Goal: Information Seeking & Learning: Learn about a topic

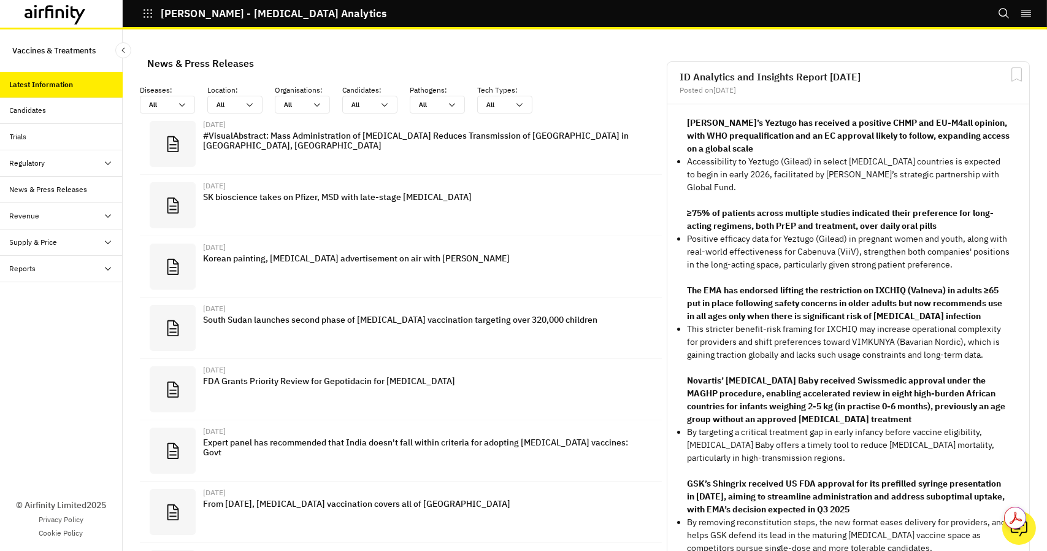
scroll to position [818, 358]
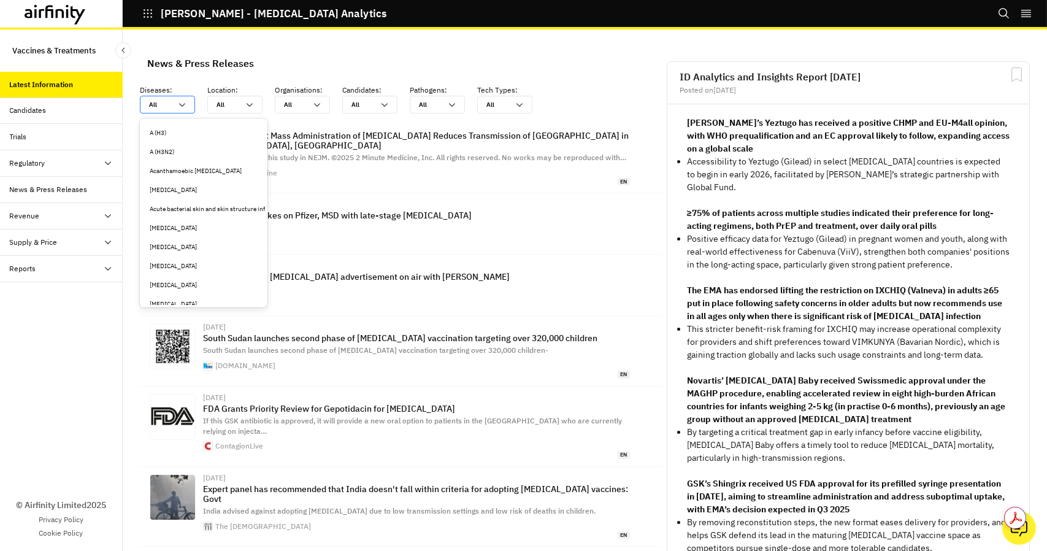
click at [182, 100] on icon at bounding box center [182, 105] width 10 height 10
click at [1002, 11] on icon "Search" at bounding box center [1004, 13] width 12 height 12
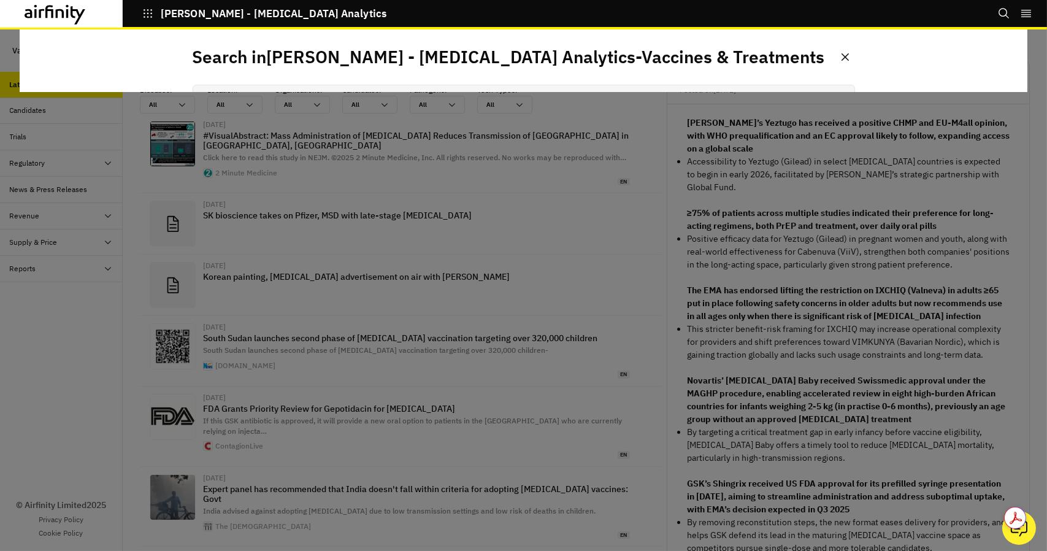
scroll to position [0, 0]
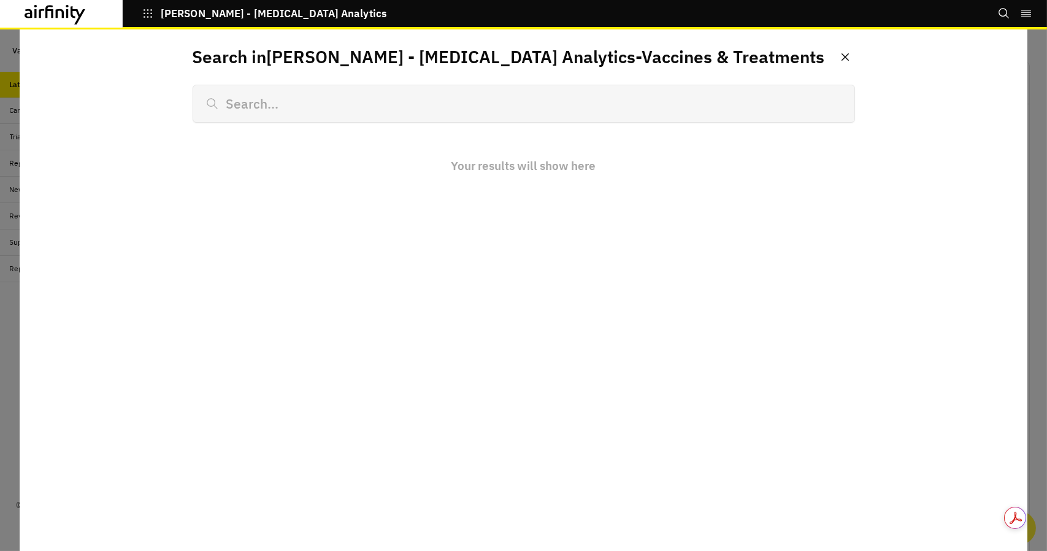
click at [503, 110] on input at bounding box center [524, 104] width 663 height 38
type input "rs"
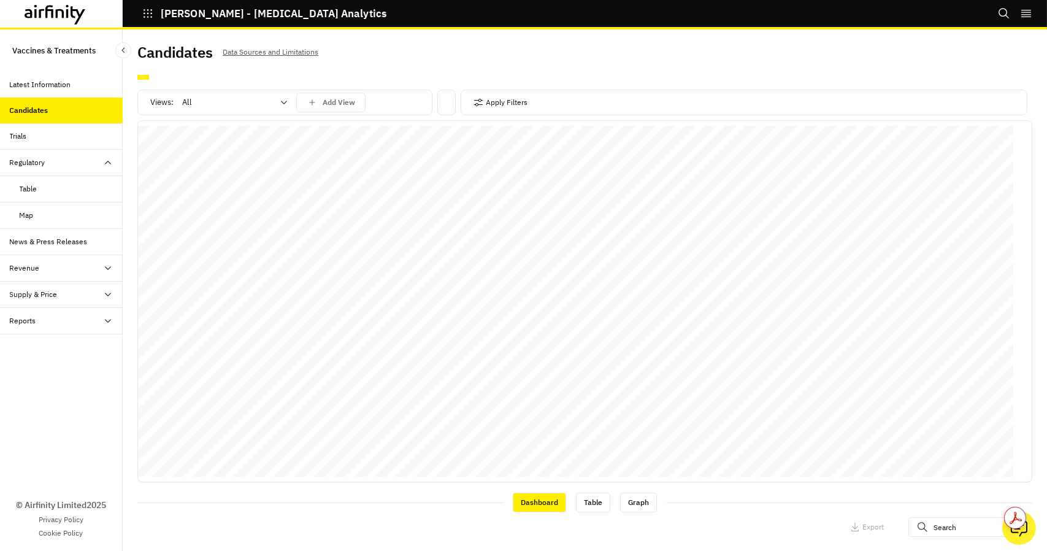
click at [203, 112] on div "Views: All Add View" at bounding box center [284, 103] width 295 height 26
click at [206, 108] on div at bounding box center [227, 102] width 91 height 15
click at [218, 150] on div "Vaccines" at bounding box center [234, 154] width 103 height 12
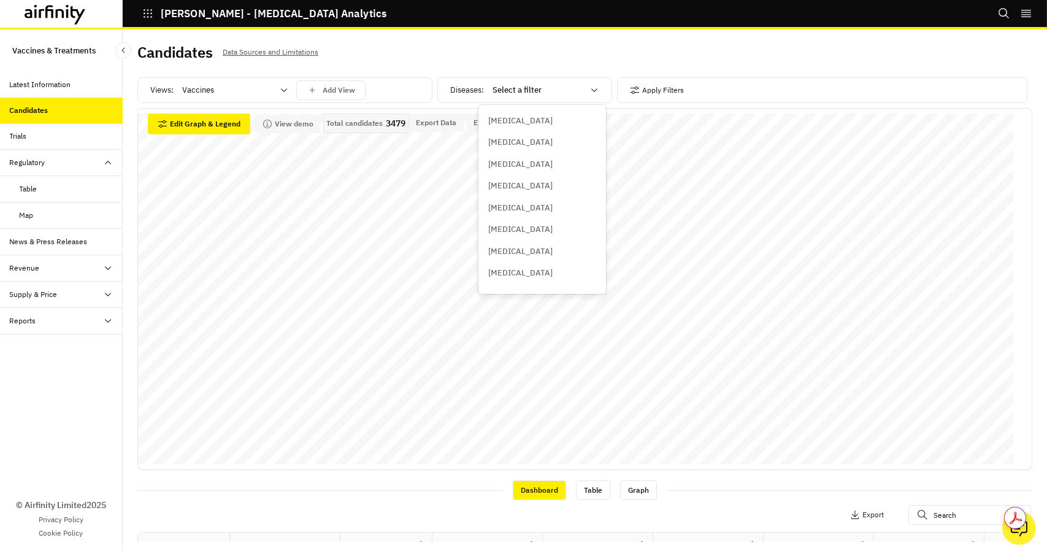
click at [540, 97] on div at bounding box center [538, 90] width 91 height 15
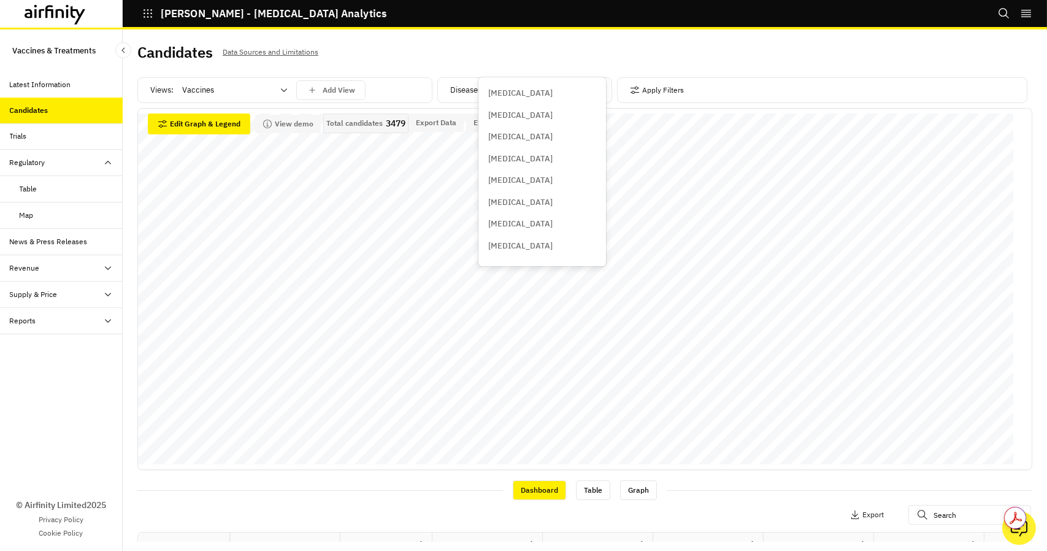
scroll to position [296, 0]
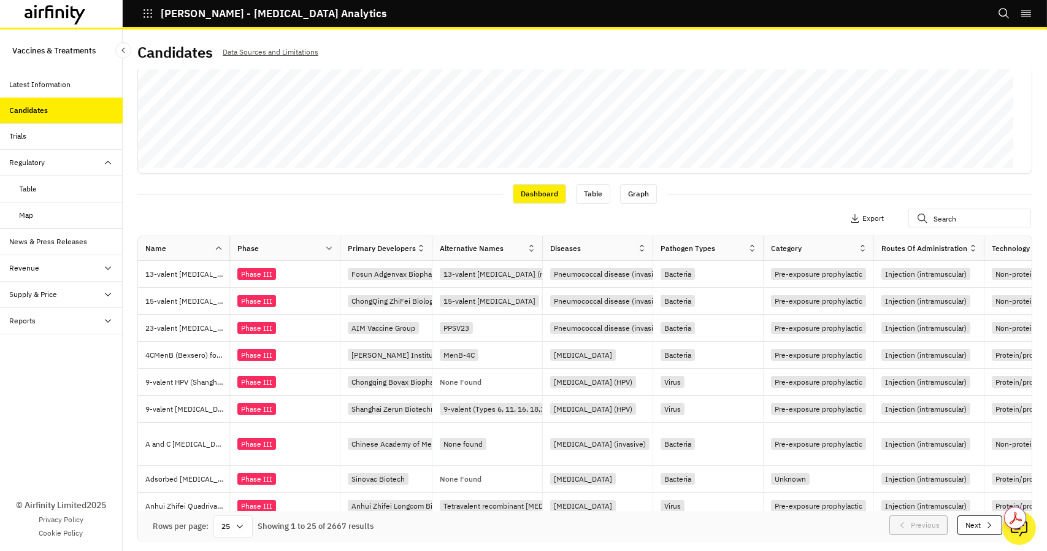
click at [643, 252] on icon at bounding box center [642, 248] width 9 height 9
click at [573, 299] on div "Sort Ascending" at bounding box center [589, 304] width 126 height 28
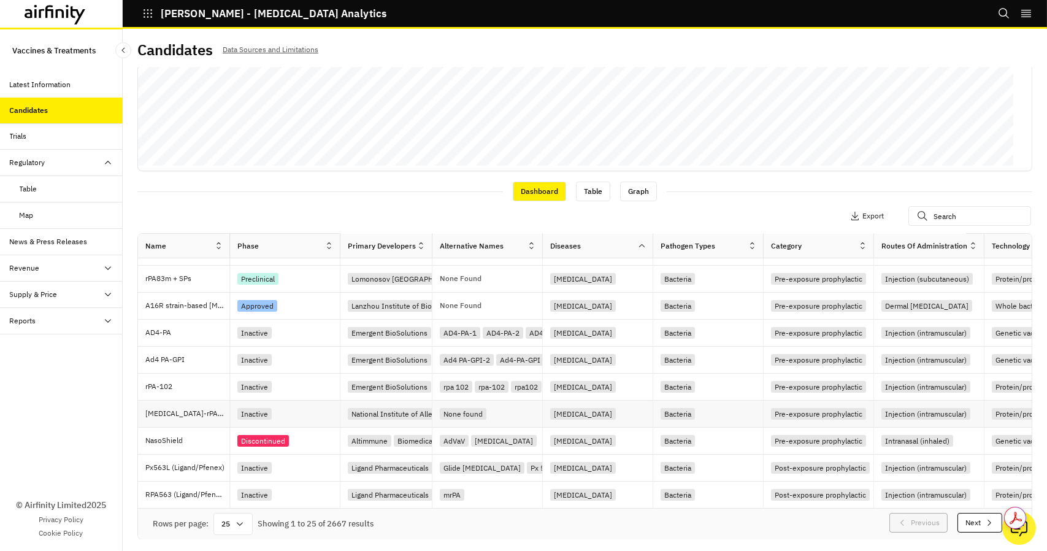
scroll to position [2, 0]
click at [972, 214] on input "text" at bounding box center [970, 216] width 123 height 20
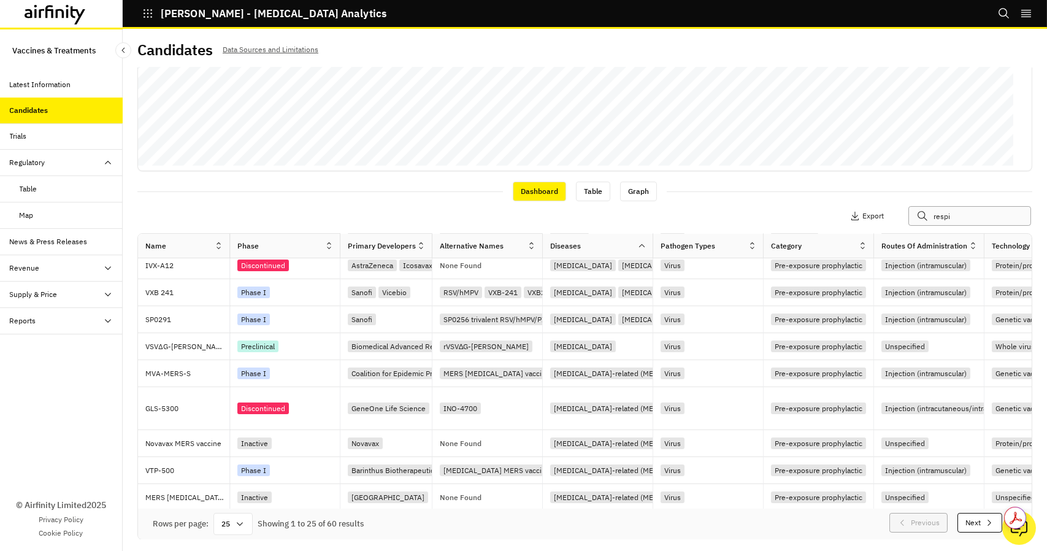
scroll to position [443, 0]
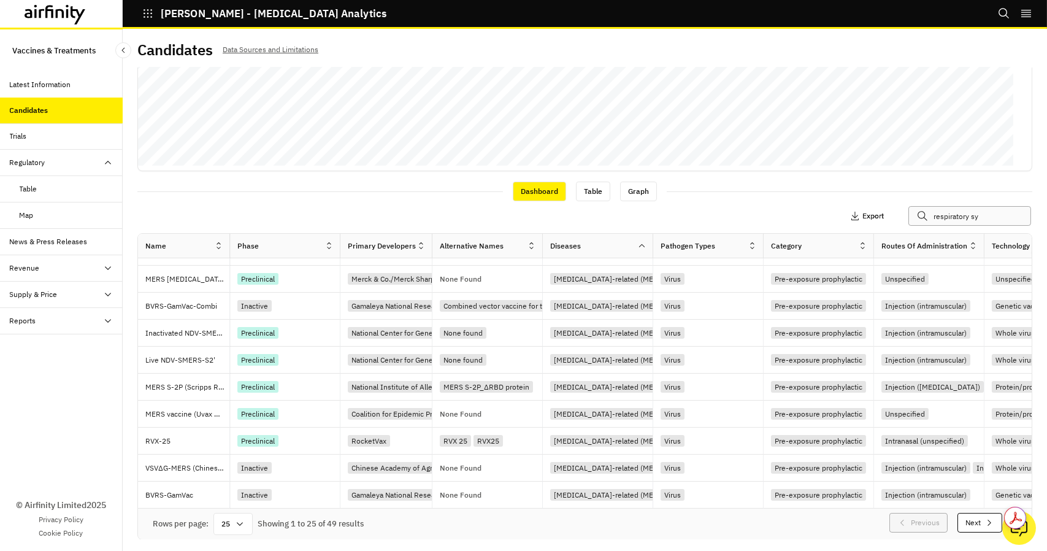
drag, startPoint x: 973, startPoint y: 217, endPoint x: 845, endPoint y: 223, distance: 128.4
click at [845, 223] on div "Apply Filters Columns Export respiratory sy" at bounding box center [871, 216] width 307 height 20
paste input "Respiratory syncytial virus"
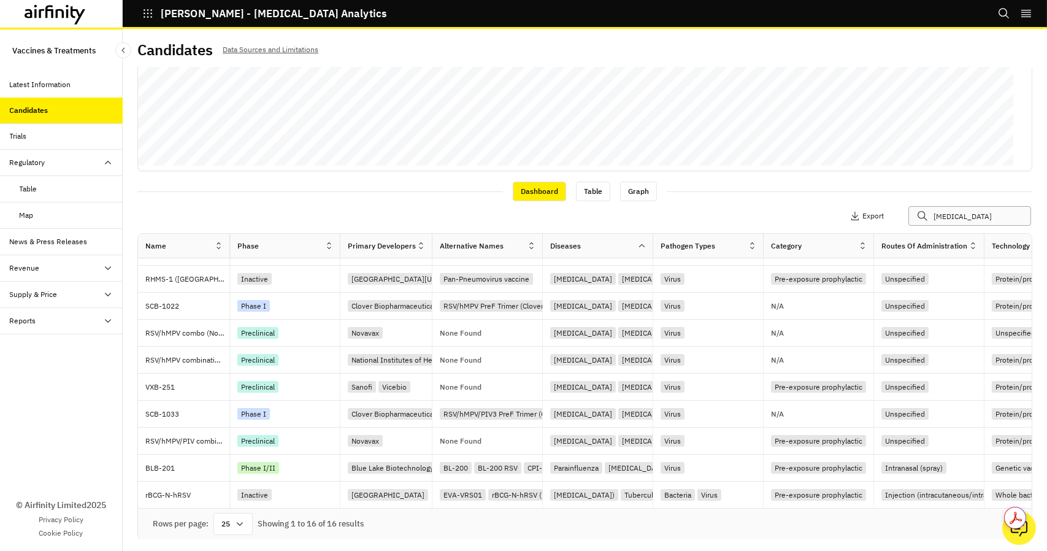
scroll to position [184, 0]
type input "Respiratory syncytial virus"
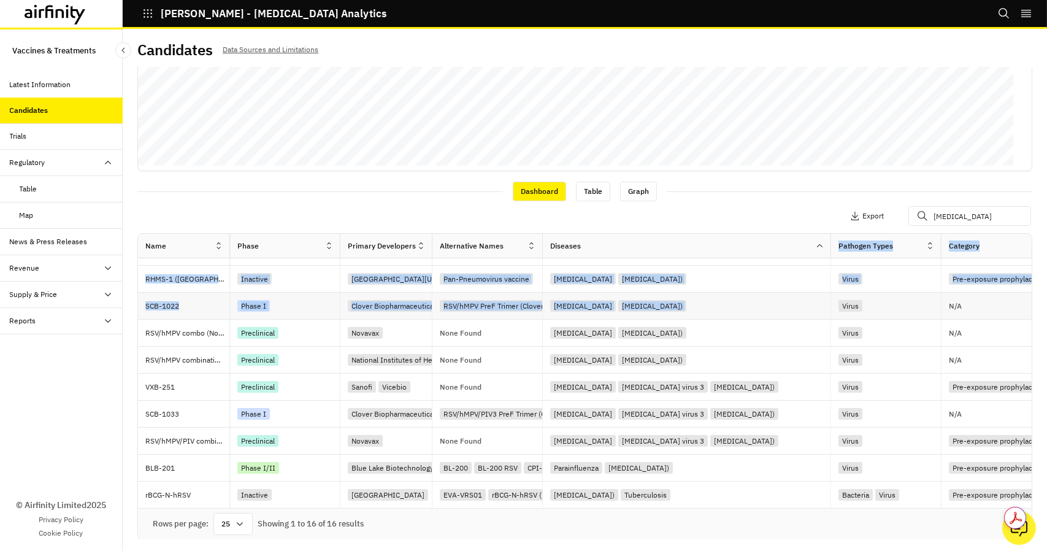
drag, startPoint x: 653, startPoint y: 250, endPoint x: 831, endPoint y: 299, distance: 184.4
click at [728, 222] on button "Apply Filters" at bounding box center [750, 216] width 54 height 20
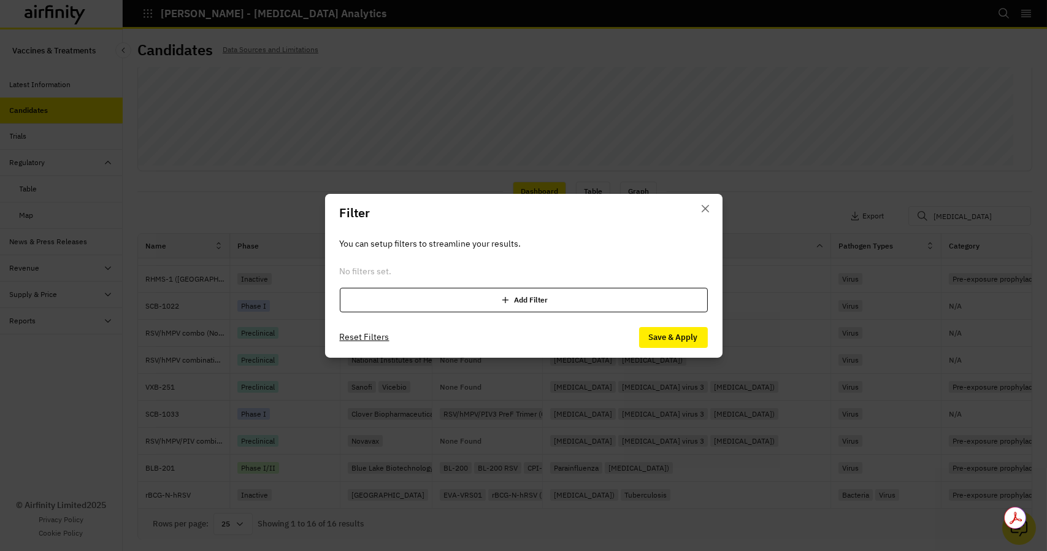
click at [522, 298] on div "Add Filter" at bounding box center [524, 300] width 368 height 25
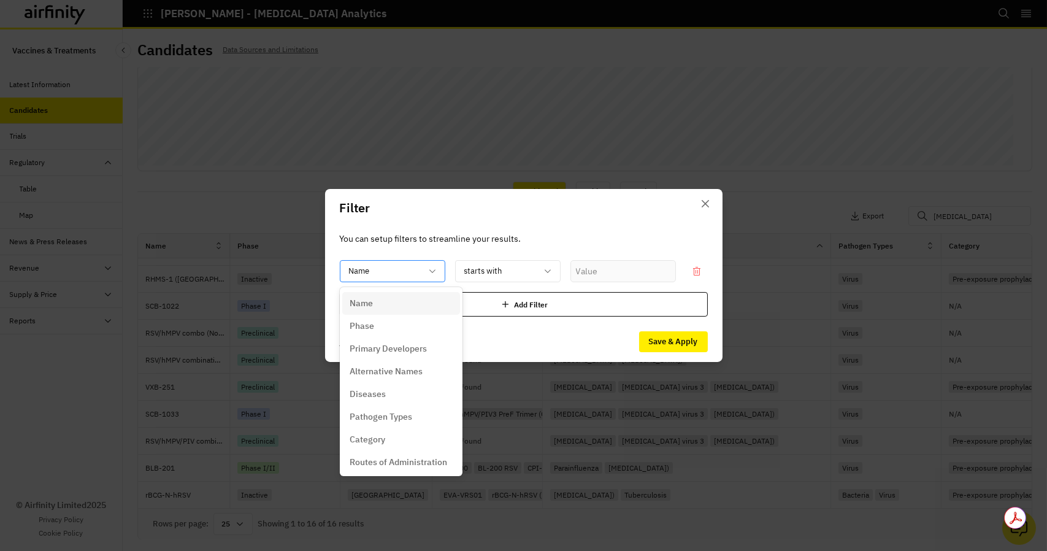
click at [439, 269] on div "Name" at bounding box center [393, 271] width 106 height 22
click at [506, 271] on div at bounding box center [500, 271] width 72 height 15
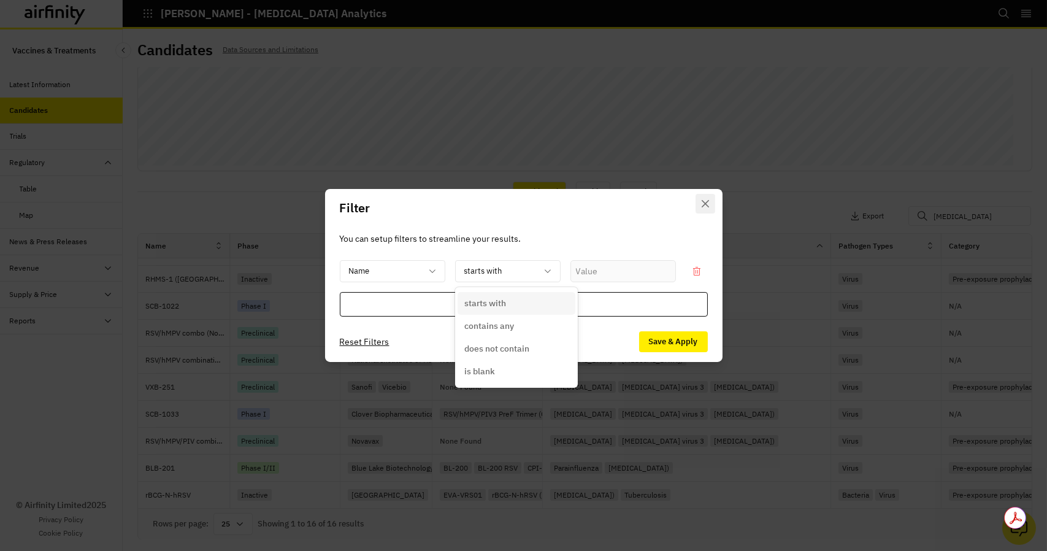
click at [710, 203] on button "Close" at bounding box center [706, 204] width 20 height 20
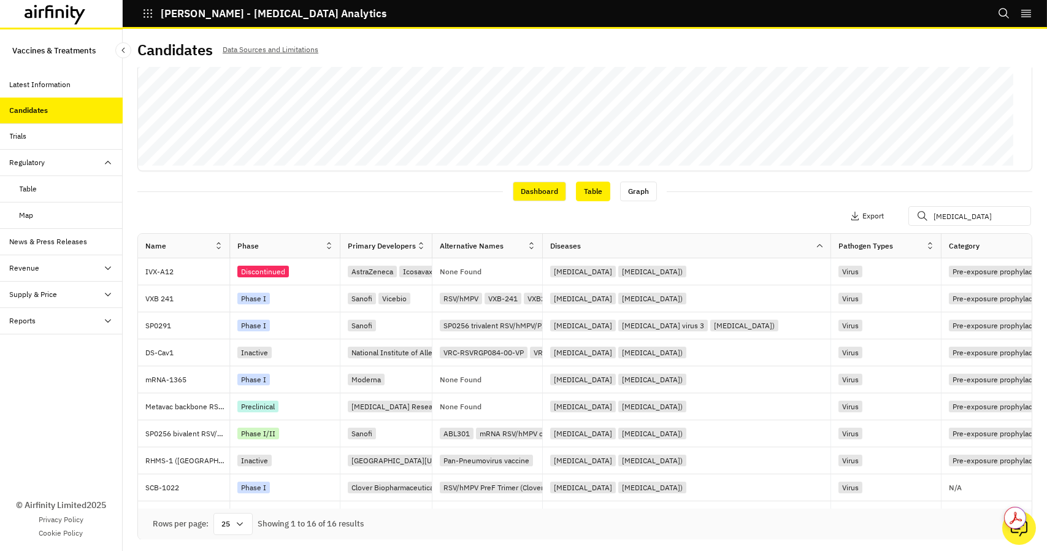
click at [587, 190] on div "Table" at bounding box center [593, 192] width 34 height 20
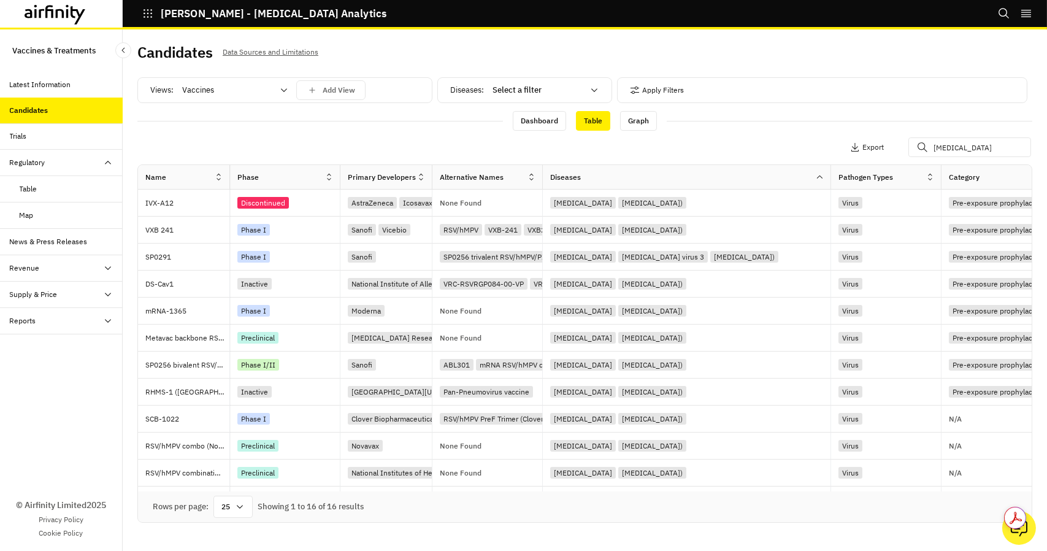
click at [593, 123] on div "Table" at bounding box center [593, 121] width 34 height 20
click at [596, 123] on div "Table" at bounding box center [593, 121] width 34 height 20
click at [639, 123] on div "Graph" at bounding box center [638, 121] width 37 height 20
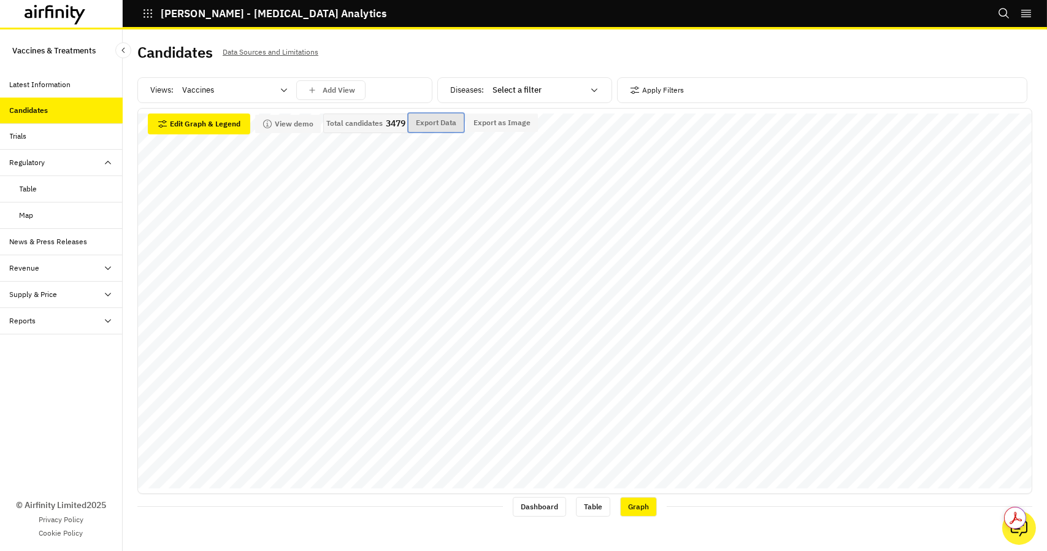
click at [445, 123] on button "Export Data" at bounding box center [436, 123] width 55 height 18
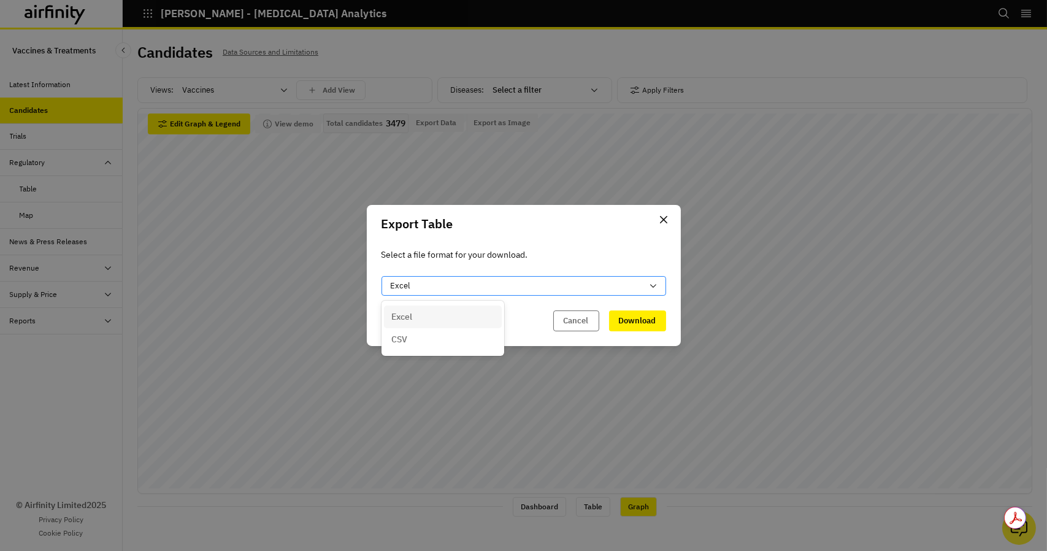
click at [446, 284] on div "Excel" at bounding box center [517, 286] width 252 height 12
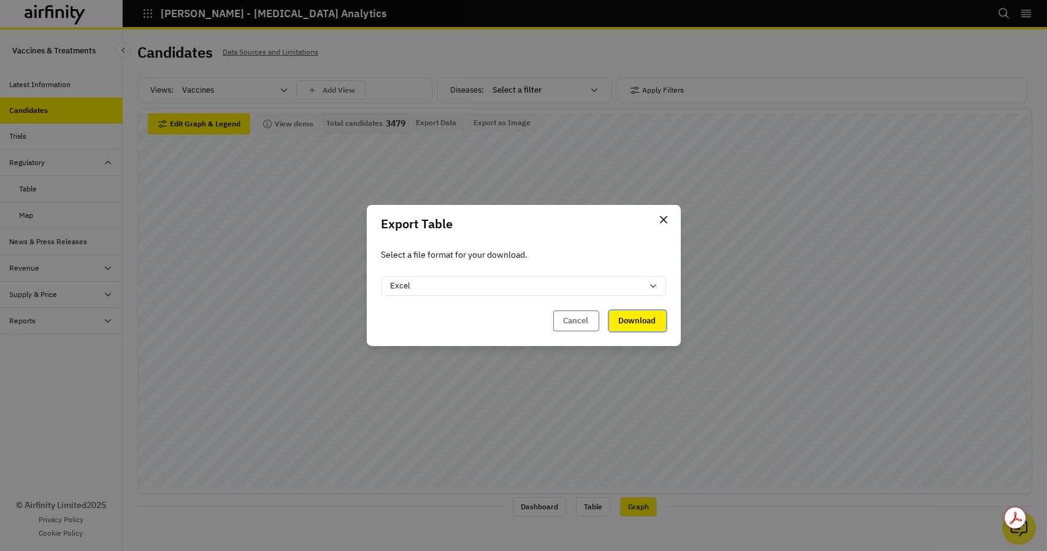
click at [645, 327] on button "Download" at bounding box center [637, 320] width 57 height 21
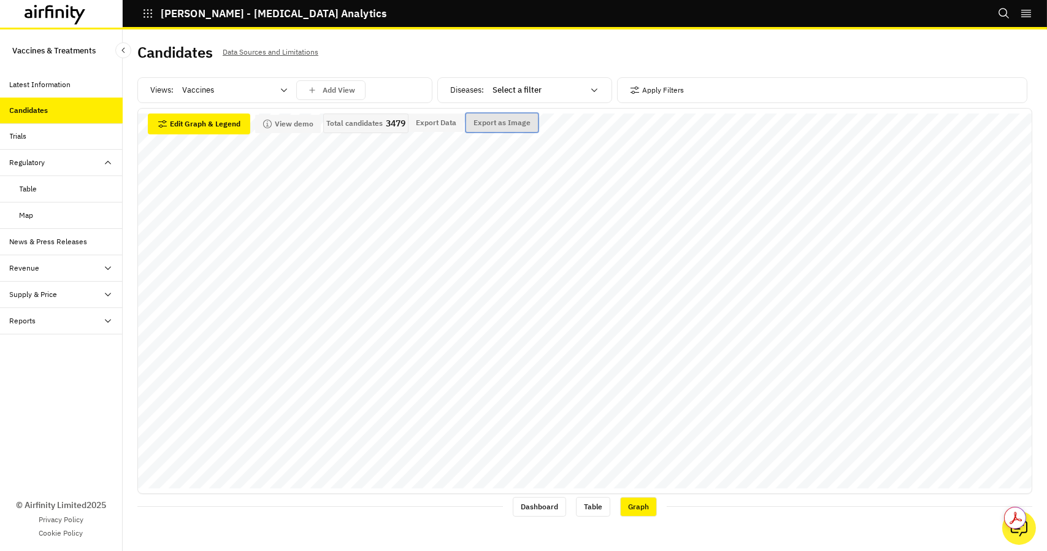
click at [510, 125] on button "Export as Image" at bounding box center [502, 123] width 72 height 18
click at [590, 513] on div "Table" at bounding box center [593, 507] width 34 height 20
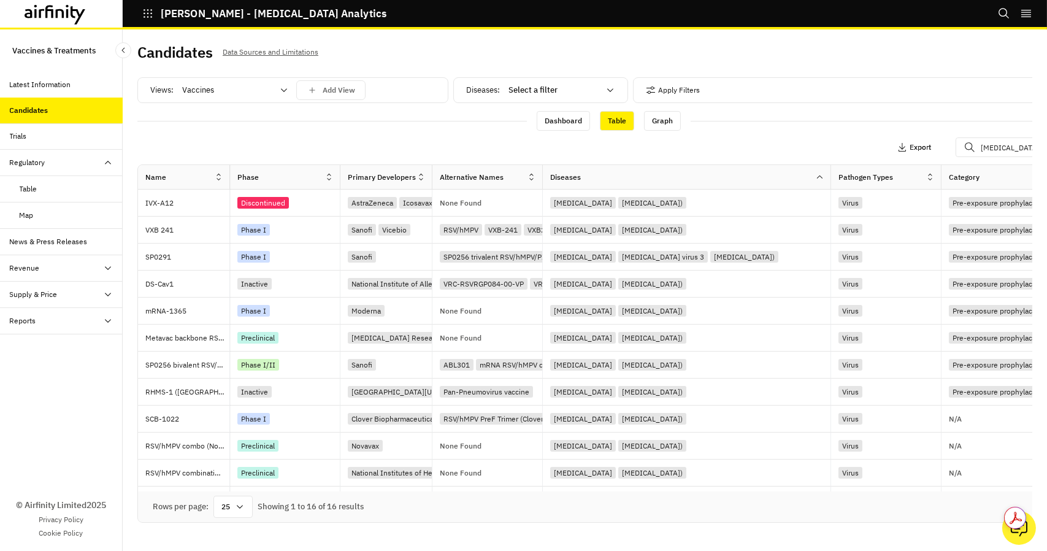
click at [929, 144] on p "Export" at bounding box center [920, 147] width 21 height 9
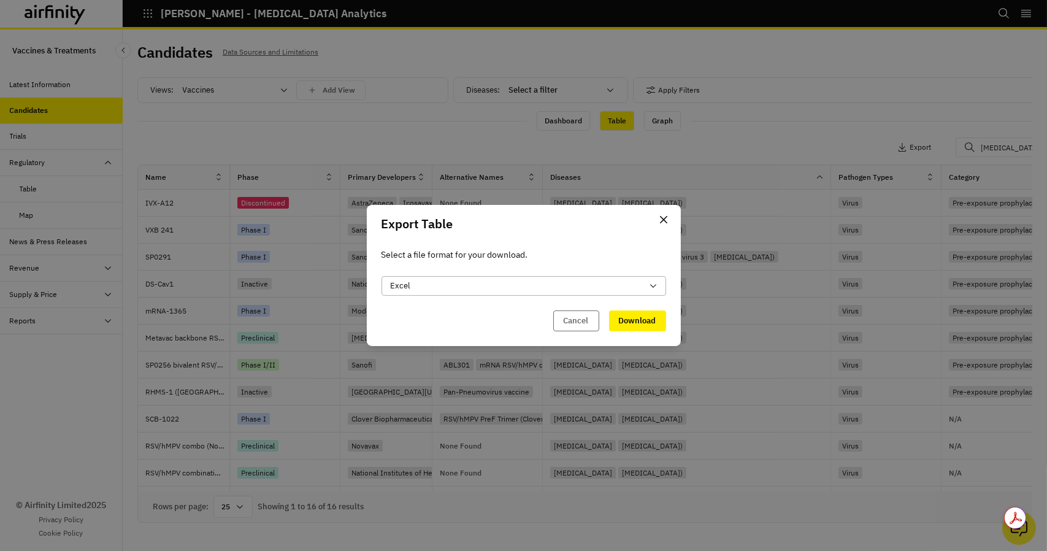
click at [427, 288] on div "Excel" at bounding box center [517, 286] width 252 height 12
click at [426, 342] on div "CSV" at bounding box center [442, 339] width 103 height 13
click at [660, 318] on button "Download" at bounding box center [637, 320] width 57 height 21
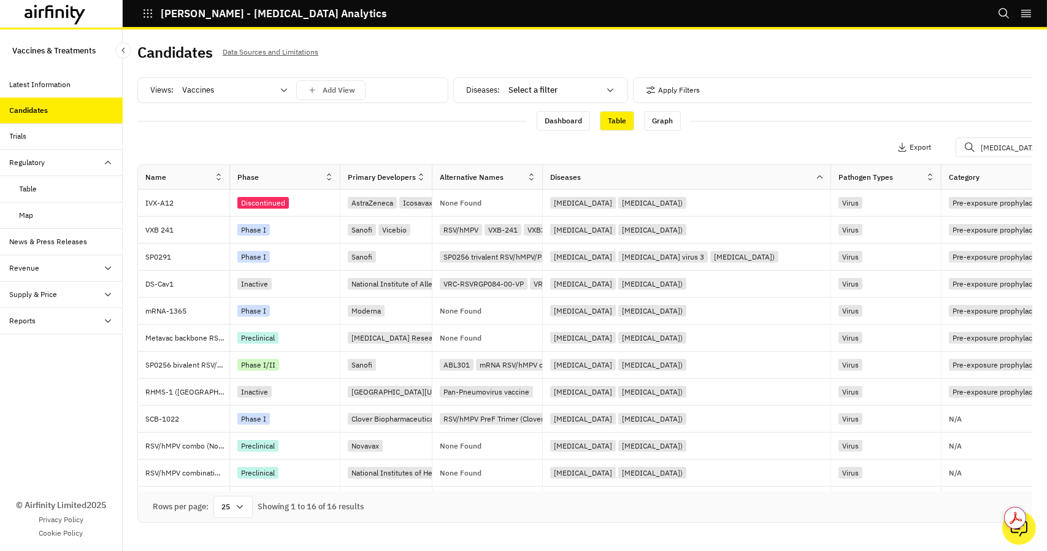
click at [681, 53] on div "Candidates Data Sources and Limitations" at bounding box center [584, 57] width 895 height 26
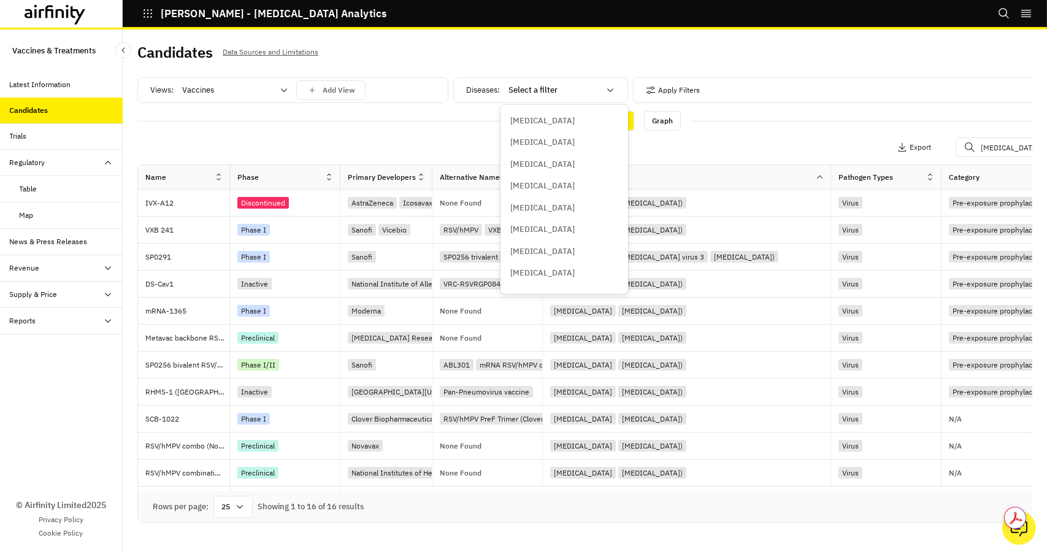
click at [558, 85] on div at bounding box center [554, 90] width 91 height 15
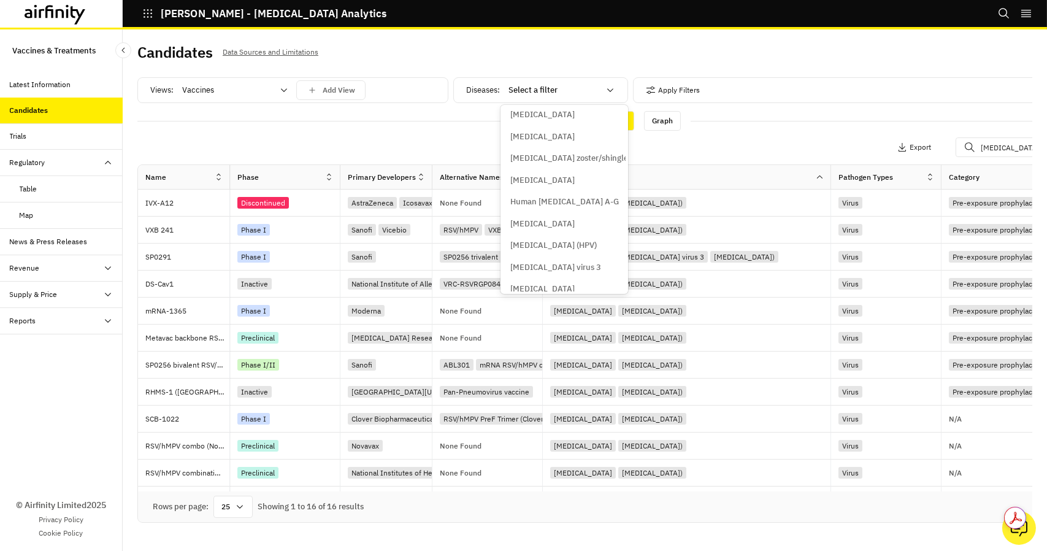
click at [743, 149] on div "Apply Filters Columns Export Respiratory syncytial virus" at bounding box center [608, 149] width 942 height 32
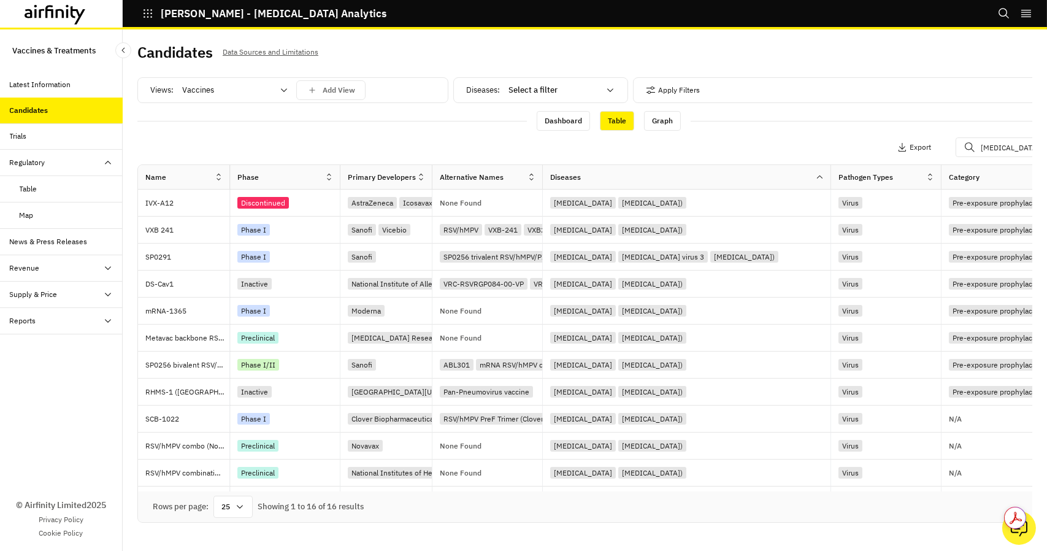
click at [37, 163] on div "Regulatory" at bounding box center [28, 162] width 36 height 11
click at [37, 196] on div "Table" at bounding box center [61, 189] width 123 height 26
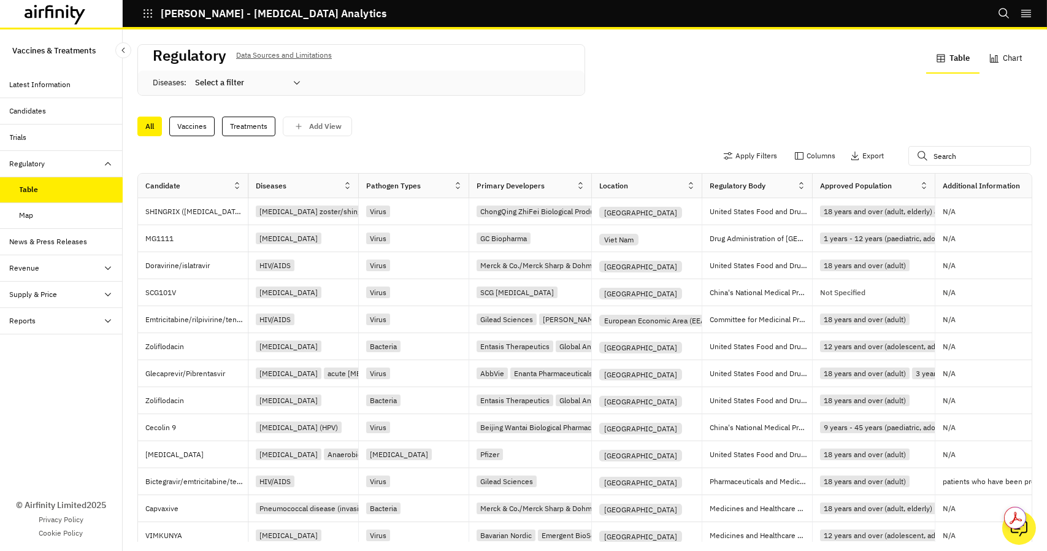
click at [324, 181] on div "Diseases" at bounding box center [295, 186] width 94 height 15
click at [959, 160] on input "text" at bounding box center [970, 156] width 123 height 20
click at [928, 150] on input "text" at bounding box center [970, 156] width 123 height 20
paste input "Respiratory syncytial virus"
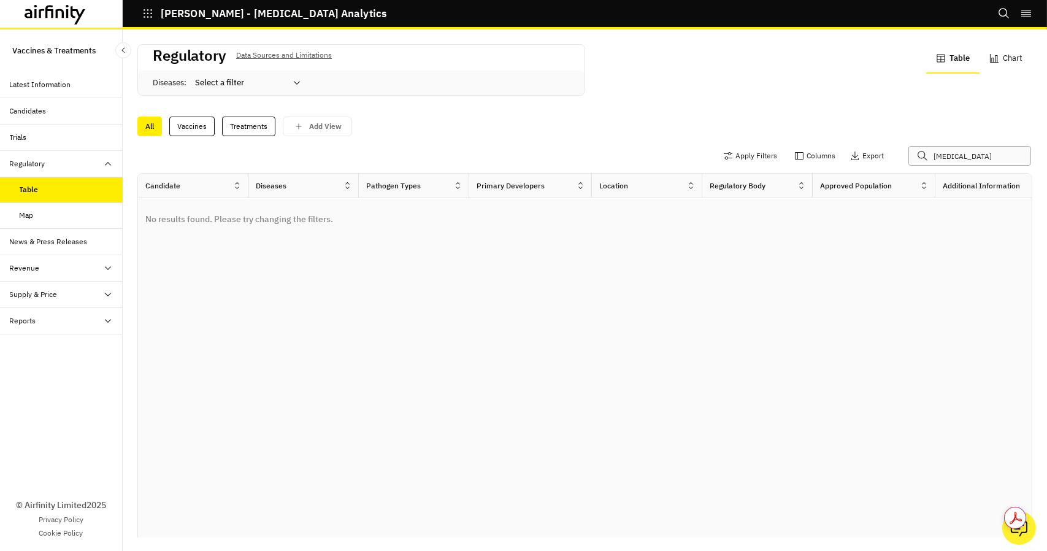
click at [962, 161] on input "Respiratory syncytial virus" at bounding box center [970, 156] width 123 height 20
drag, startPoint x: 961, startPoint y: 158, endPoint x: 1015, endPoint y: 164, distance: 54.3
click at [1015, 164] on input "Respiratory syncytial virus" at bounding box center [970, 156] width 123 height 20
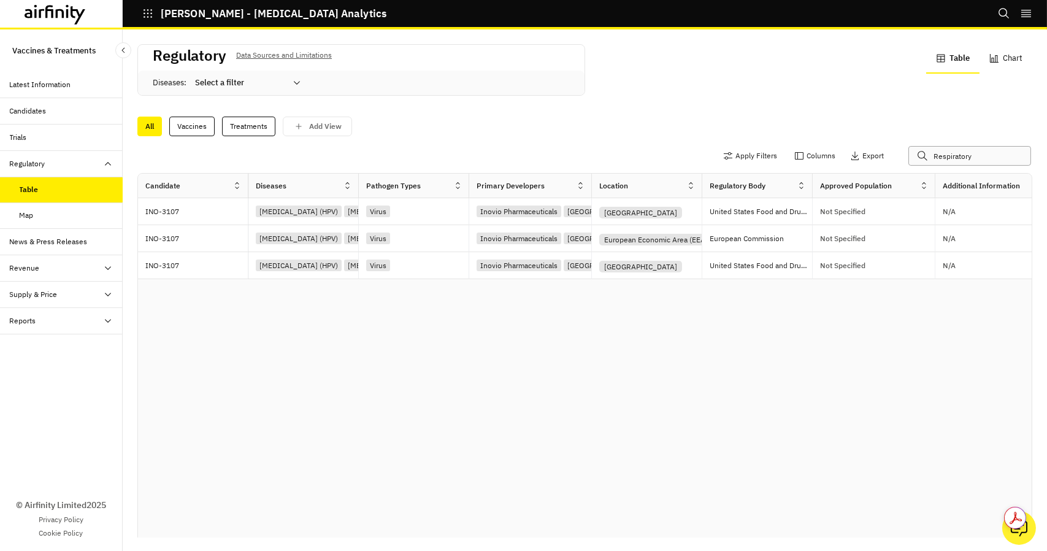
type input "Respiratory"
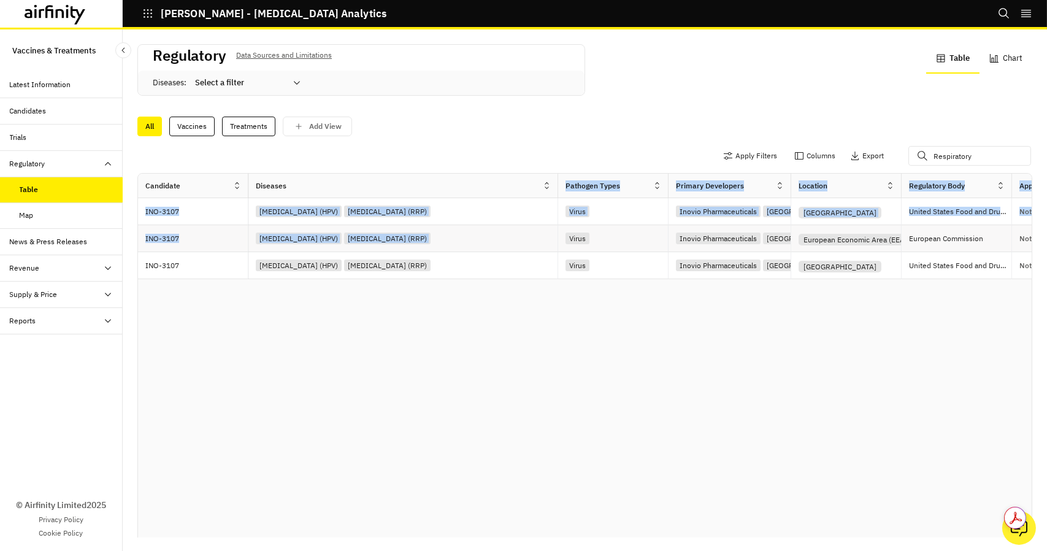
drag, startPoint x: 360, startPoint y: 188, endPoint x: 560, endPoint y: 228, distance: 203.2
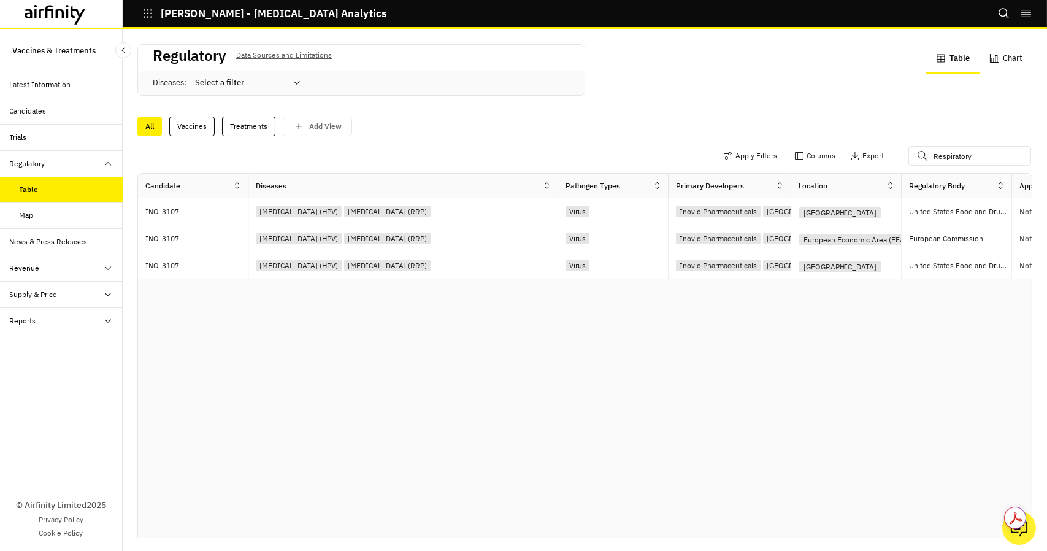
click at [223, 398] on div "Candidate Diseases Pathogen Types Primary Developers Location Regulatory Body A…" at bounding box center [585, 356] width 894 height 364
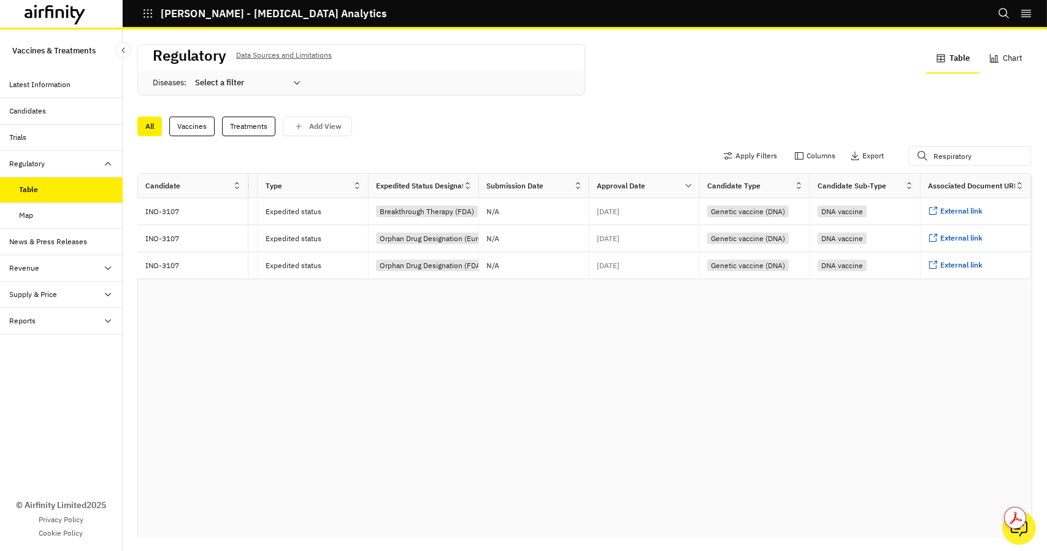
scroll to position [0, 1075]
click at [953, 203] on div "External link ..." at bounding box center [974, 211] width 110 height 27
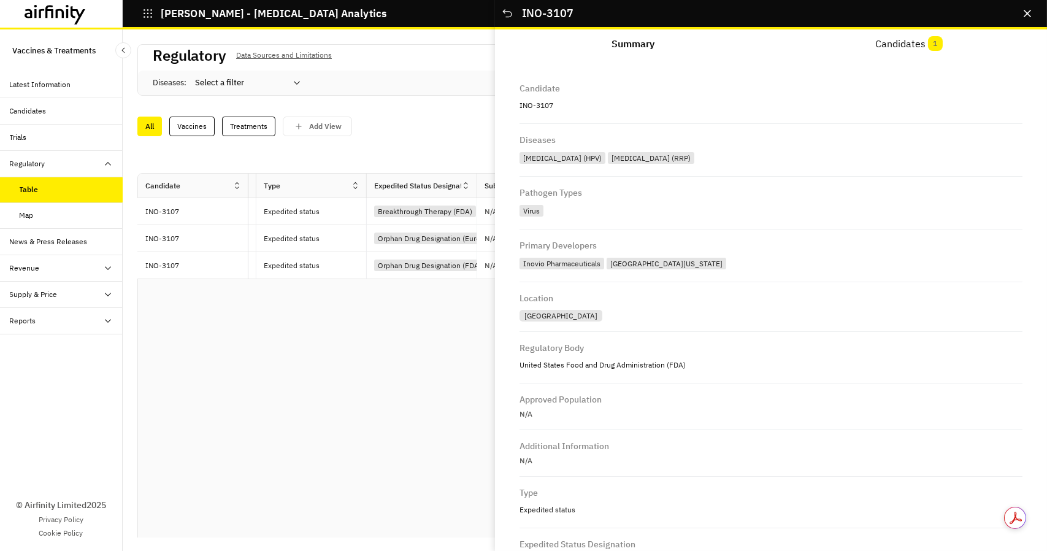
click at [403, 366] on div "Candidate Diseases Pathogen Types Primary Developers Location Regulatory Body A…" at bounding box center [585, 356] width 894 height 364
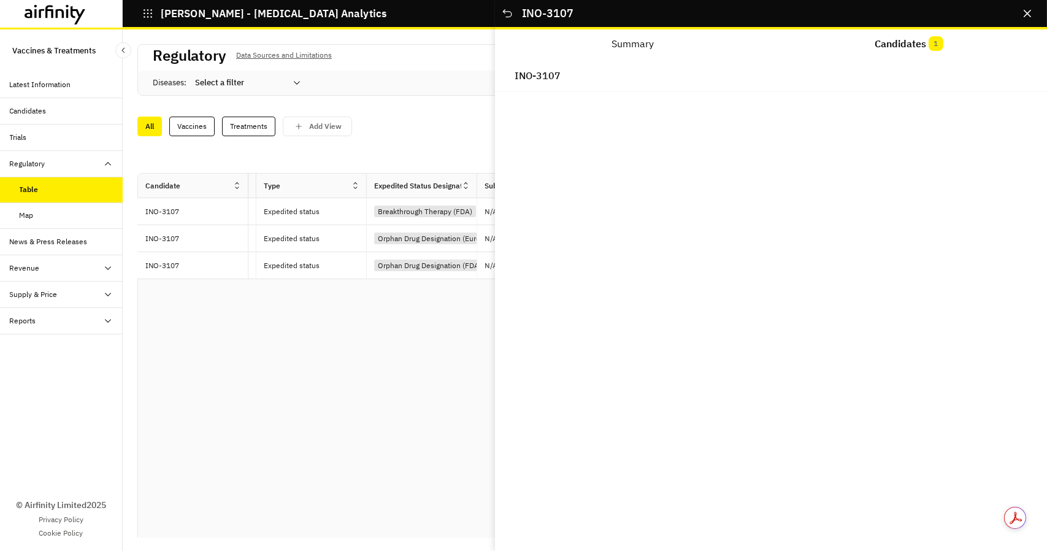
click at [923, 45] on button "Candidates 1" at bounding box center [909, 43] width 276 height 29
click at [1031, 14] on icon "Close" at bounding box center [1027, 13] width 7 height 7
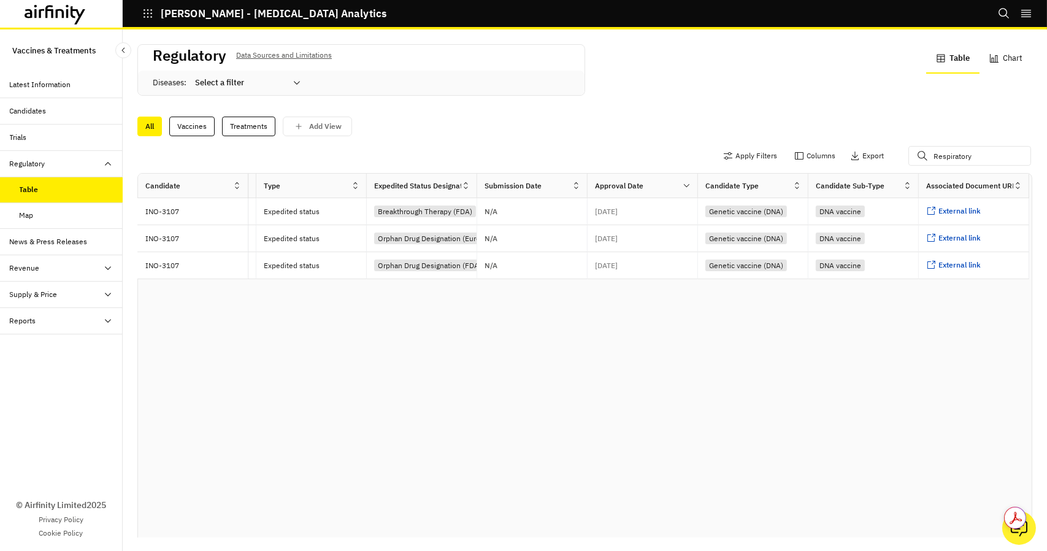
drag, startPoint x: 369, startPoint y: 369, endPoint x: 318, endPoint y: 331, distance: 63.2
click at [366, 365] on div "Candidate Diseases Pathogen Types Primary Developers Location Regulatory Body A…" at bounding box center [585, 356] width 894 height 364
click at [39, 133] on div "Trials" at bounding box center [66, 137] width 113 height 11
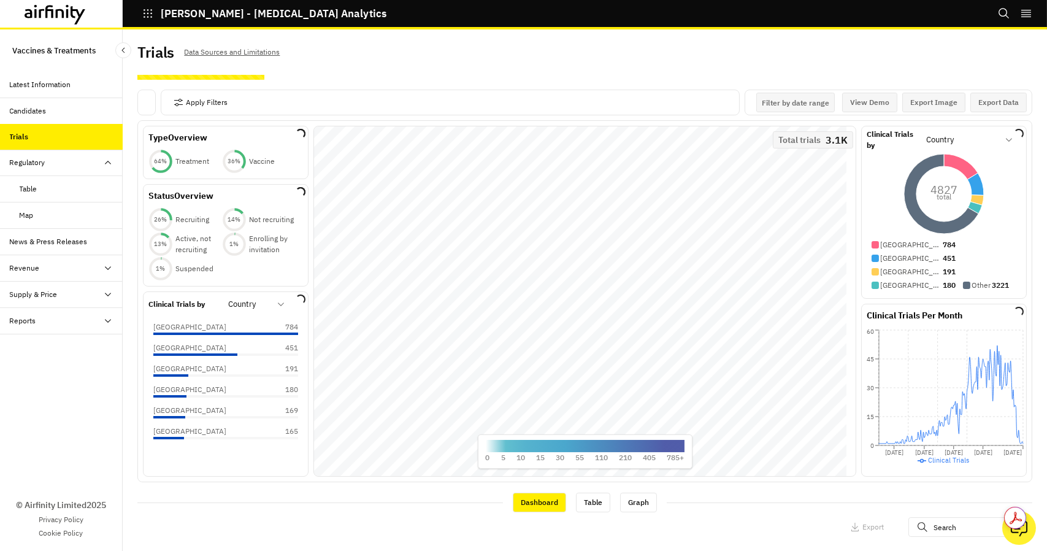
click at [30, 187] on div "Table" at bounding box center [29, 188] width 18 height 11
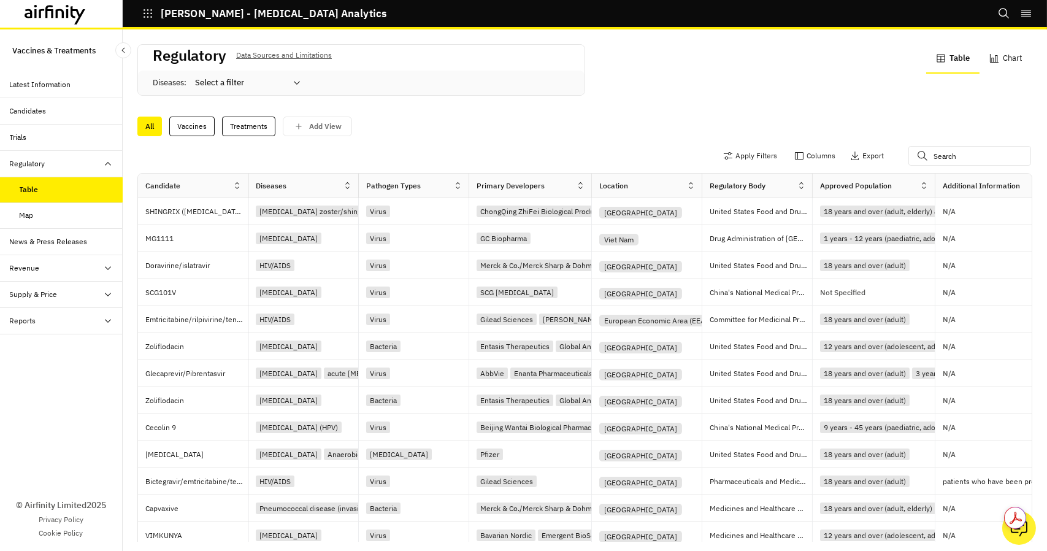
click at [42, 329] on div "Reports" at bounding box center [61, 321] width 123 height 26
click at [30, 343] on div "Reports" at bounding box center [33, 347] width 26 height 11
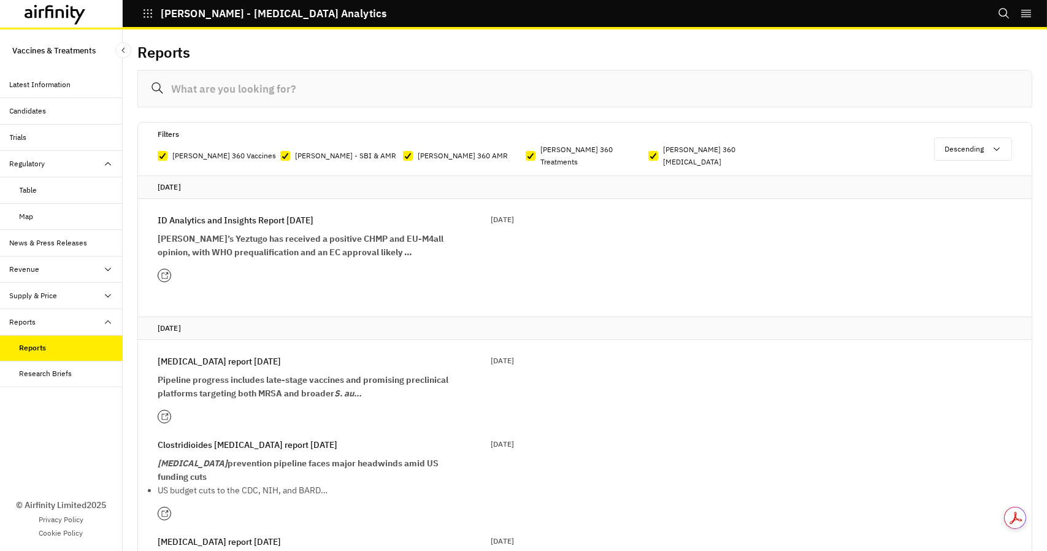
click at [276, 90] on input at bounding box center [584, 88] width 895 height 37
paste input "Respiratory syncytial virus"
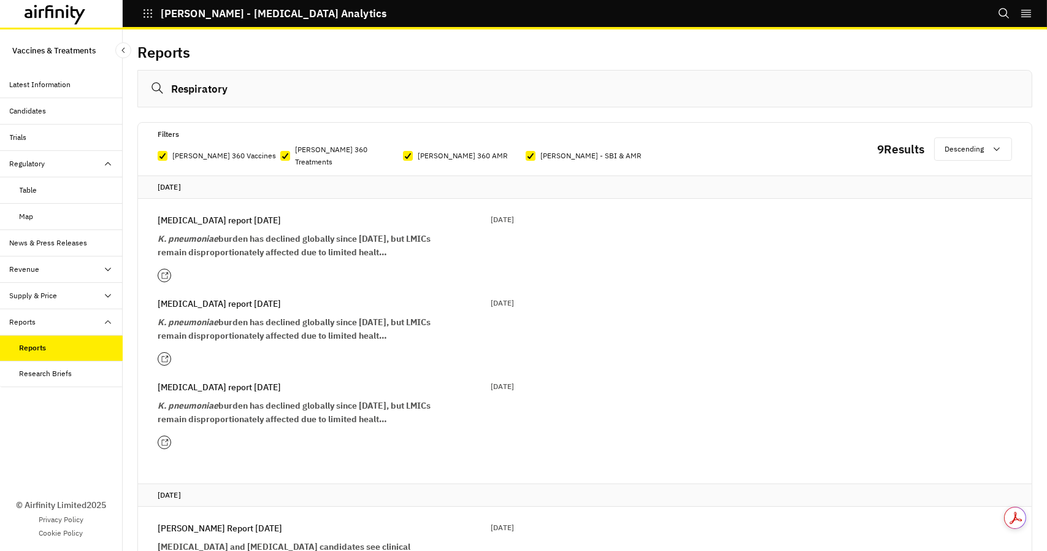
type input "Respiratory"
click at [48, 374] on div "Research Briefs" at bounding box center [46, 373] width 53 height 11
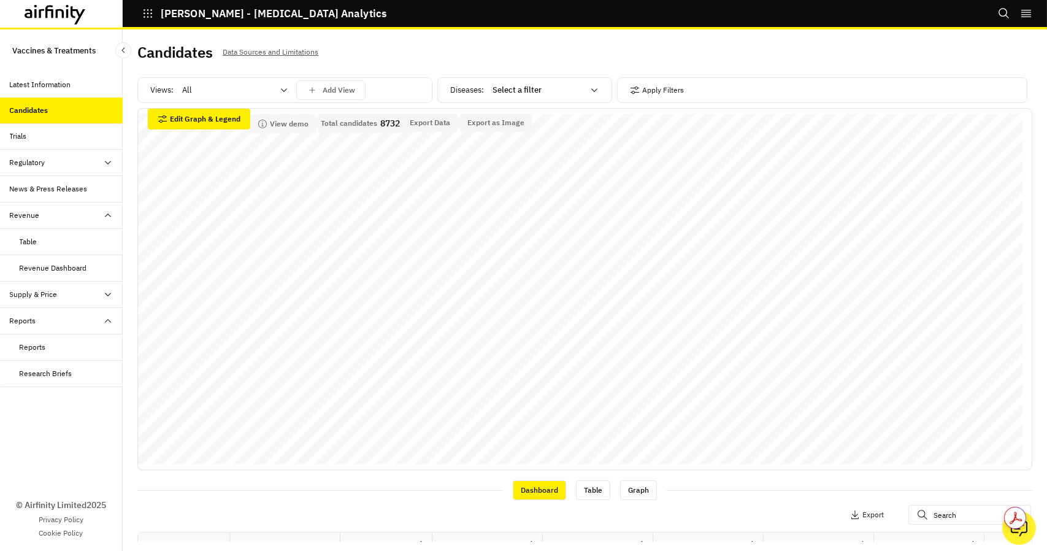
scroll to position [21, 0]
click at [62, 87] on div "Latest Information" at bounding box center [40, 84] width 61 height 11
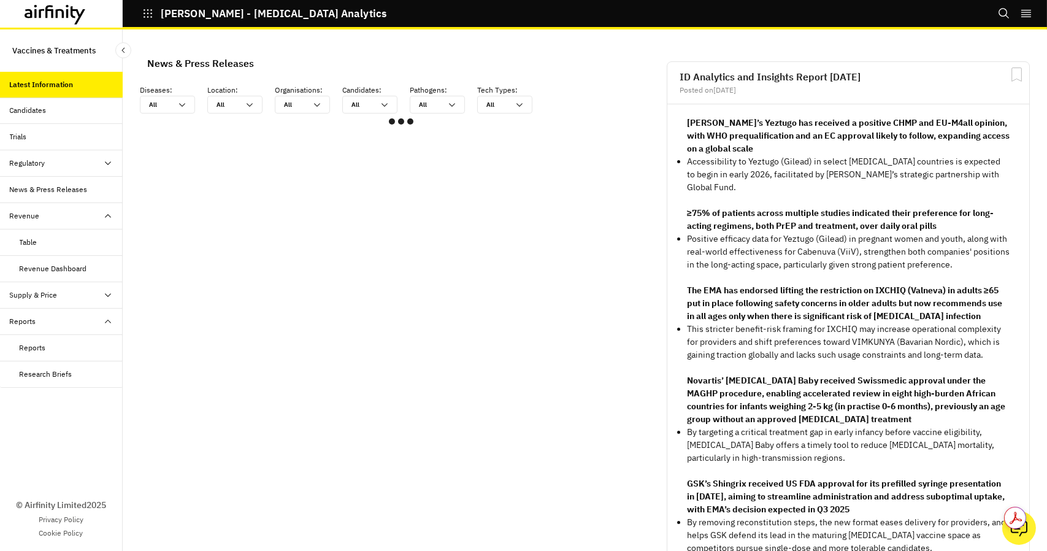
scroll to position [726, 358]
click at [169, 96] on div "All All" at bounding box center [167, 105] width 55 height 18
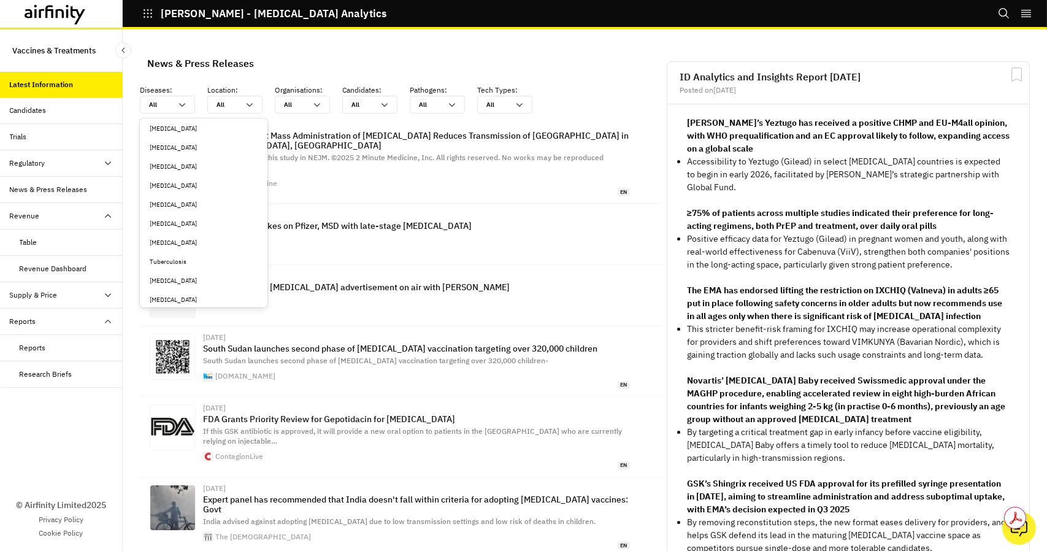
scroll to position [3088, 0]
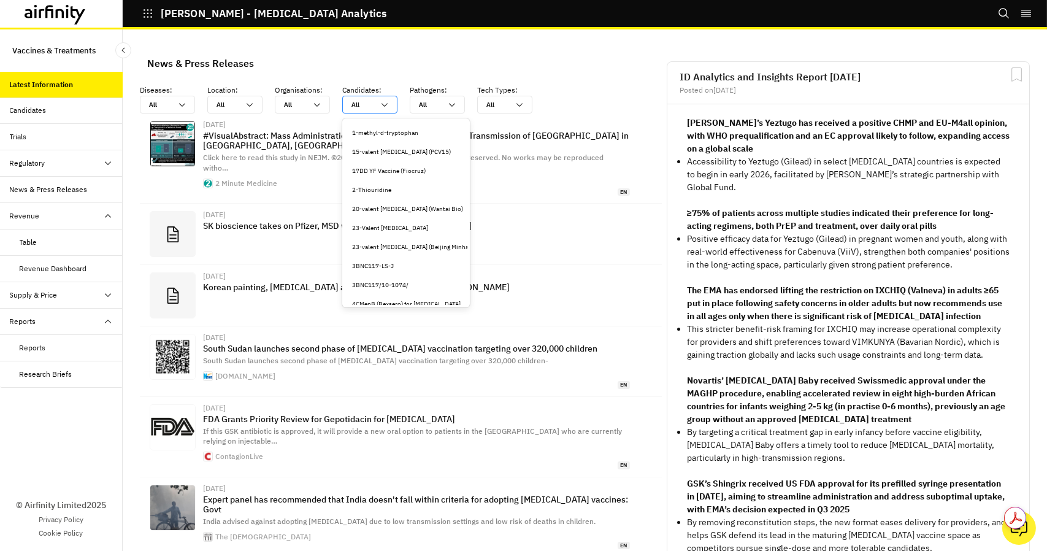
click at [358, 104] on div at bounding box center [363, 105] width 22 height 12
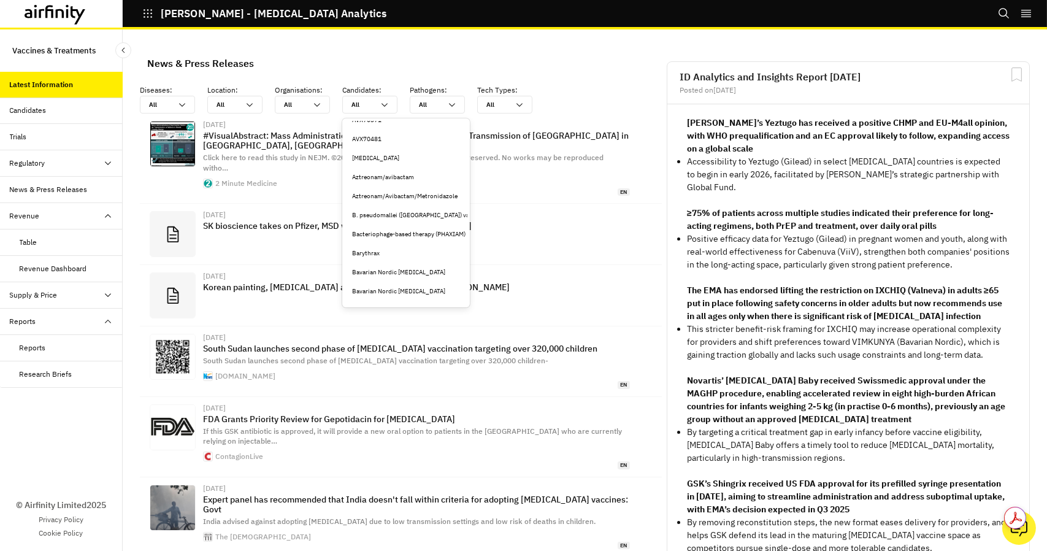
scroll to position [2516, 0]
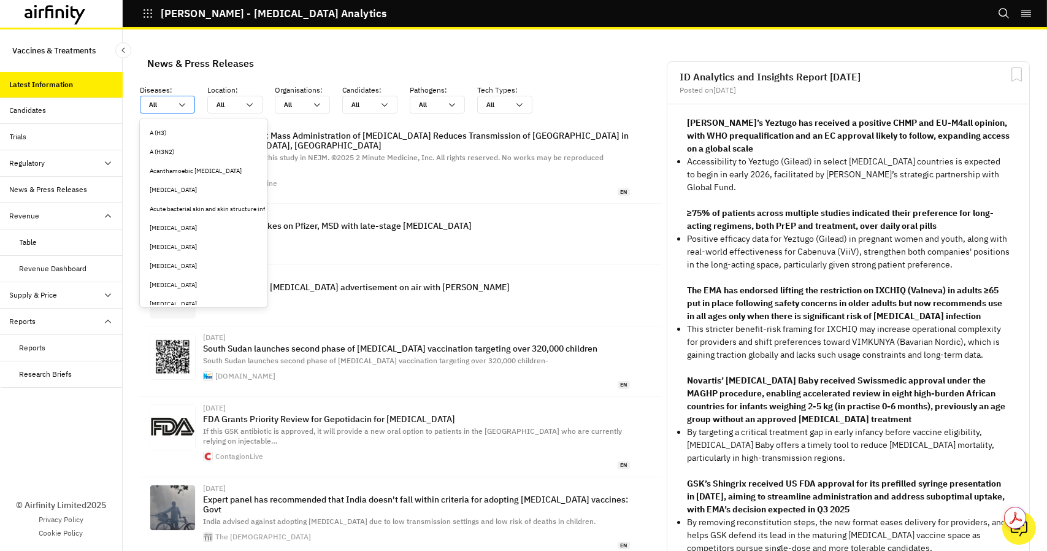
click at [174, 105] on div "All All" at bounding box center [159, 104] width 37 height 17
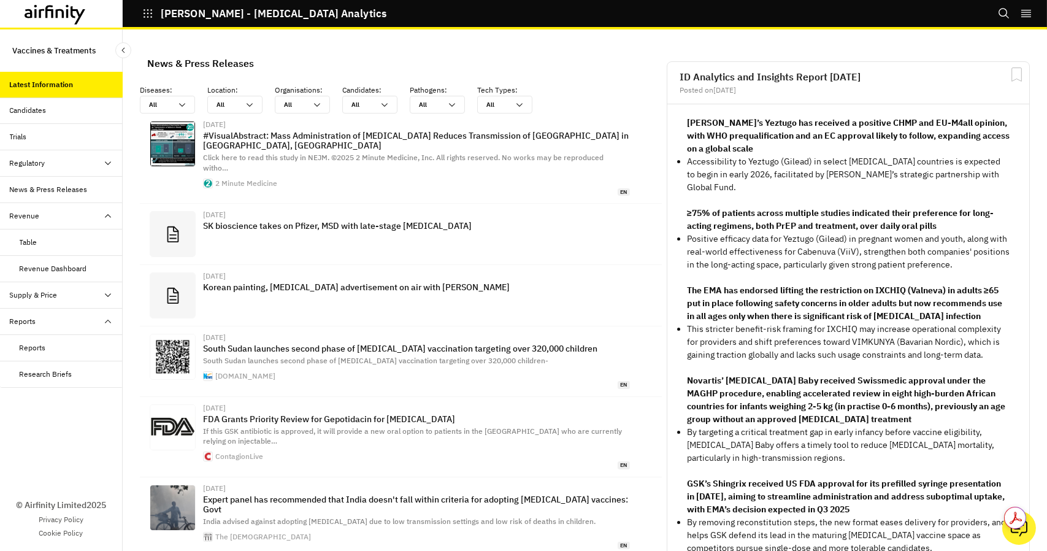
click at [45, 24] on div at bounding box center [55, 15] width 61 height 20
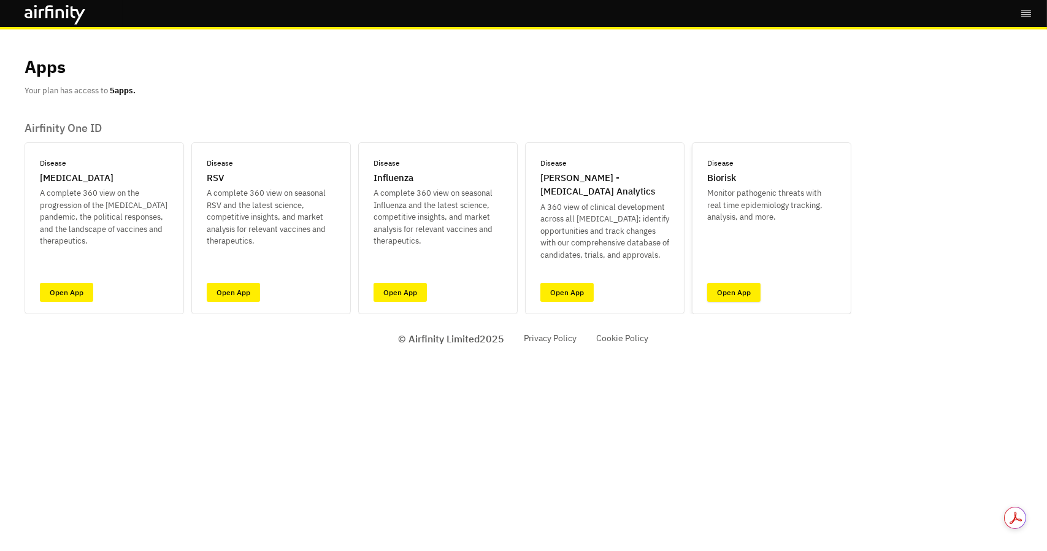
click at [728, 288] on link "Open App" at bounding box center [733, 292] width 53 height 19
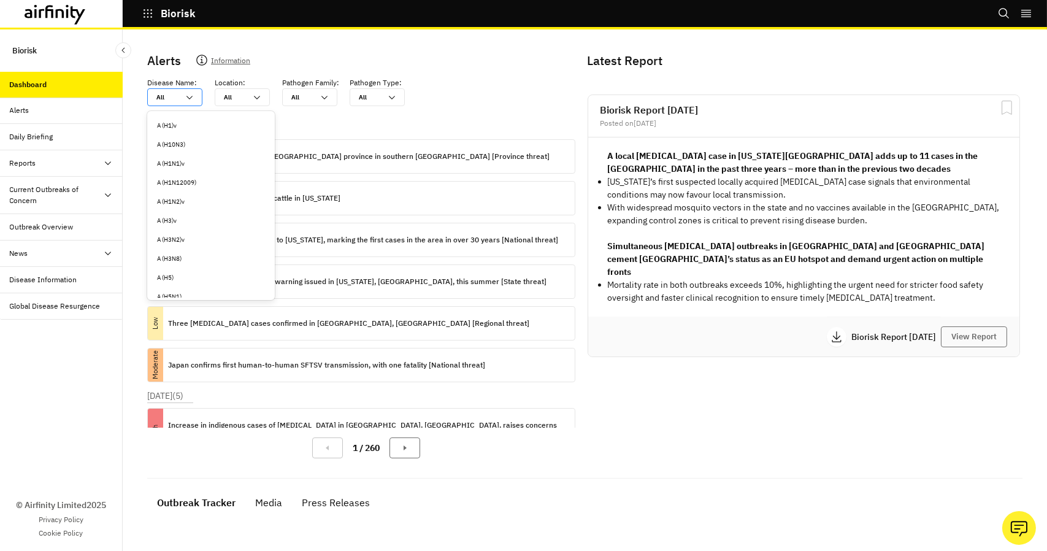
click at [187, 97] on icon at bounding box center [190, 98] width 10 height 10
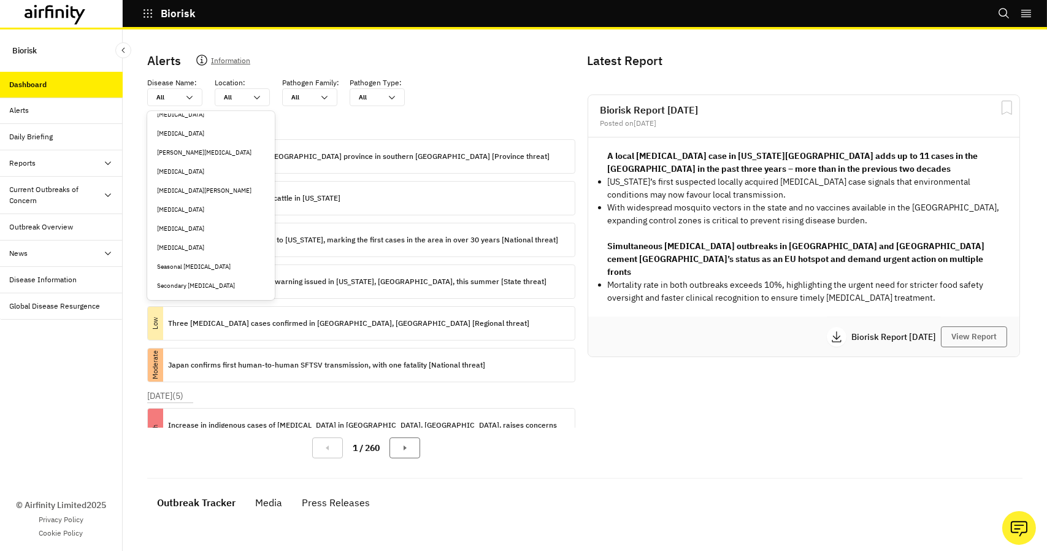
scroll to position [4297, 0]
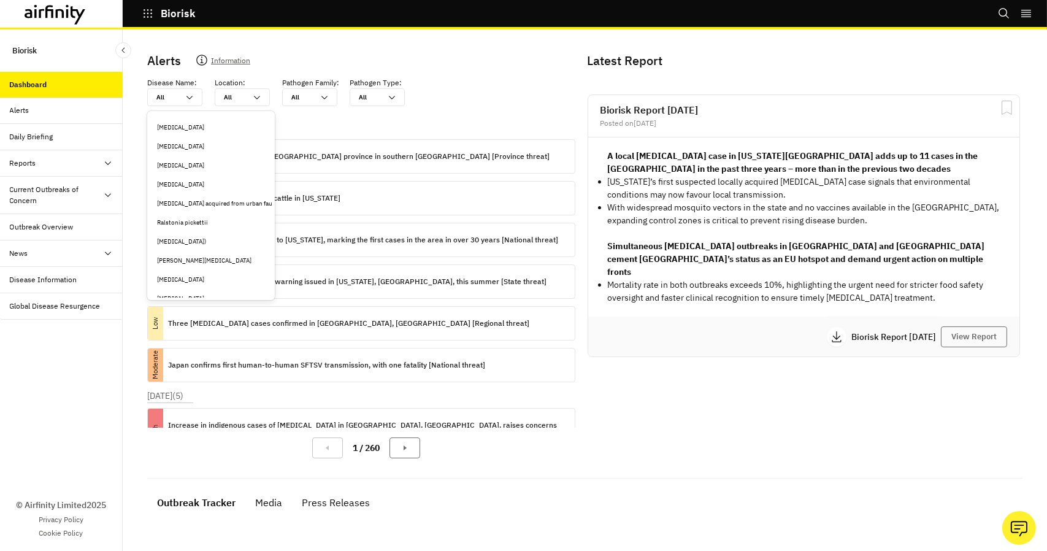
click at [69, 399] on div "© Airfinity Limited 2025 Privacy Policy Cookie Policy" at bounding box center [61, 435] width 123 height 231
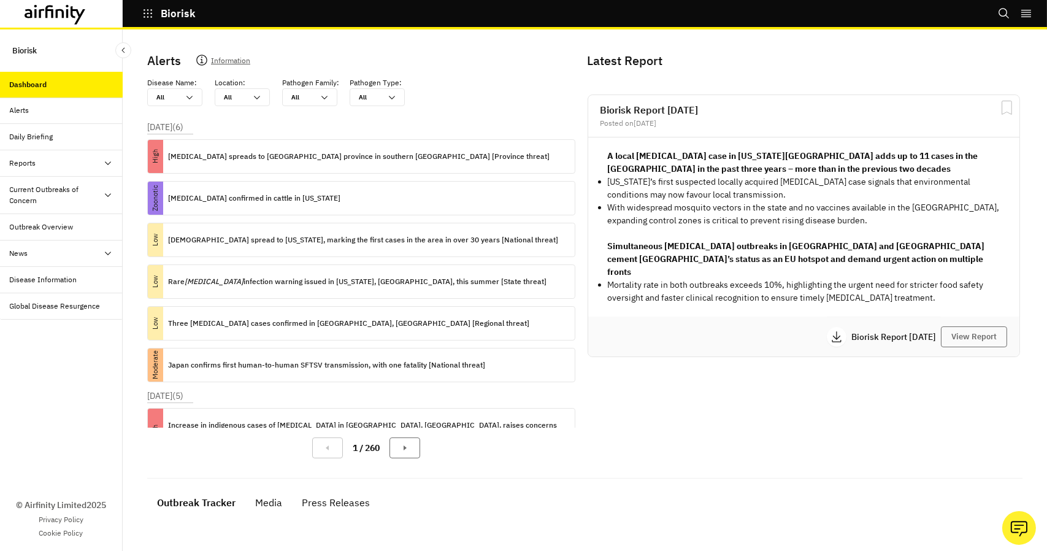
click at [96, 250] on div "News" at bounding box center [66, 253] width 113 height 11
click at [103, 197] on icon at bounding box center [108, 195] width 10 height 10
click at [93, 166] on div "Reports" at bounding box center [66, 163] width 113 height 11
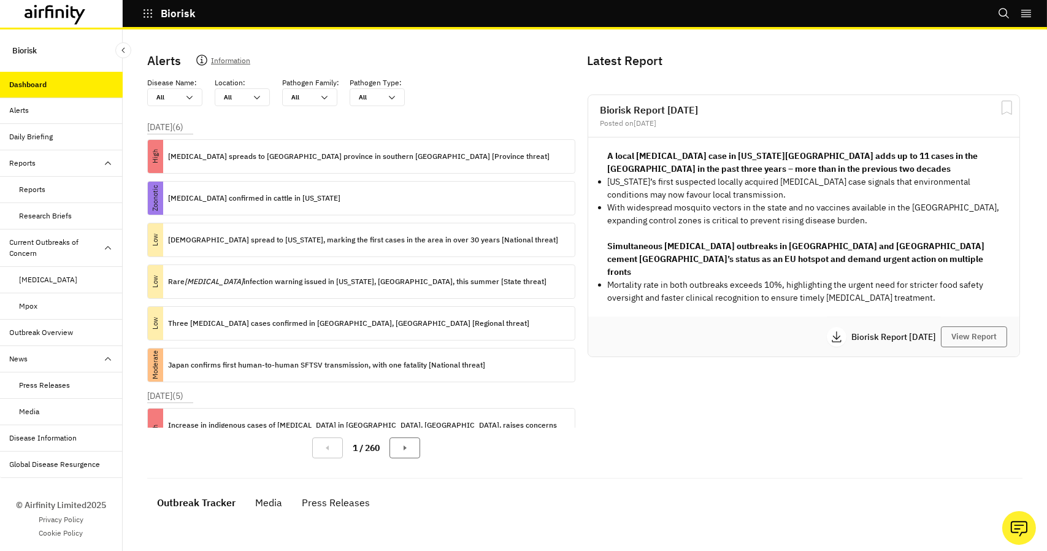
click at [32, 107] on div "Alerts" at bounding box center [66, 110] width 113 height 11
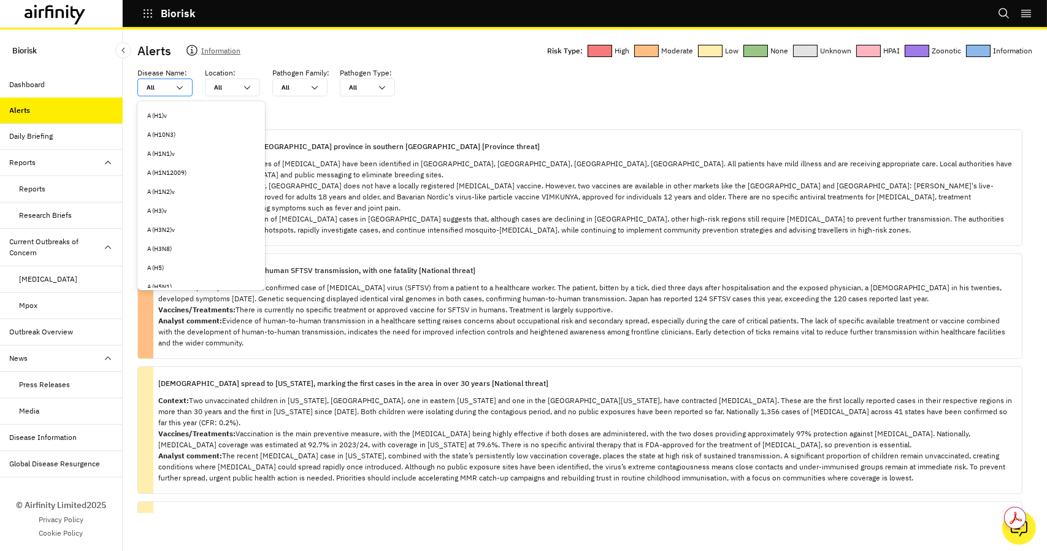
click at [180, 85] on icon at bounding box center [180, 88] width 10 height 10
click at [225, 168] on div "[MEDICAL_DATA])" at bounding box center [201, 172] width 108 height 9
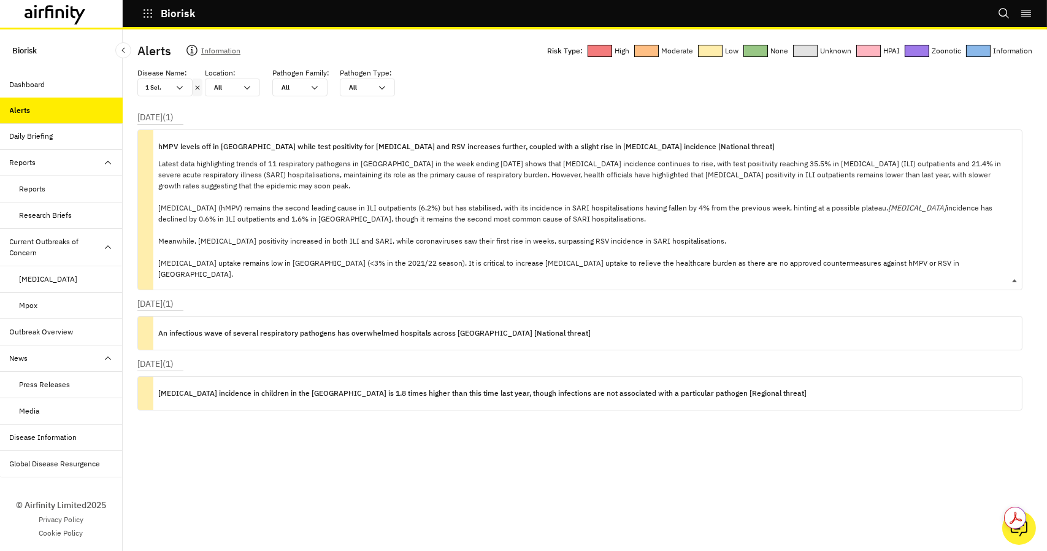
click at [392, 179] on p "Latest data highlighting trends of 11 respiratory pathogens in China in the wee…" at bounding box center [585, 218] width 854 height 121
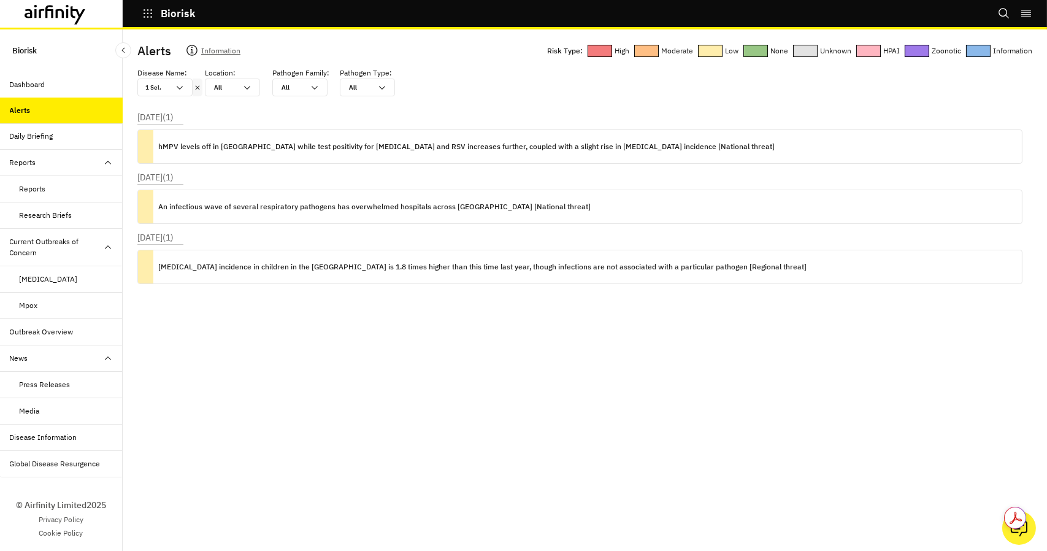
click at [31, 189] on div "Reports" at bounding box center [33, 188] width 26 height 11
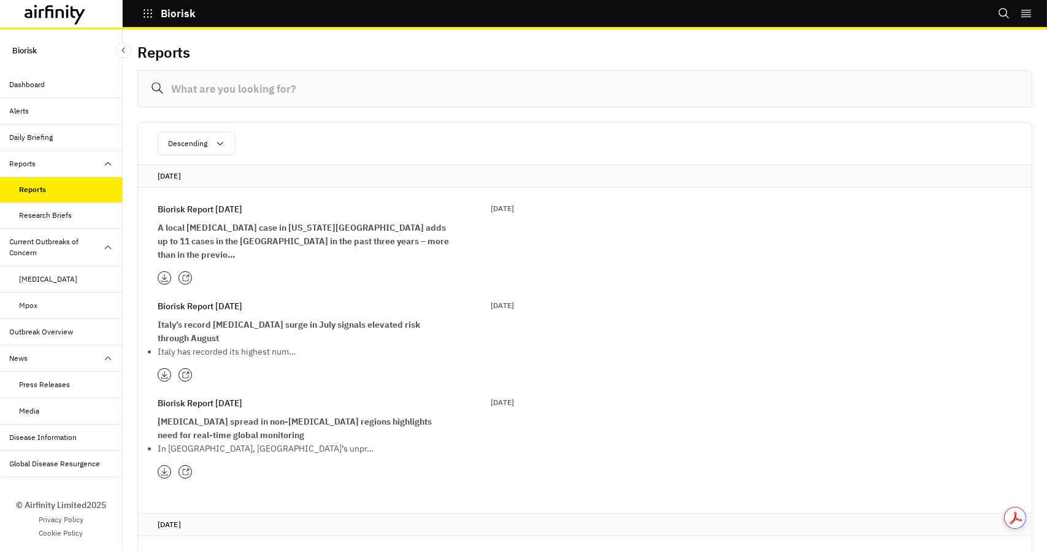
click at [256, 89] on input at bounding box center [584, 88] width 895 height 37
type input "rsv"
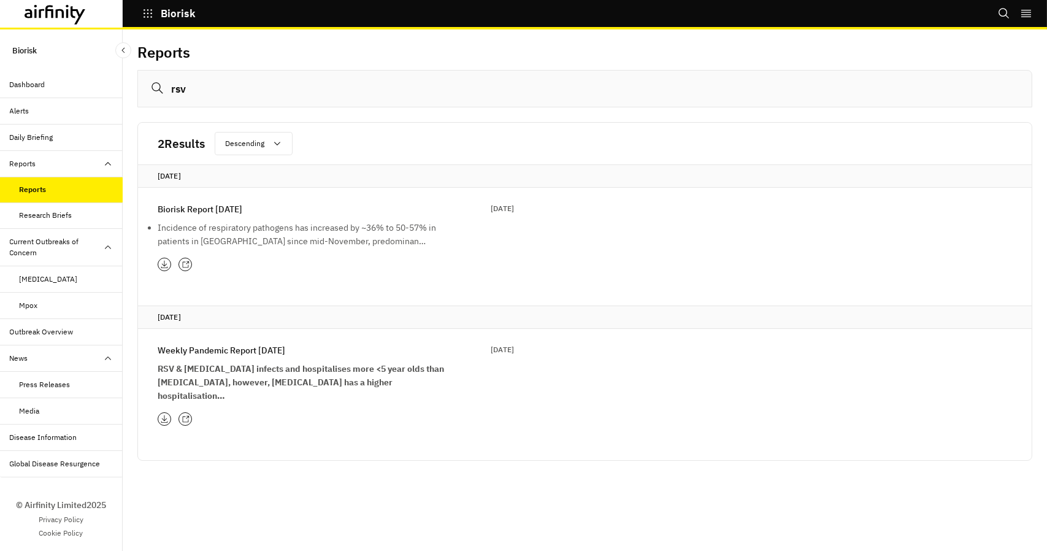
click at [274, 230] on li "Incidence of respiratory pathogens has increased by ~36% to 50-57% in patients …" at bounding box center [305, 234] width 295 height 27
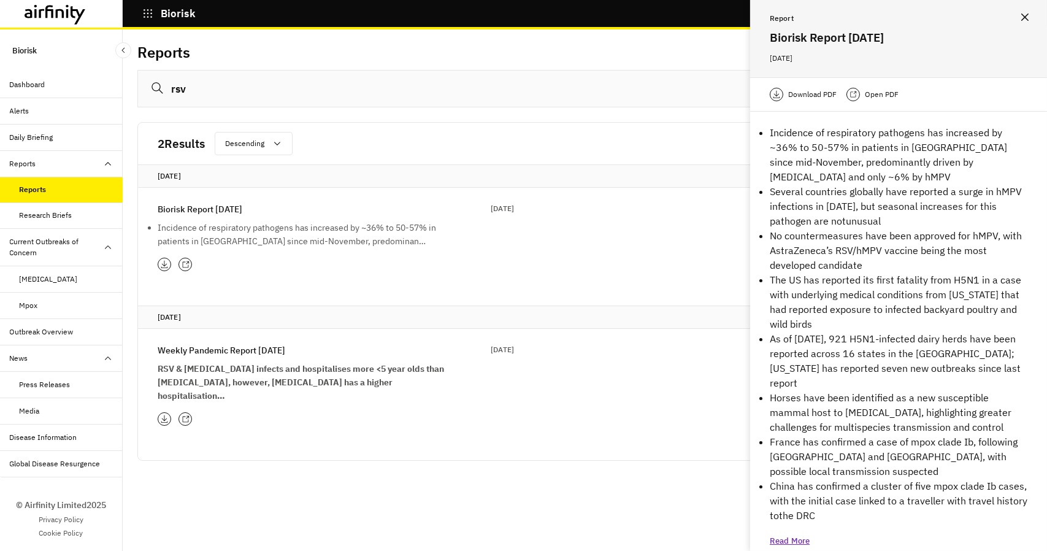
scroll to position [17, 0]
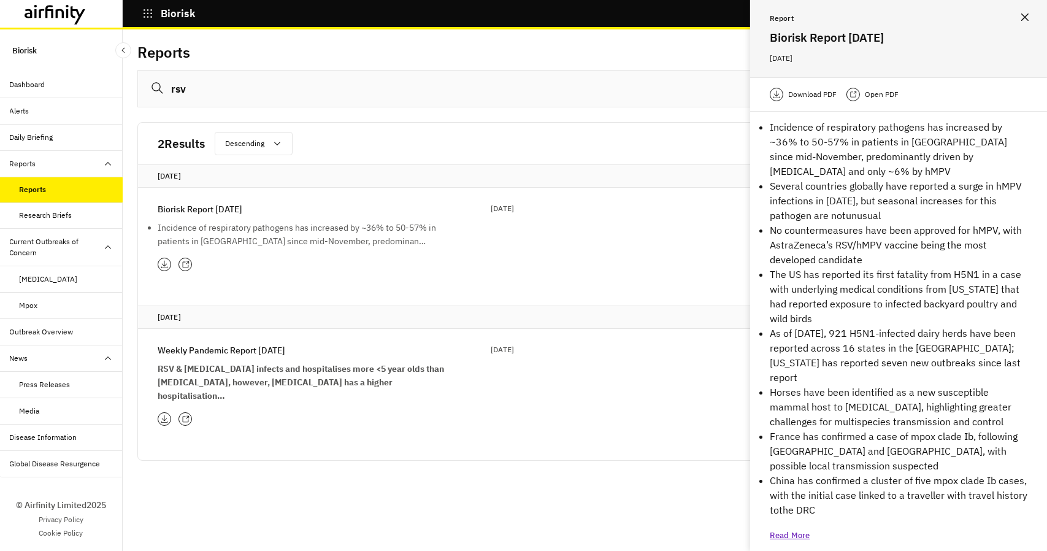
click at [792, 530] on p "Read More" at bounding box center [790, 536] width 40 height 12
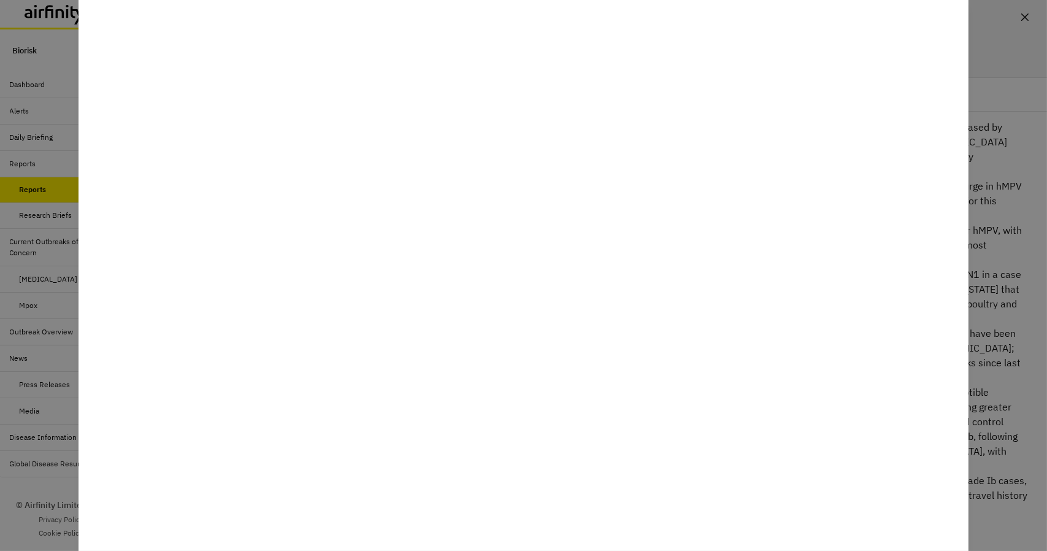
click at [67, 175] on div at bounding box center [523, 275] width 1047 height 551
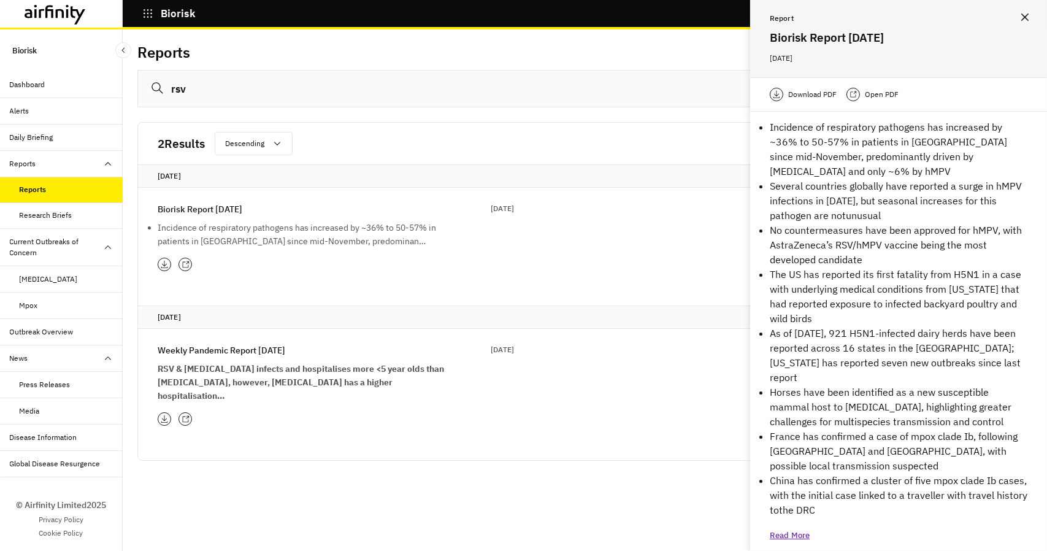
click at [52, 126] on div "Daily Briefing" at bounding box center [61, 138] width 123 height 26
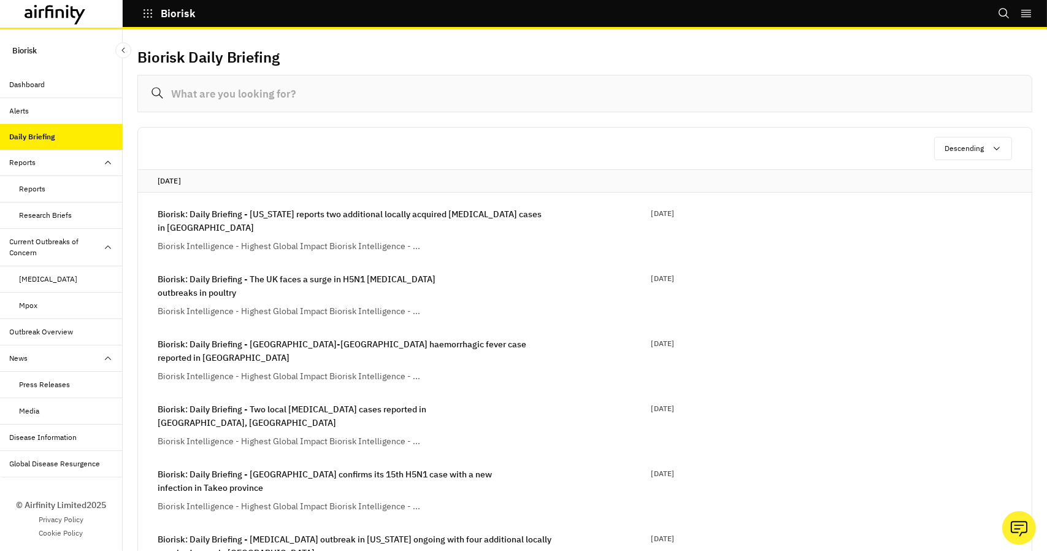
click at [42, 85] on div "Dashboard" at bounding box center [28, 84] width 36 height 11
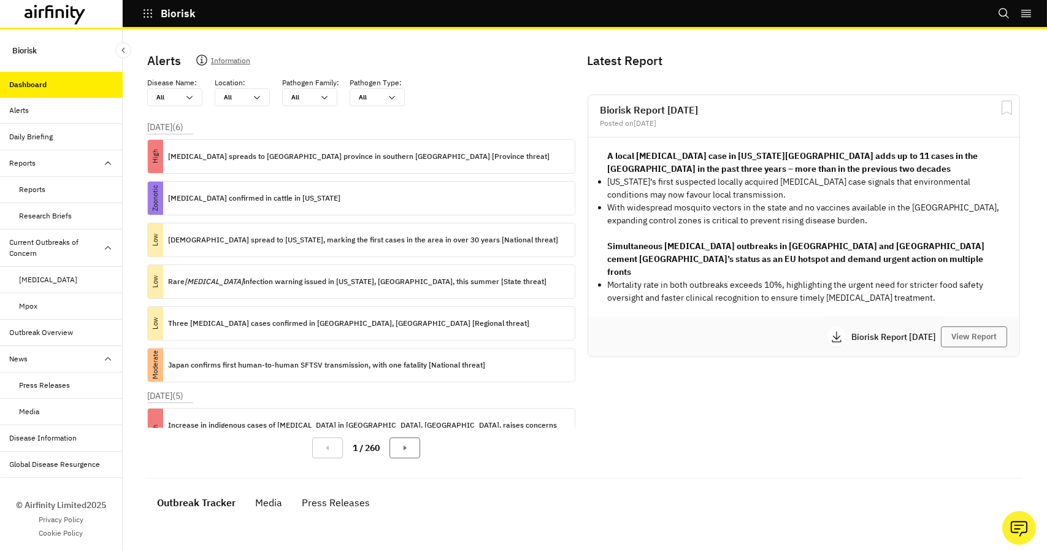
scroll to position [153, 0]
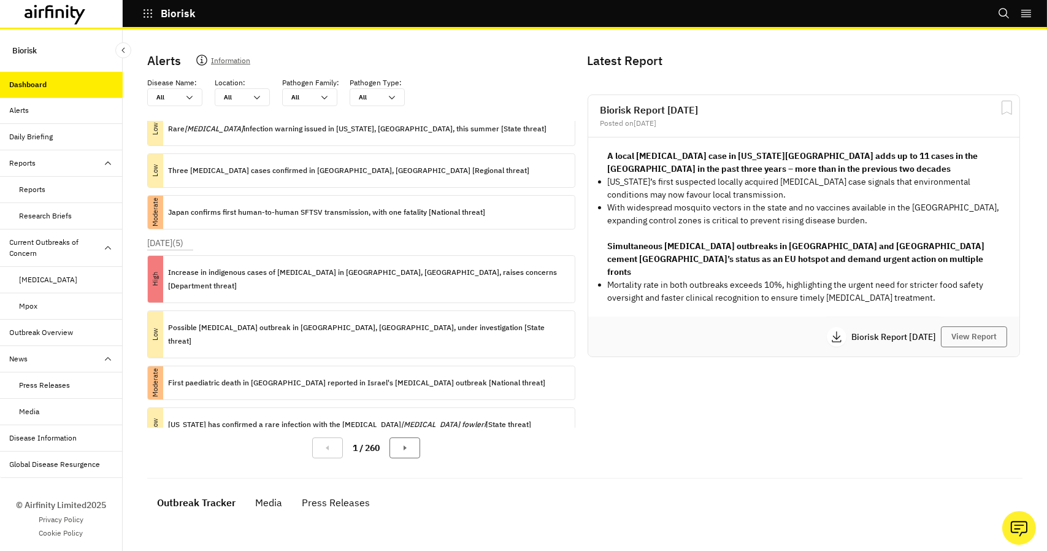
click at [59, 7] on icon at bounding box center [55, 15] width 61 height 20
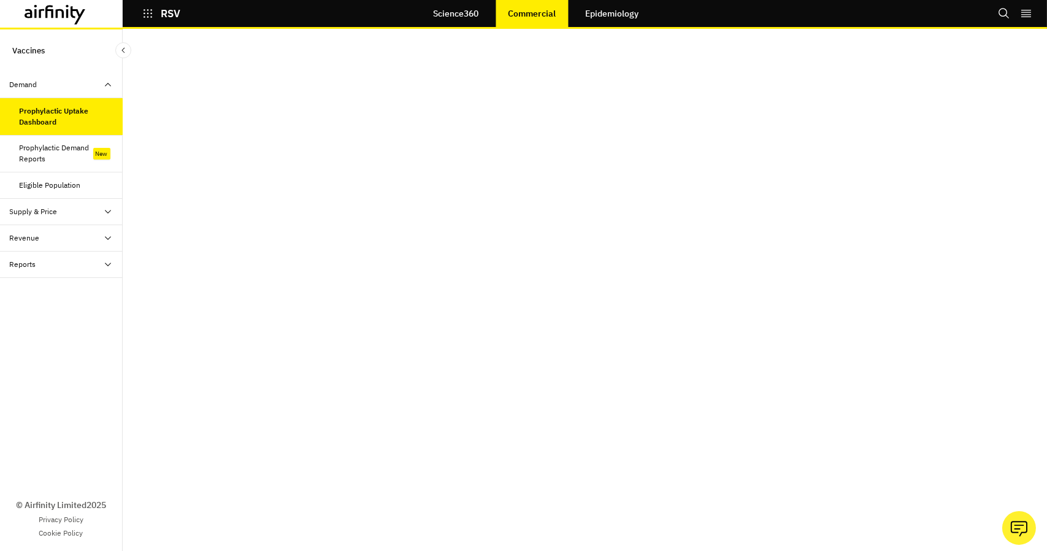
scroll to position [25, 0]
click at [628, 13] on link "Epidemiology" at bounding box center [612, 13] width 78 height 29
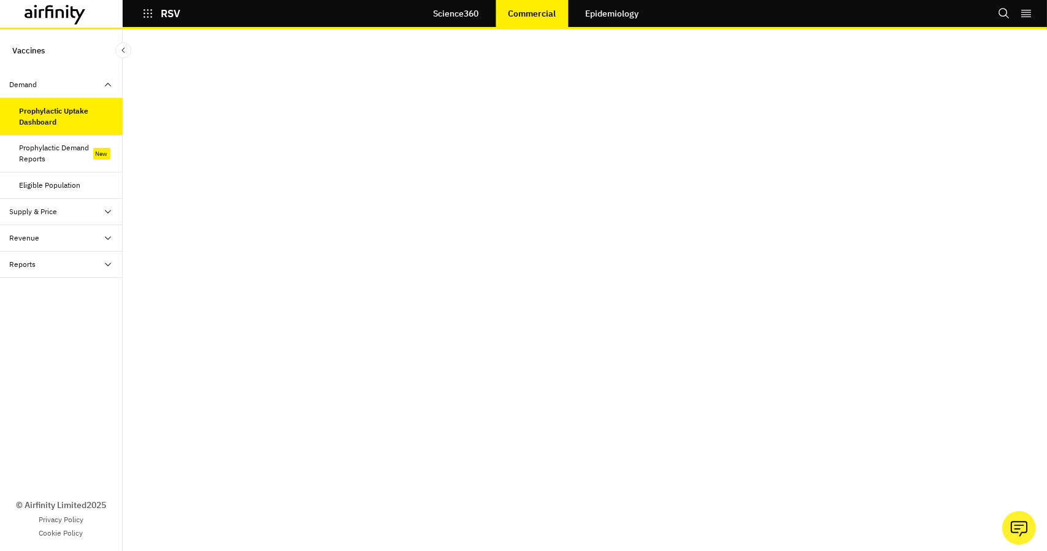
click at [71, 191] on div "Eligible Population" at bounding box center [50, 185] width 61 height 11
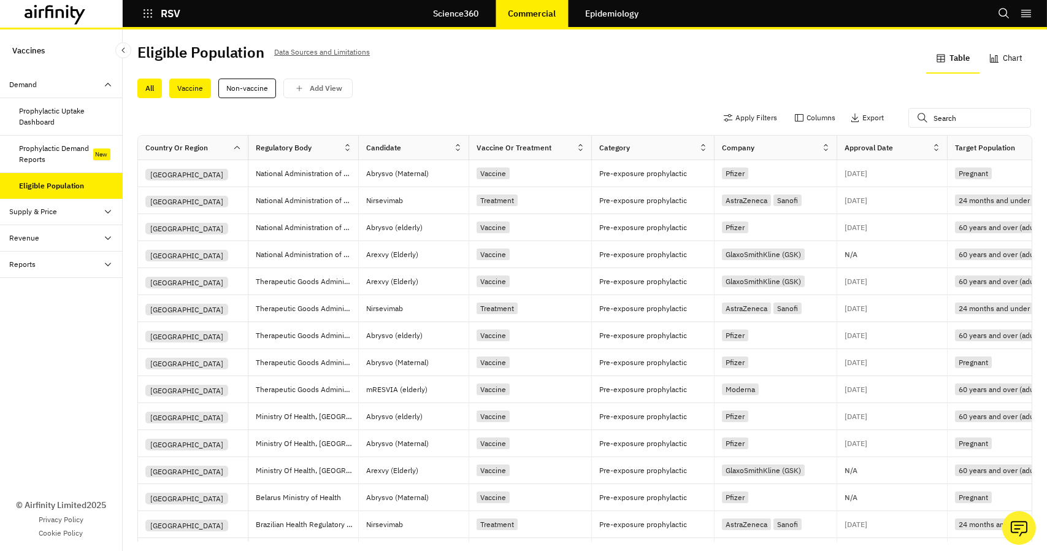
click at [207, 95] on div "Vaccine" at bounding box center [190, 89] width 42 height 20
click at [201, 91] on div "Vaccine" at bounding box center [190, 89] width 43 height 20
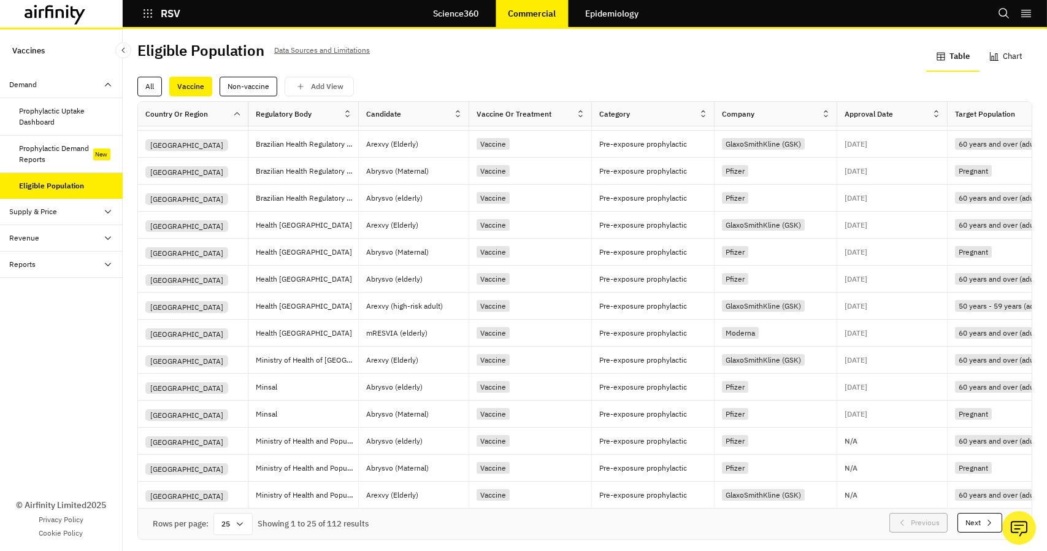
scroll to position [2, 0]
click at [58, 150] on div "Prophylactic Demand Reports" at bounding box center [57, 154] width 74 height 22
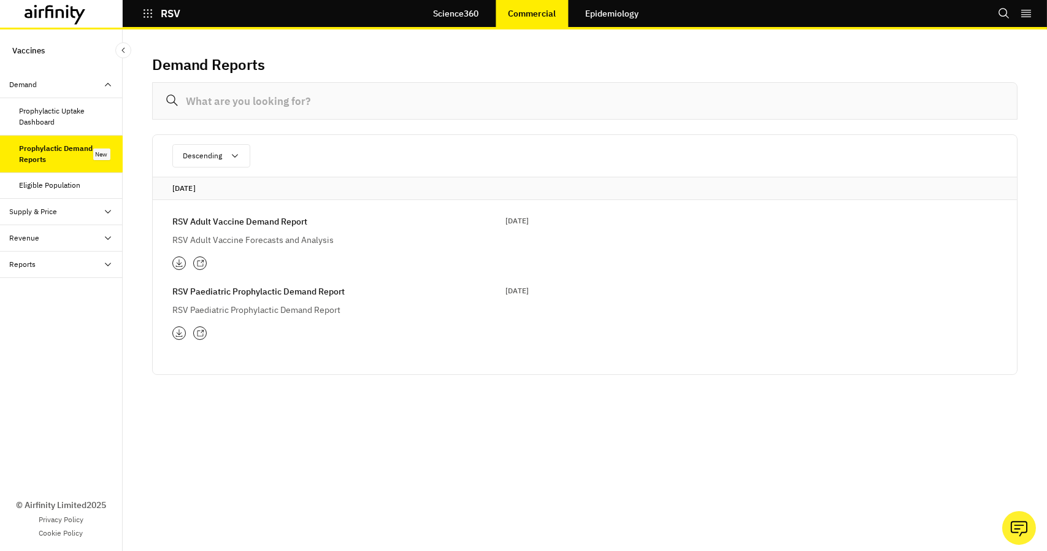
click at [293, 218] on p "RSV Adult Vaccine Demand Report" at bounding box center [239, 221] width 135 height 13
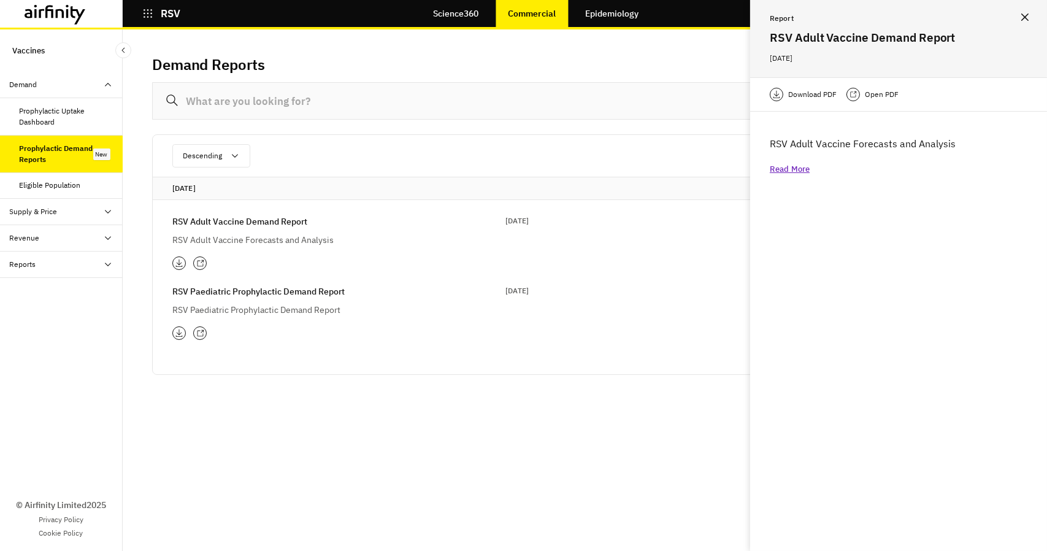
click at [878, 97] on p "Open PDF" at bounding box center [882, 94] width 34 height 12
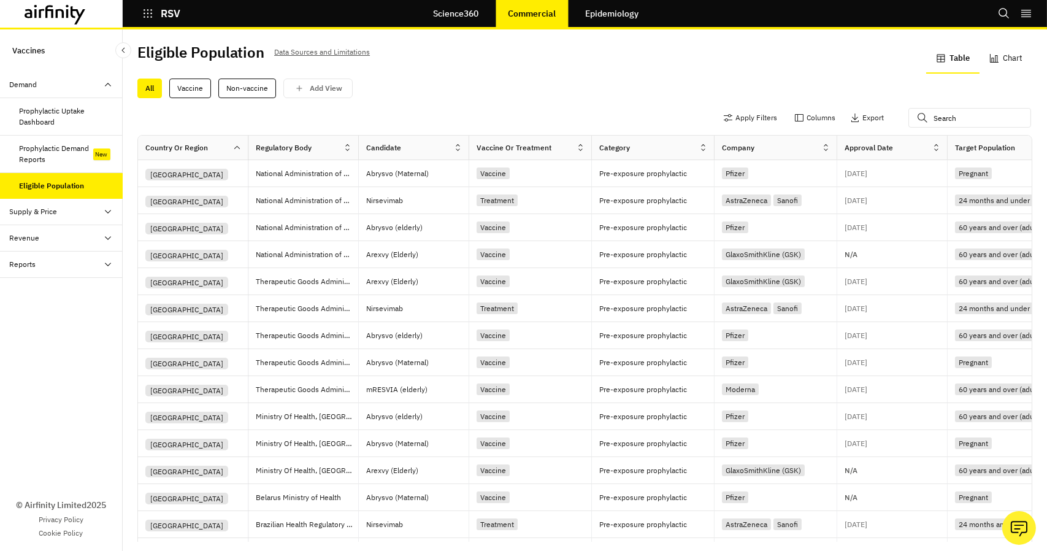
click at [34, 264] on div "Reports" at bounding box center [23, 264] width 26 height 11
click at [47, 294] on div "Reports" at bounding box center [71, 290] width 103 height 11
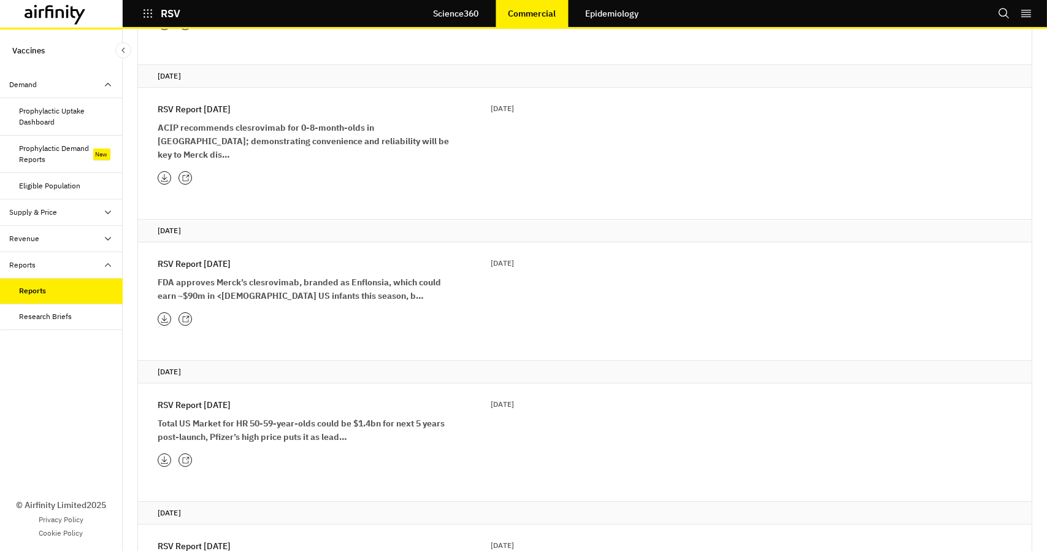
scroll to position [307, 0]
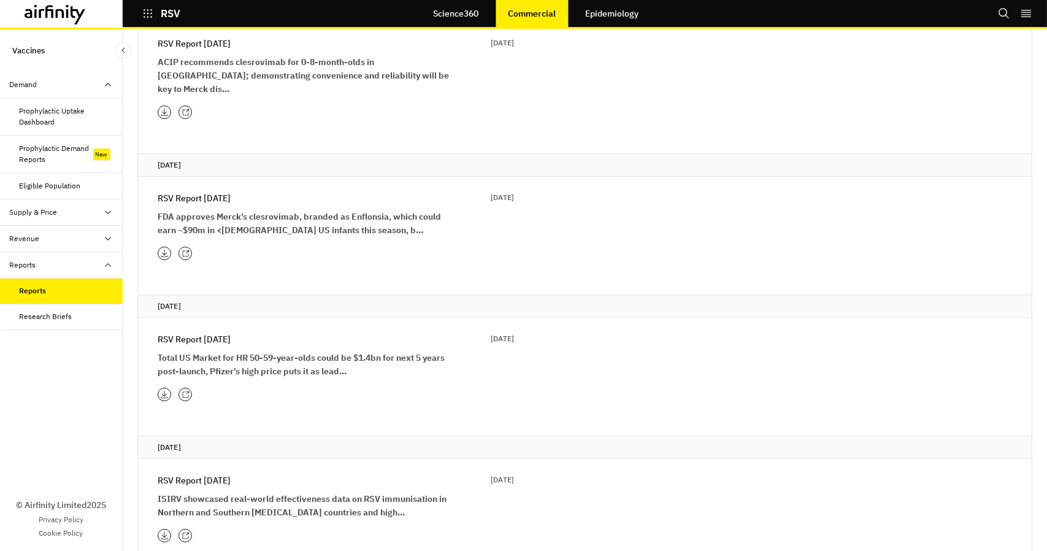
click at [100, 210] on div "Supply & Price" at bounding box center [66, 212] width 113 height 11
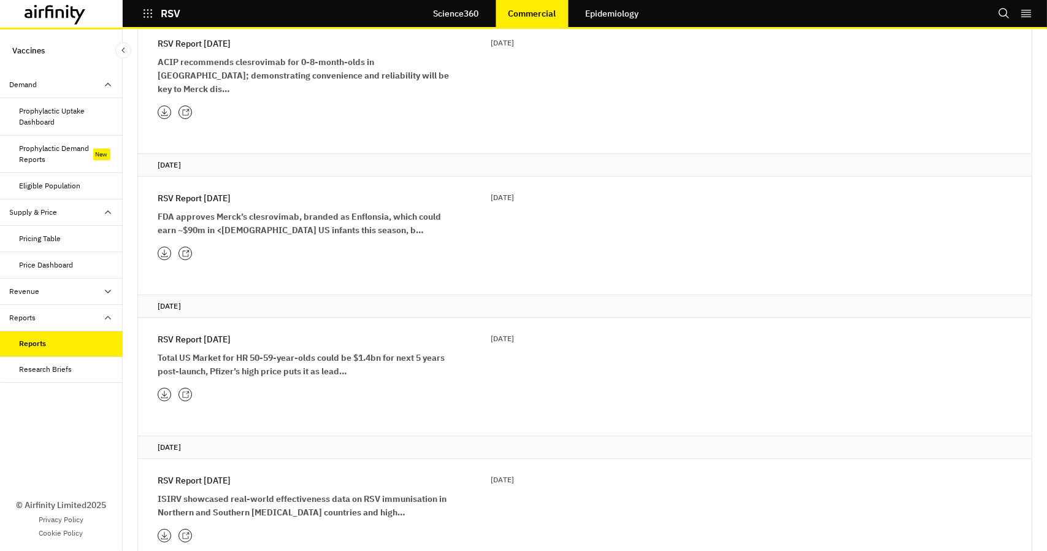
click at [53, 237] on div "Pricing Table" at bounding box center [41, 238] width 42 height 11
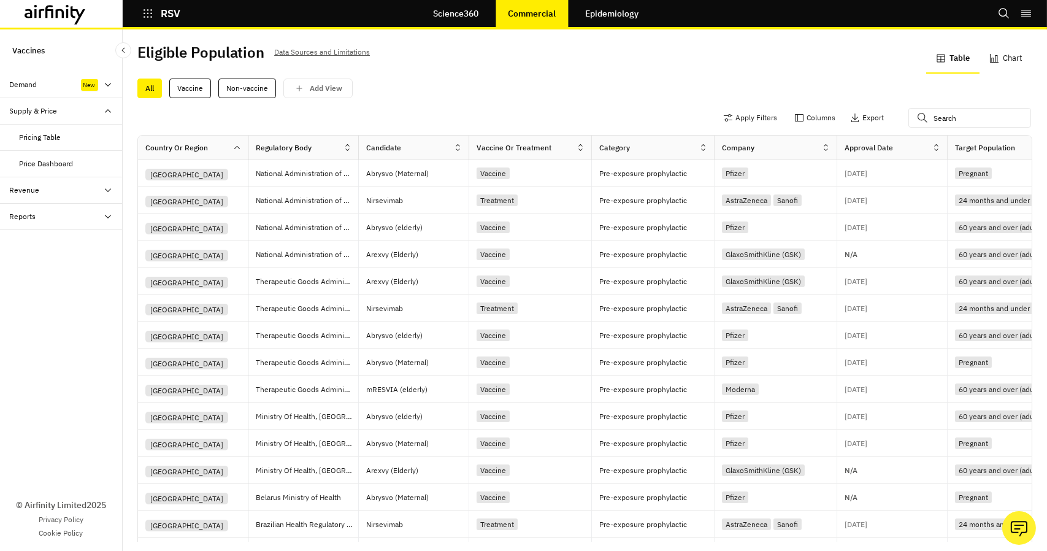
click at [48, 219] on div "Reports" at bounding box center [66, 216] width 113 height 11
click at [60, 269] on div "Research Briefs" at bounding box center [46, 269] width 53 height 11
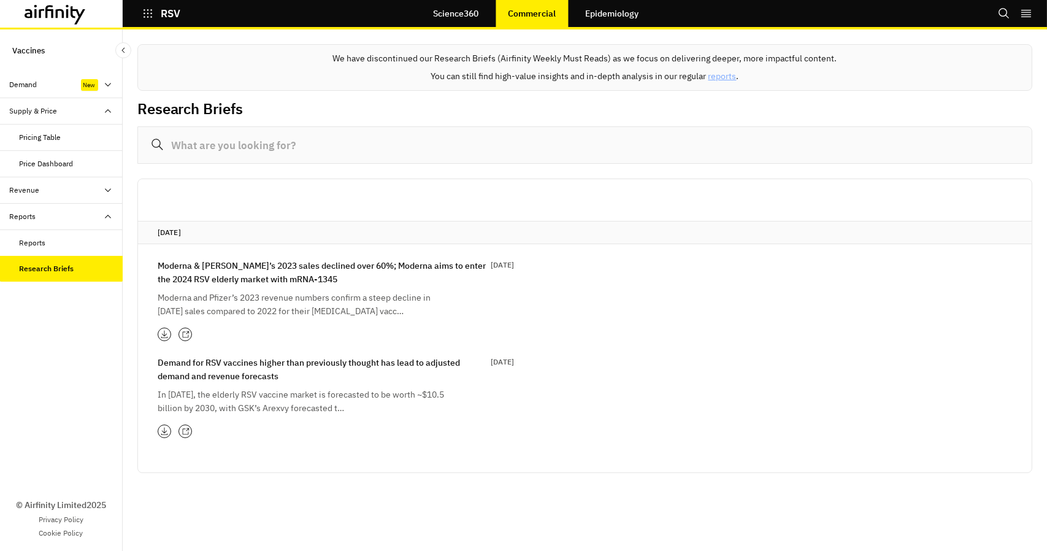
click at [34, 85] on div "Demand" at bounding box center [24, 84] width 28 height 11
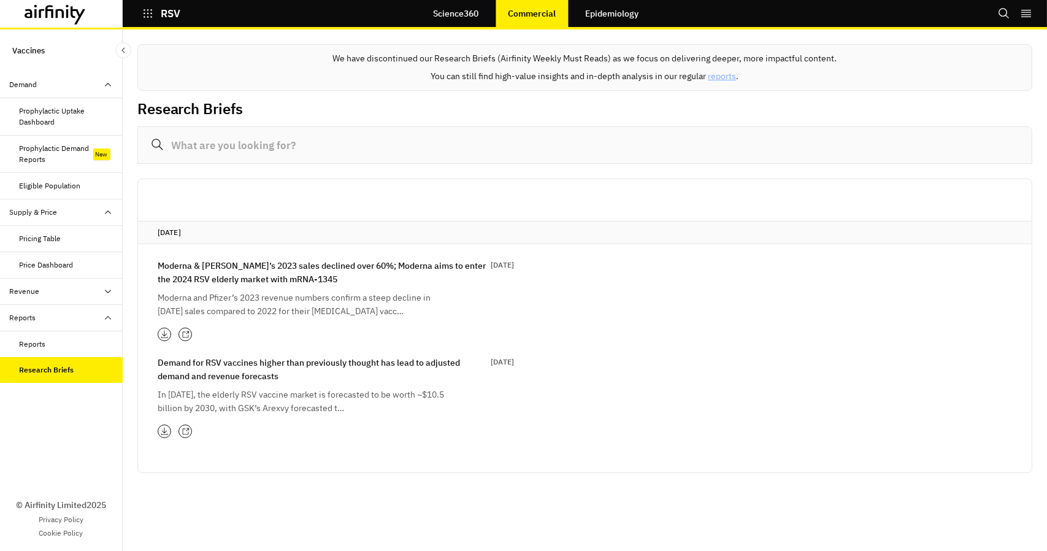
click at [76, 147] on div "Prophylactic Demand Reports" at bounding box center [57, 154] width 74 height 22
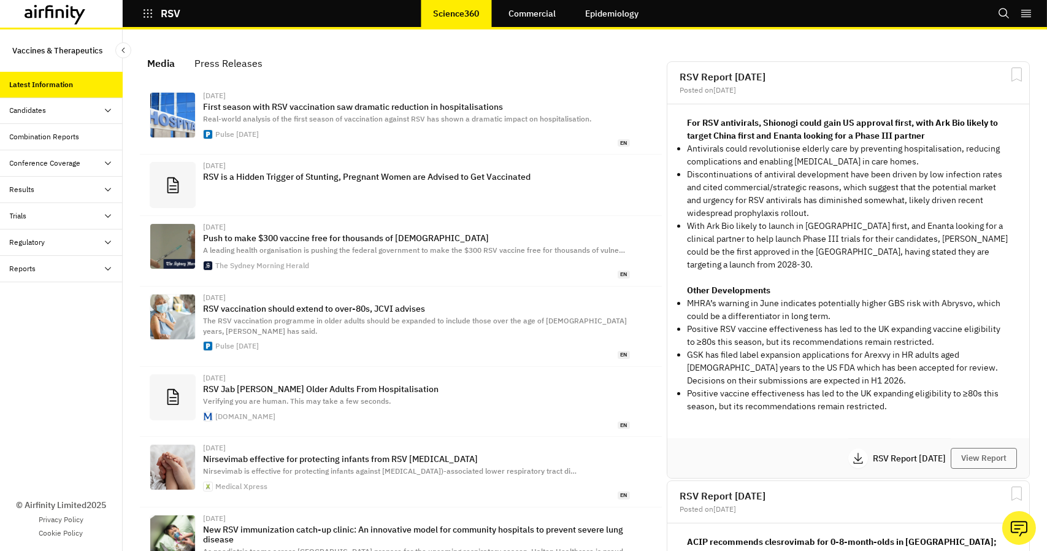
scroll to position [781, 358]
click at [54, 156] on div "Conference Coverage" at bounding box center [61, 163] width 123 height 26
click at [63, 112] on div "Candidates" at bounding box center [66, 110] width 113 height 11
click at [49, 136] on div "Dashboard" at bounding box center [38, 136] width 36 height 11
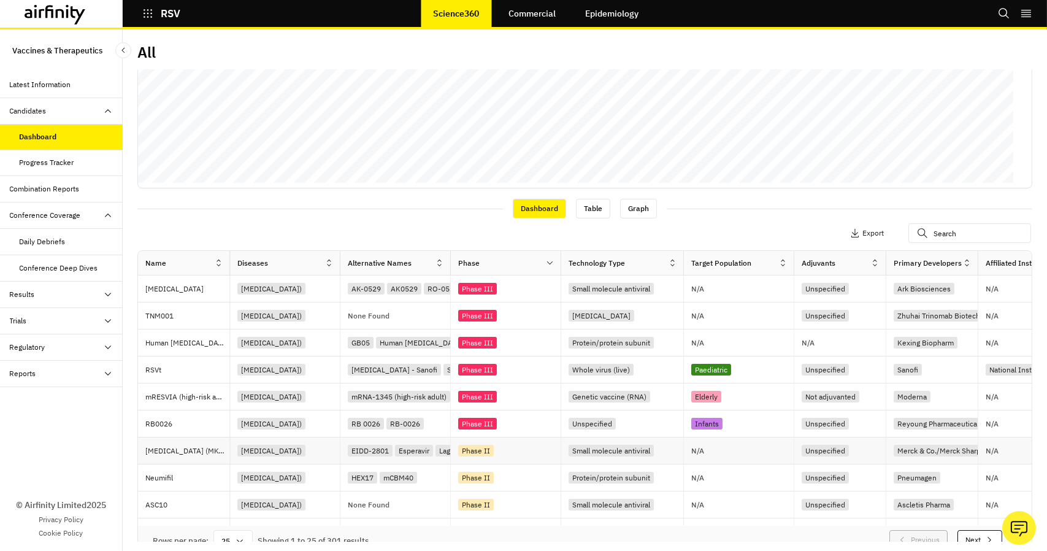
scroll to position [296, 0]
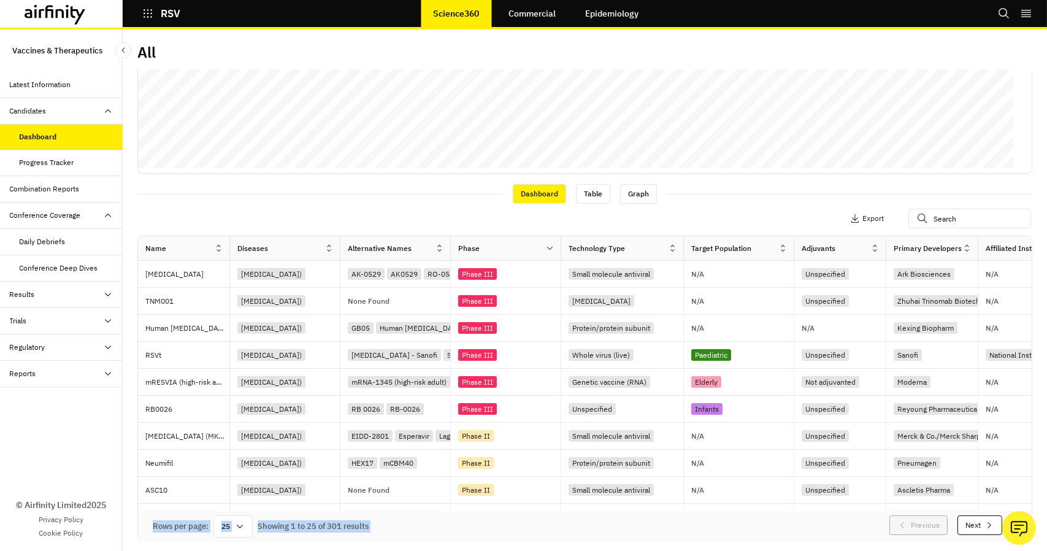
drag, startPoint x: 590, startPoint y: 506, endPoint x: 620, endPoint y: 519, distance: 32.7
click at [702, 522] on div "Name Diseases Alternative Names Phase Technology Type Target Population Adjuvan…" at bounding box center [585, 389] width 894 height 306
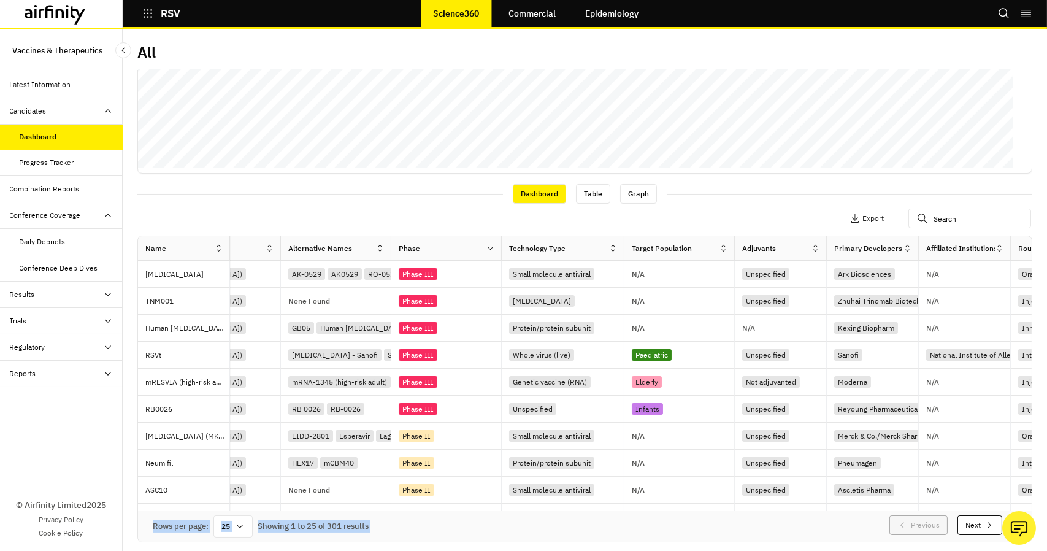
scroll to position [0, 0]
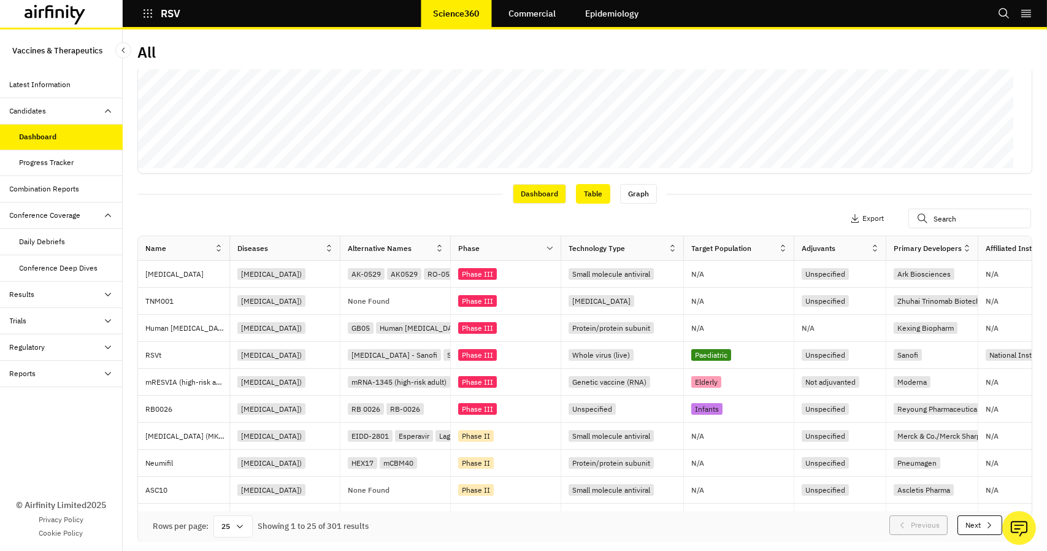
click at [582, 196] on div "Table" at bounding box center [593, 194] width 34 height 20
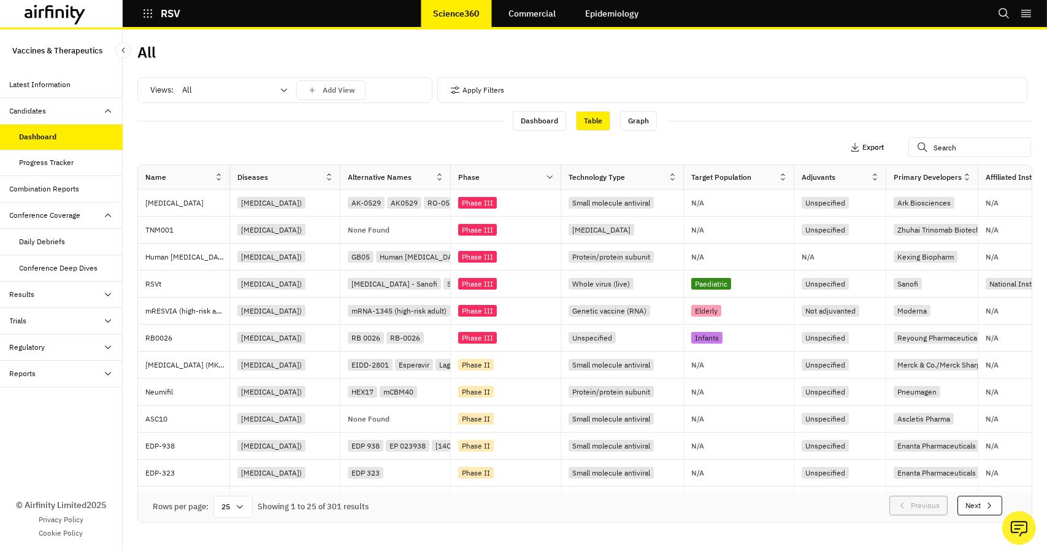
click at [864, 144] on p "Export" at bounding box center [873, 147] width 21 height 9
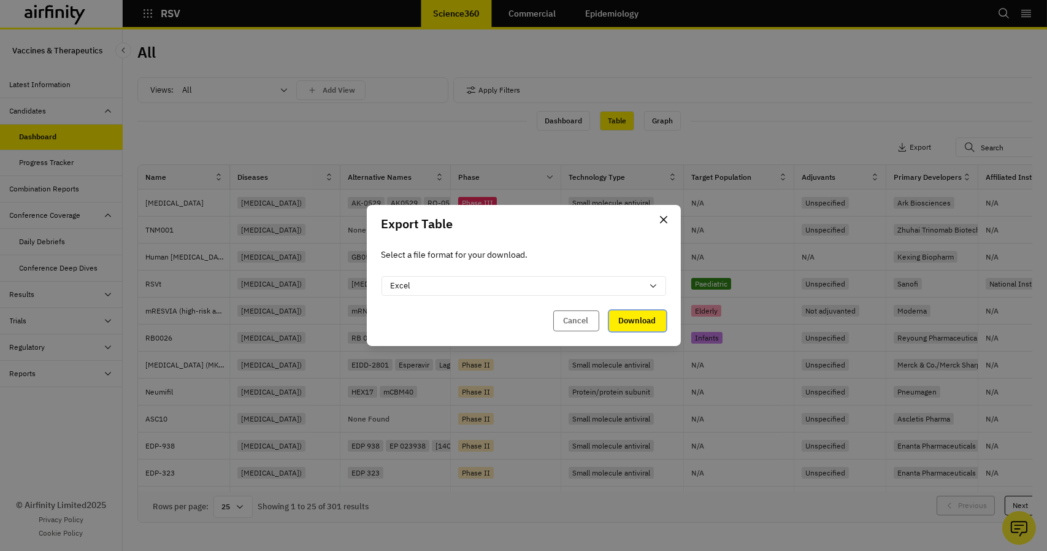
click at [649, 319] on button "Download" at bounding box center [637, 320] width 57 height 21
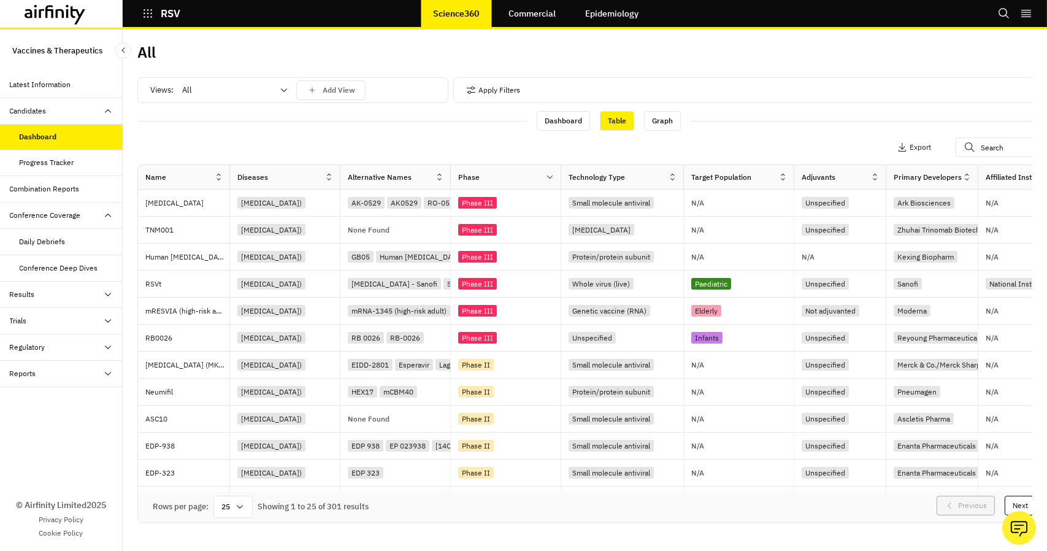
click at [239, 505] on icon at bounding box center [240, 507] width 10 height 10
click at [234, 350] on div "100" at bounding box center [233, 345] width 36 height 28
click at [495, 95] on button "Apply Filters" at bounding box center [493, 90] width 54 height 20
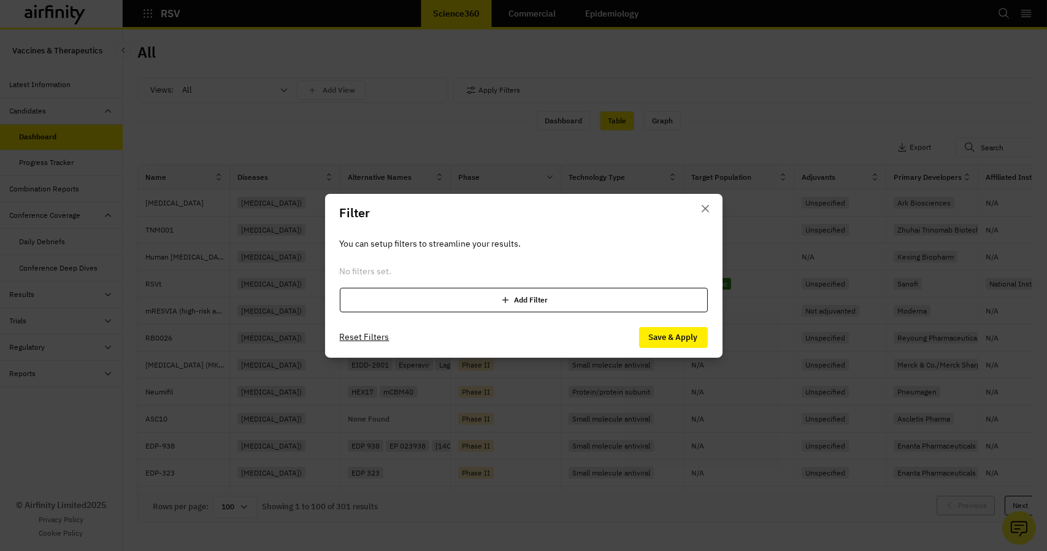
click at [520, 301] on div "Add Filter" at bounding box center [524, 300] width 368 height 25
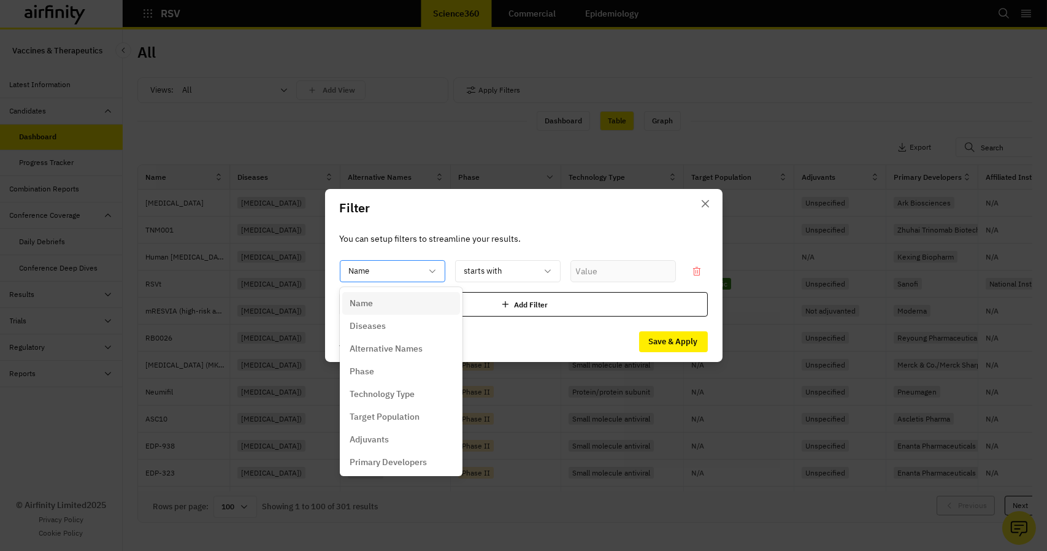
click at [434, 269] on icon at bounding box center [433, 271] width 10 height 10
click at [391, 369] on div "Phase" at bounding box center [401, 371] width 103 height 13
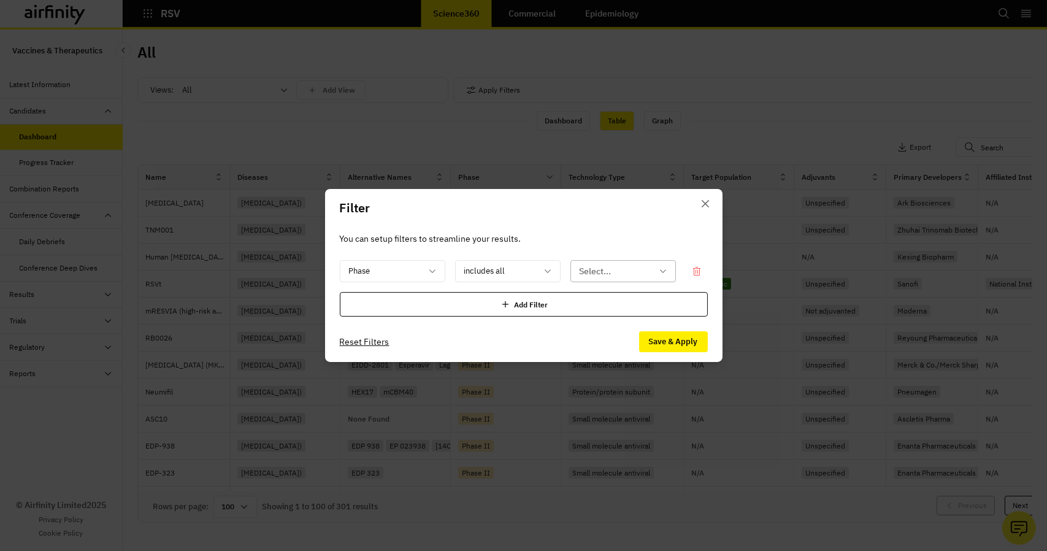
click at [606, 276] on div at bounding box center [616, 271] width 72 height 15
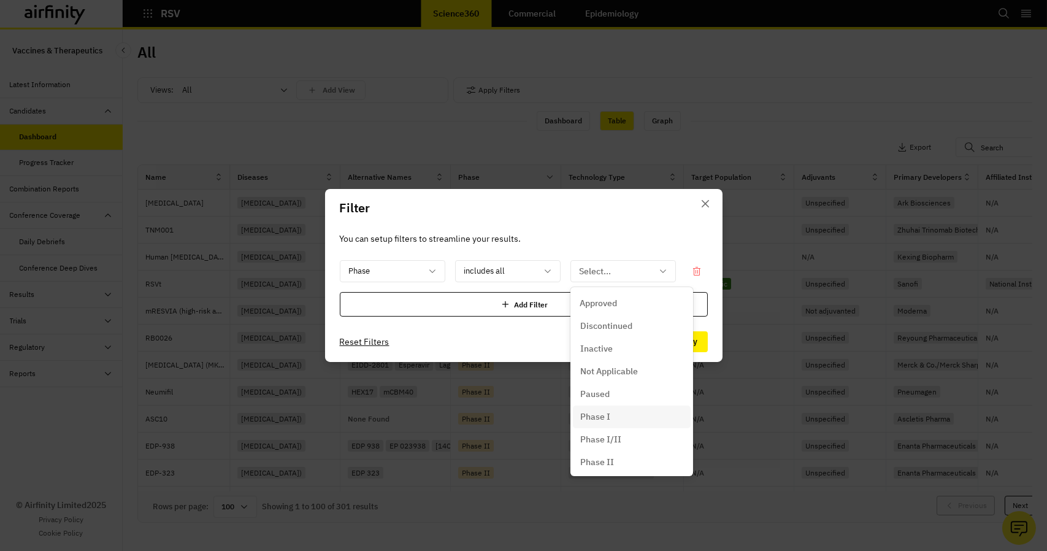
click at [634, 414] on div "Phase I" at bounding box center [631, 416] width 103 height 13
click at [668, 270] on div "Phase I" at bounding box center [624, 271] width 106 height 22
drag, startPoint x: 639, startPoint y: 434, endPoint x: 668, endPoint y: 337, distance: 100.6
click at [639, 434] on div "Phase I/II" at bounding box center [631, 439] width 103 height 13
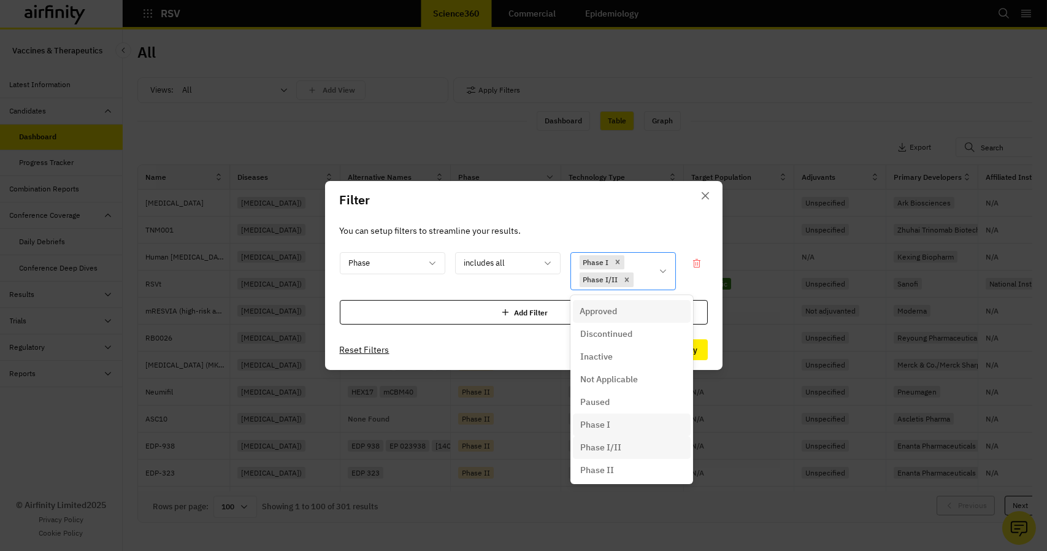
click at [666, 267] on icon at bounding box center [663, 271] width 10 height 10
click at [604, 472] on p "Phase II" at bounding box center [597, 470] width 34 height 13
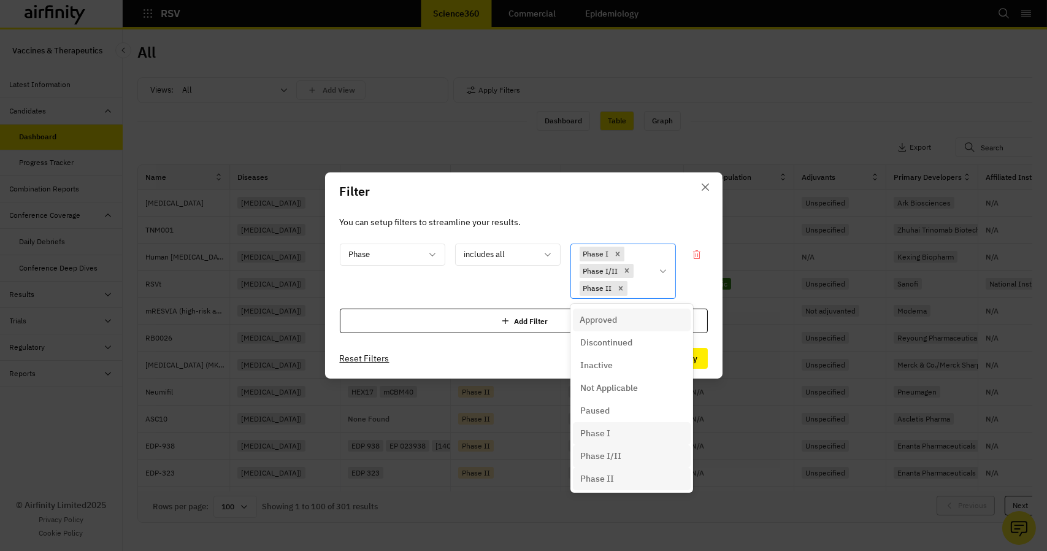
click at [665, 275] on icon at bounding box center [663, 271] width 10 height 10
drag, startPoint x: 629, startPoint y: 322, endPoint x: 695, endPoint y: 286, distance: 74.7
click at [630, 322] on div "Approved" at bounding box center [631, 320] width 103 height 13
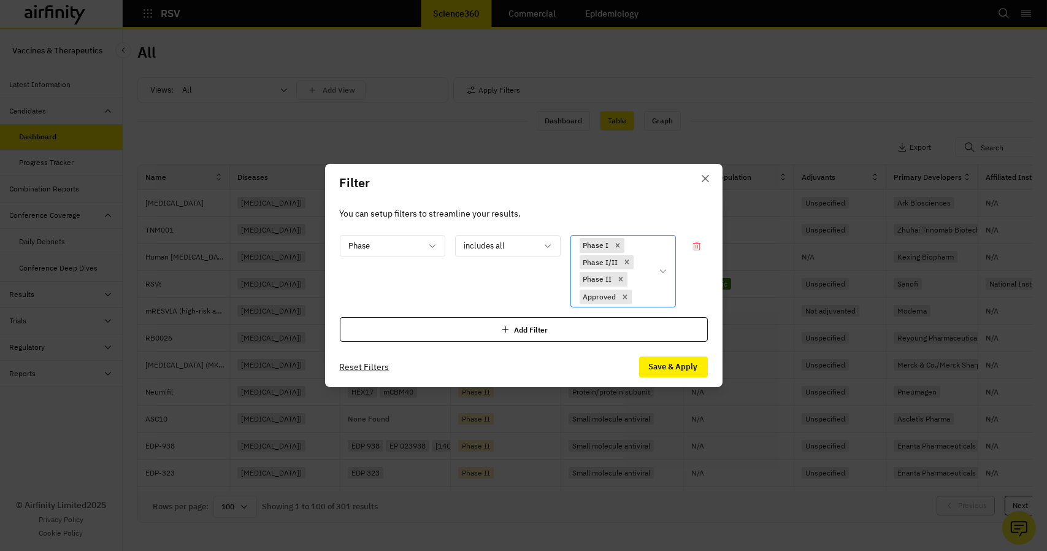
click at [658, 277] on div "Phase I Phase I/II Phase II Approved" at bounding box center [624, 271] width 106 height 73
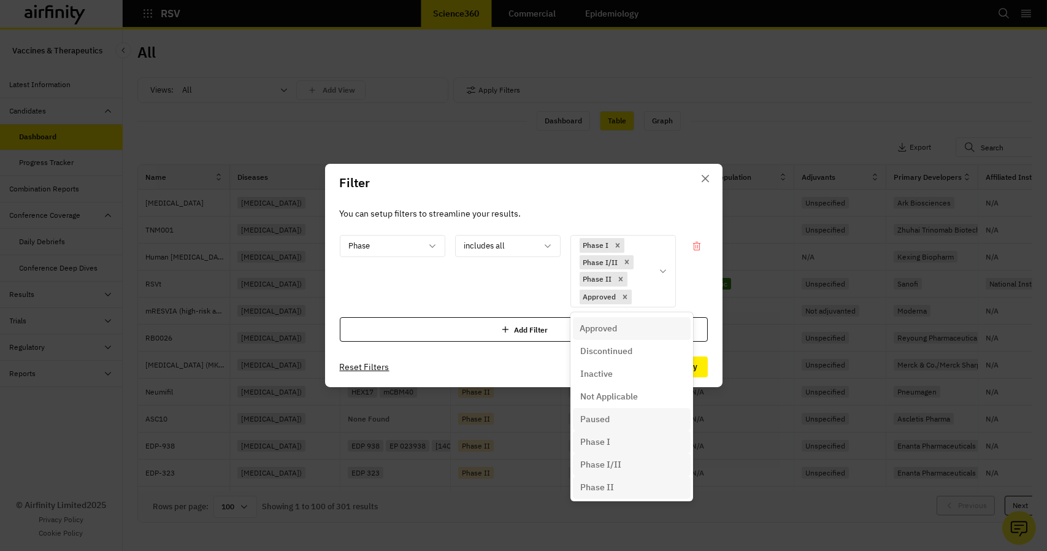
click at [715, 310] on div "You can setup filters to streamline your results. Phase includes all option App…" at bounding box center [524, 274] width 398 height 145
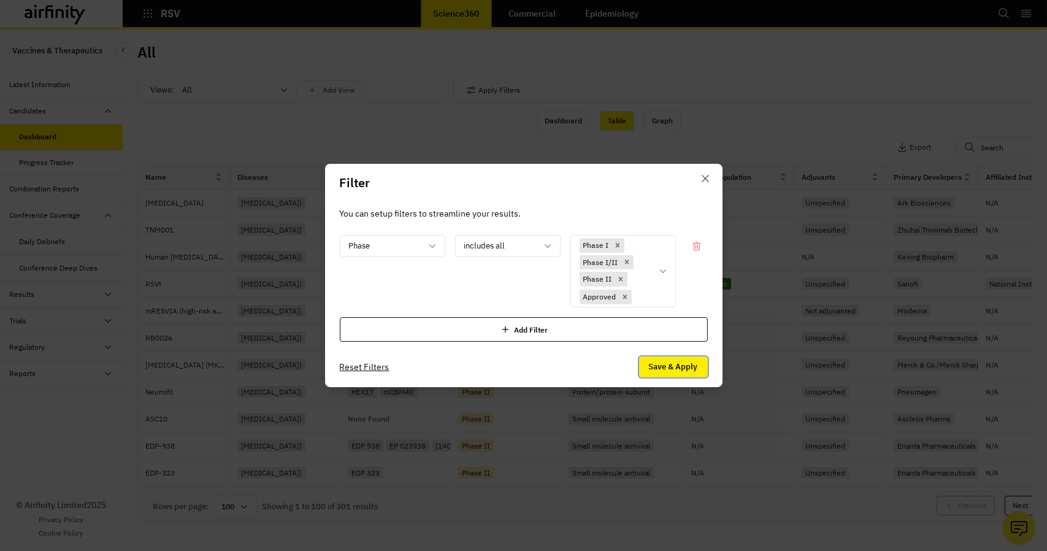
click at [682, 371] on button "Save & Apply" at bounding box center [673, 366] width 69 height 21
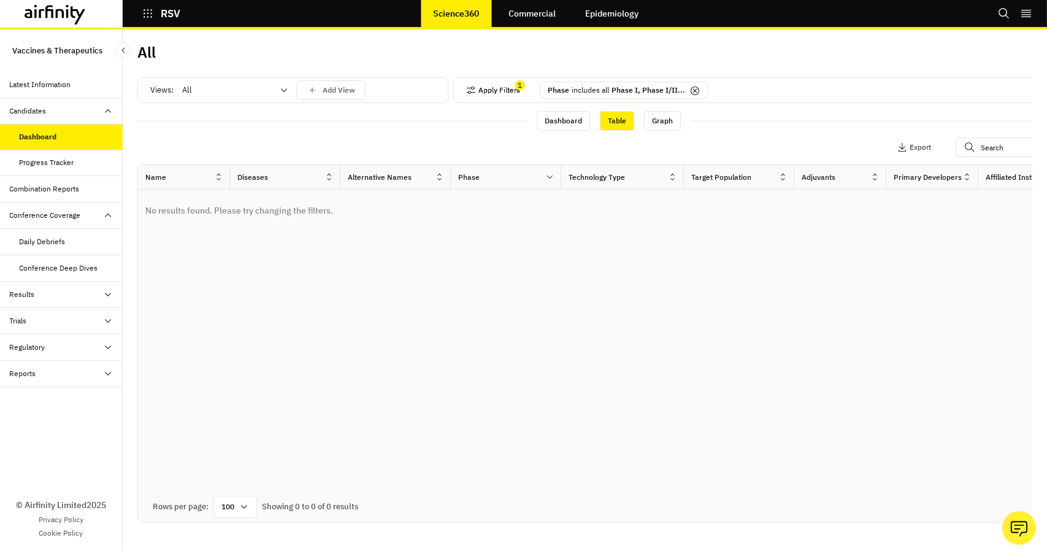
click at [517, 92] on button "Apply Filters" at bounding box center [493, 90] width 54 height 20
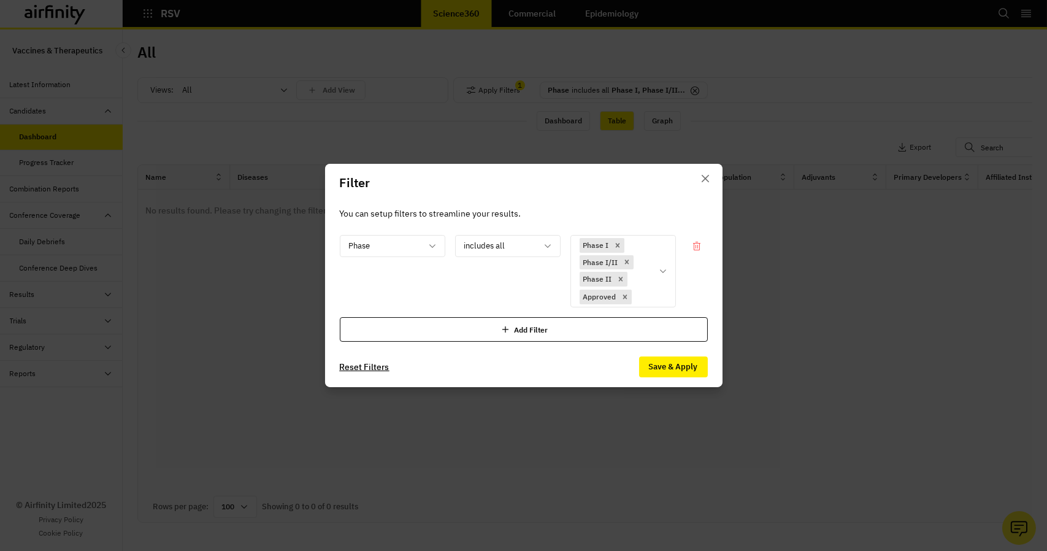
click at [379, 368] on button "Reset Filters" at bounding box center [365, 367] width 50 height 20
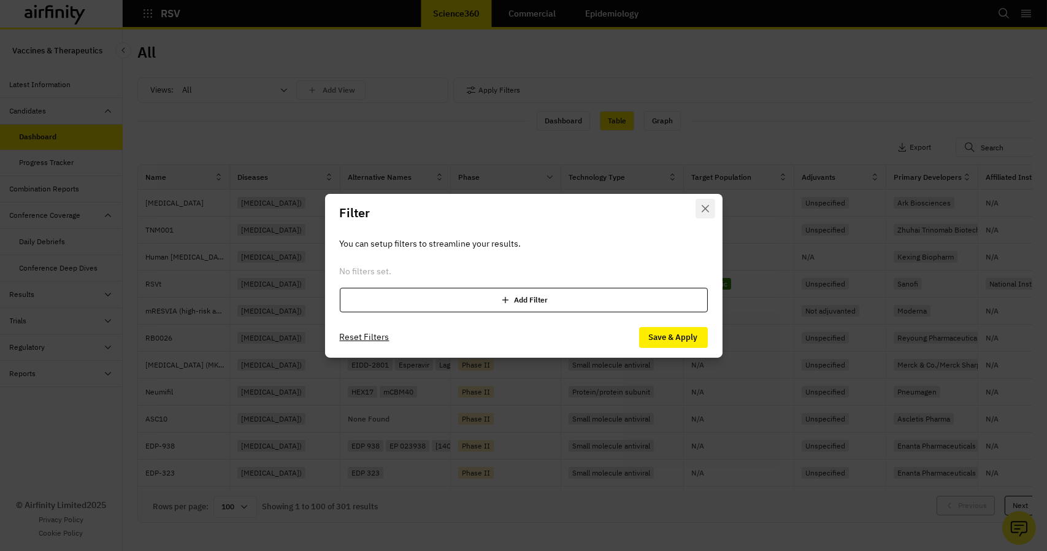
click at [708, 208] on icon "Close" at bounding box center [705, 208] width 7 height 7
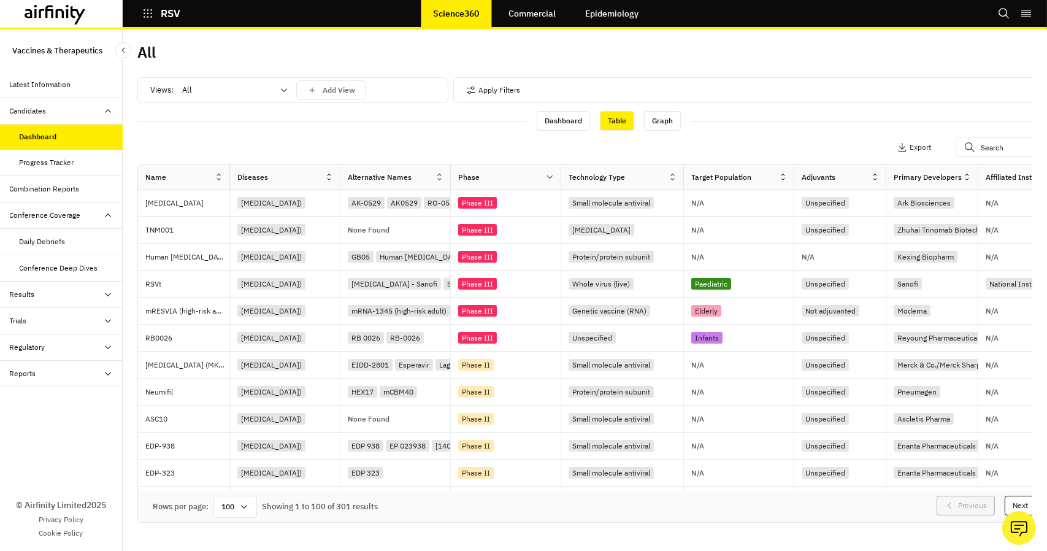
click at [741, 74] on div "Views: All Add View Apply Filters Data Adjustments Horizontal Axis Phase Stack …" at bounding box center [608, 304] width 942 height 468
click at [53, 16] on icon at bounding box center [49, 11] width 8 height 13
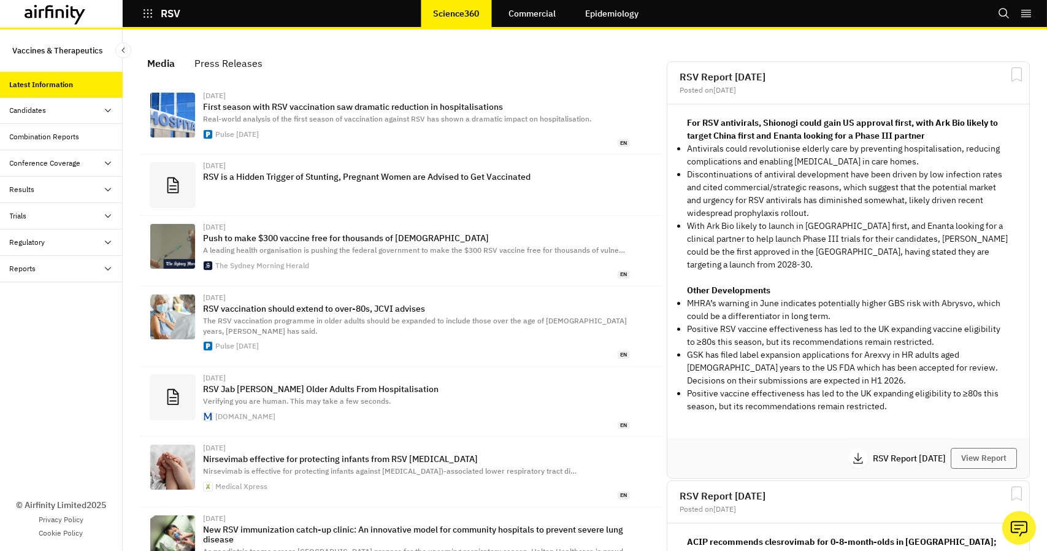
scroll to position [781, 358]
click at [107, 110] on icon at bounding box center [108, 111] width 10 height 10
click at [90, 237] on div "Results" at bounding box center [66, 242] width 113 height 11
click at [81, 316] on div "Trials" at bounding box center [66, 321] width 113 height 11
click at [34, 347] on div "All Data" at bounding box center [32, 347] width 25 height 11
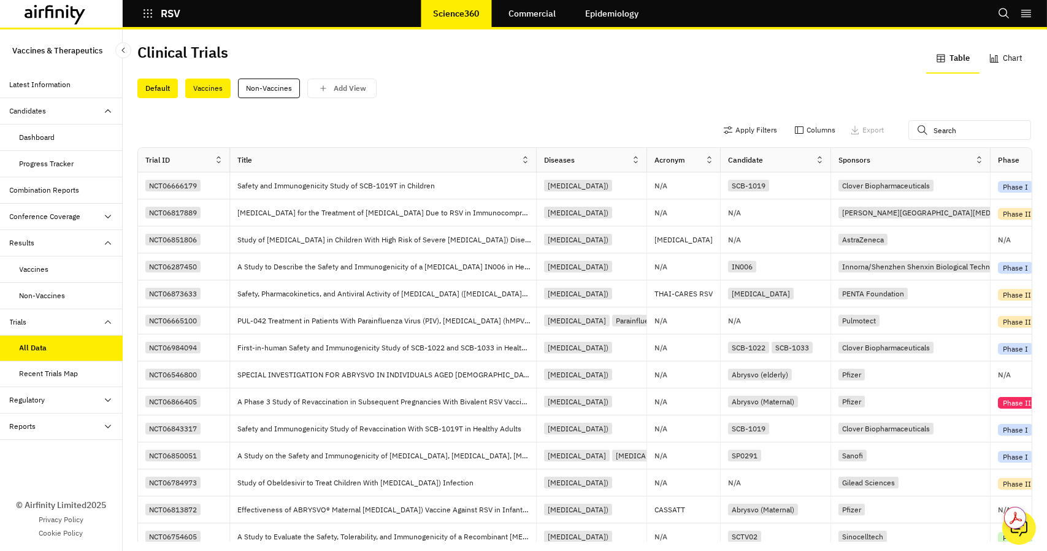
click at [214, 87] on div "Vaccines" at bounding box center [207, 89] width 45 height 20
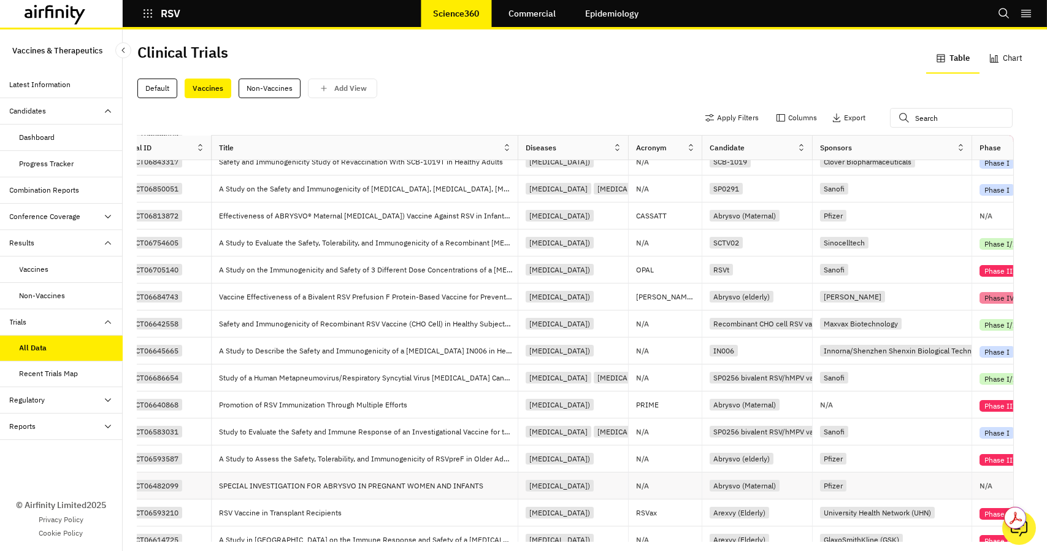
scroll to position [245, 0]
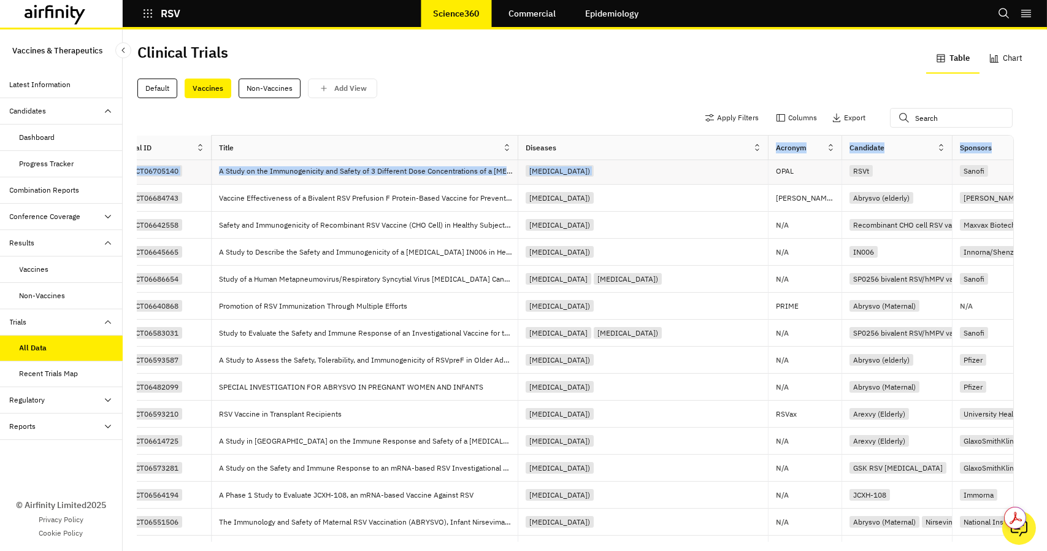
drag, startPoint x: 630, startPoint y: 143, endPoint x: 770, endPoint y: 168, distance: 142.1
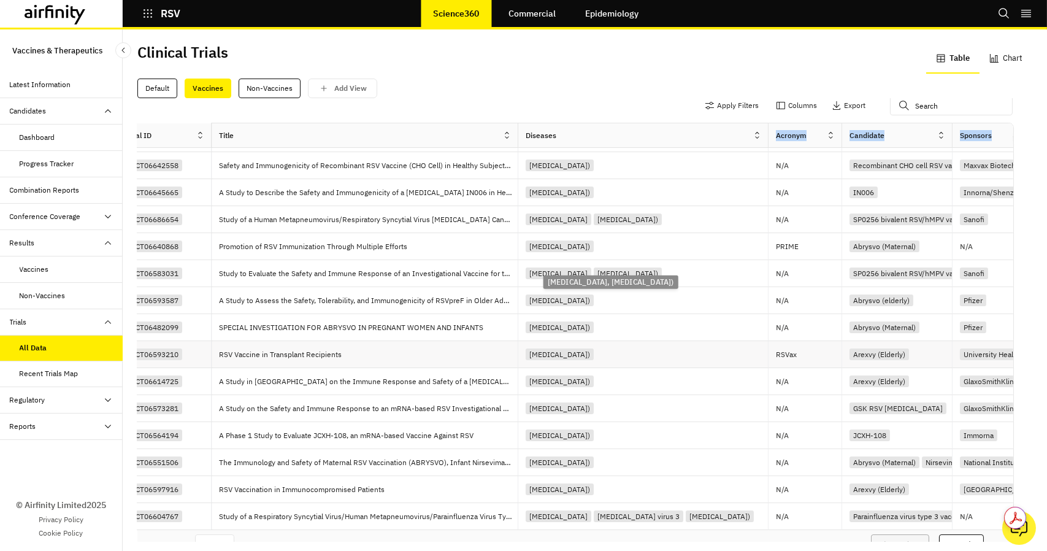
scroll to position [32, 18]
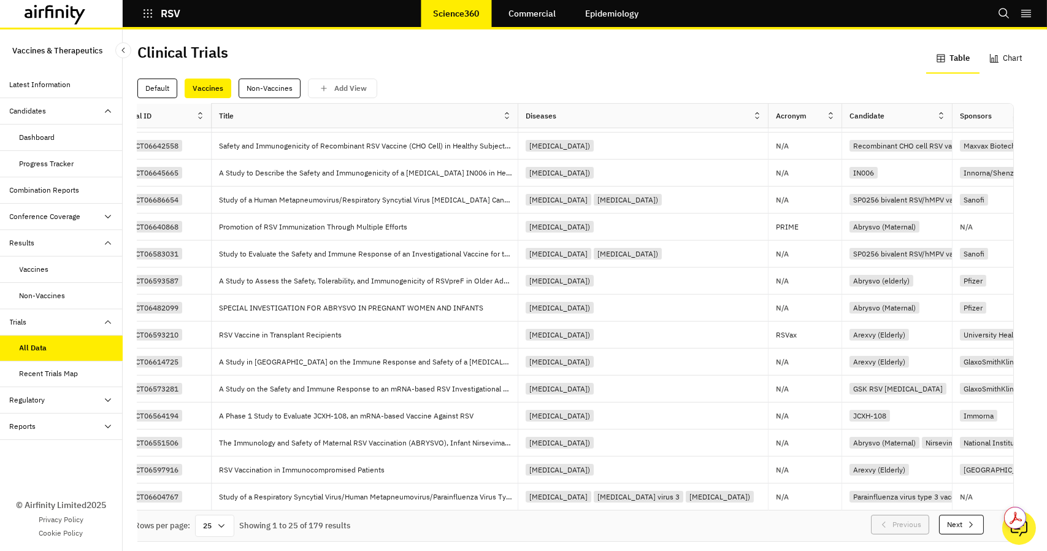
click at [221, 521] on icon at bounding box center [222, 526] width 10 height 10
click at [212, 347] on div "100" at bounding box center [215, 345] width 36 height 28
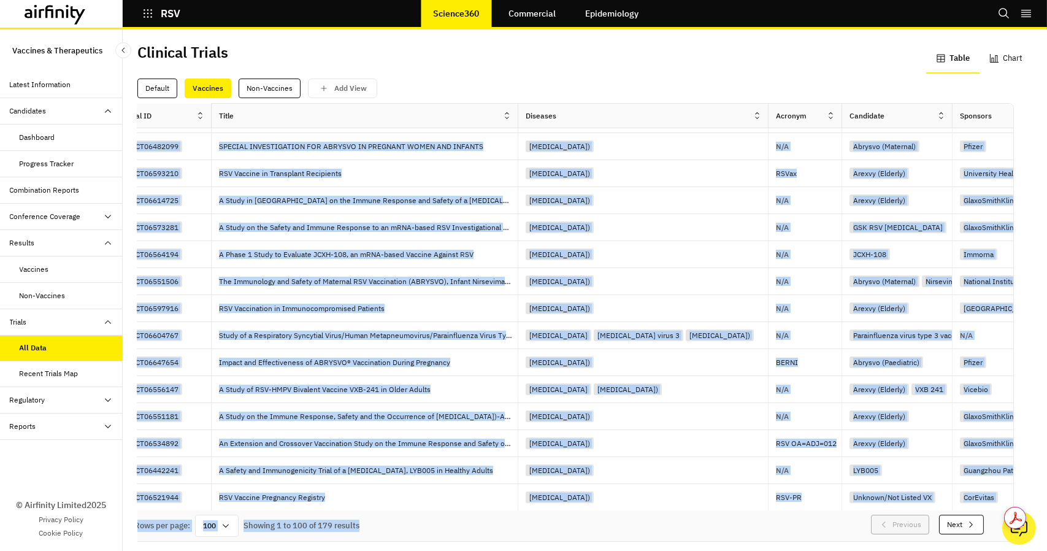
scroll to position [641, 0]
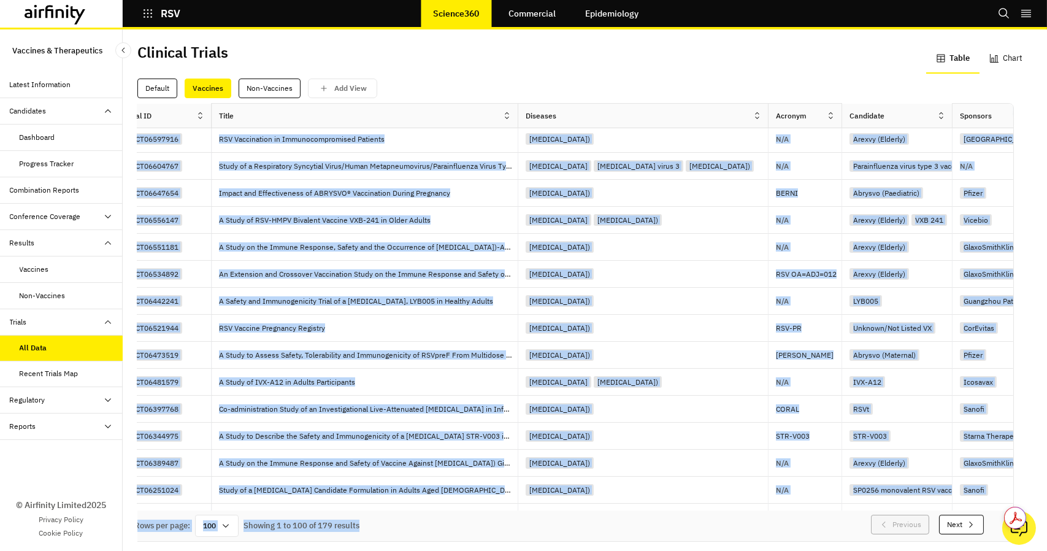
drag, startPoint x: 429, startPoint y: 488, endPoint x: 505, endPoint y: 466, distance: 79.2
click at [523, 503] on div "Trial ID Title Diseases Acronym Candidate Sponsors Phase Status Start Date Enro…" at bounding box center [567, 322] width 894 height 437
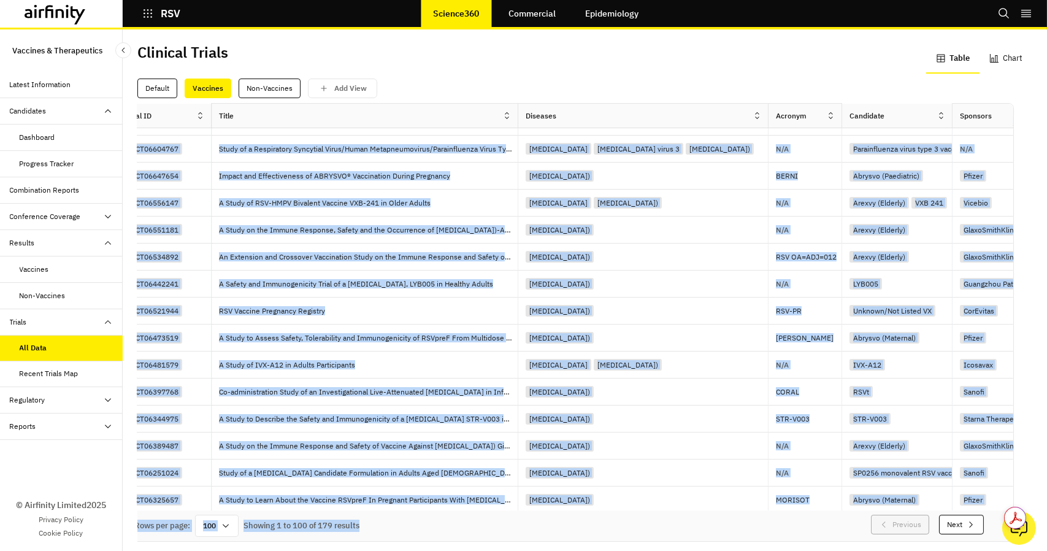
click at [1030, 488] on div "Clinical Trials Table Chart Default Vaccines Non-Vaccines Add View Apply Filter…" at bounding box center [585, 290] width 925 height 522
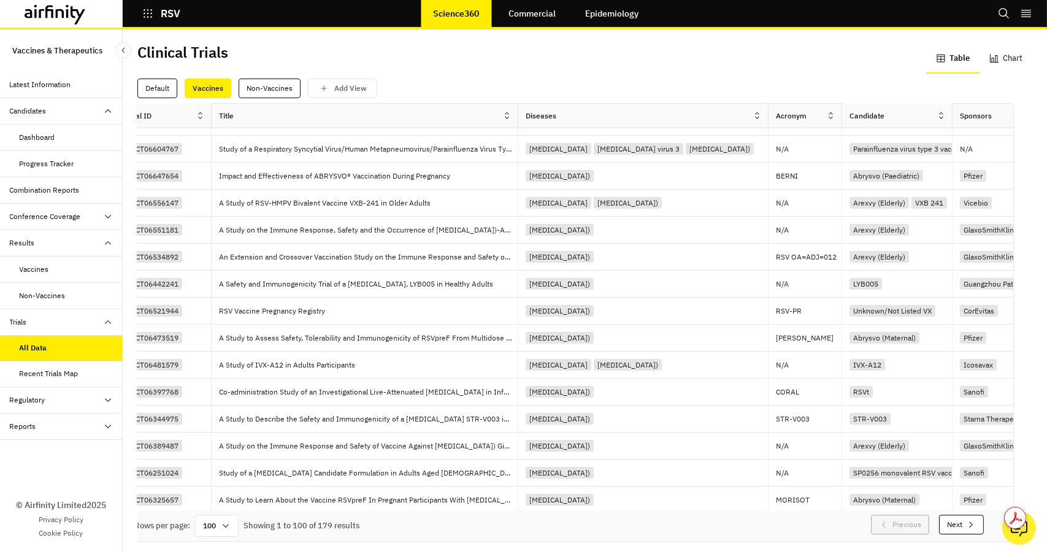
scroll to position [32, 0]
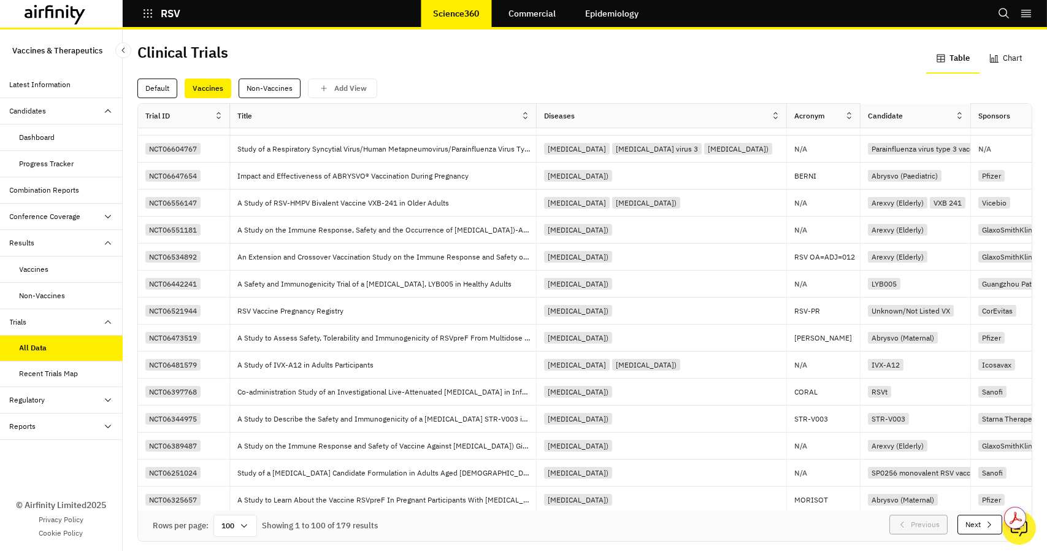
click at [60, 372] on div "Recent Trials Map" at bounding box center [49, 373] width 59 height 11
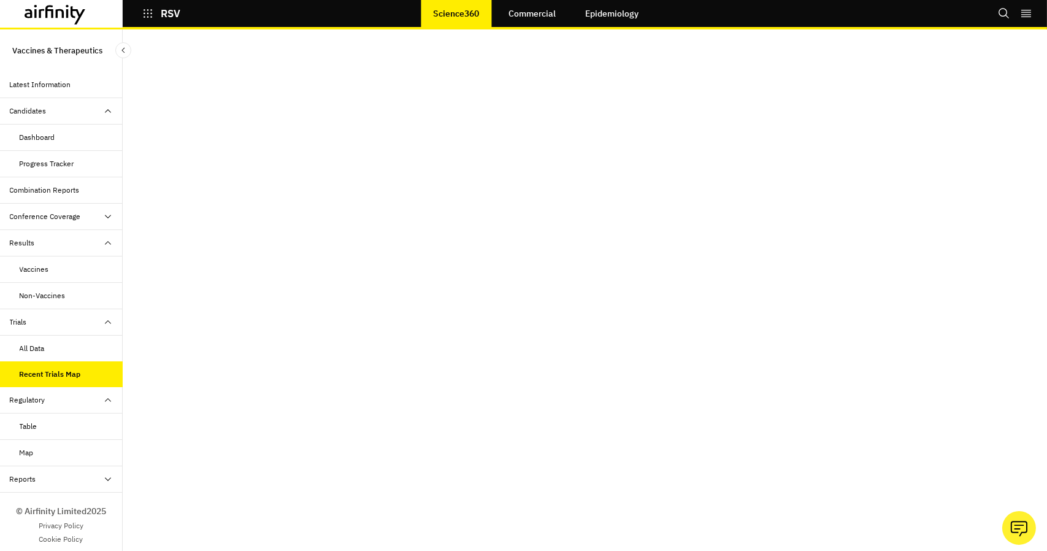
scroll to position [991, 0]
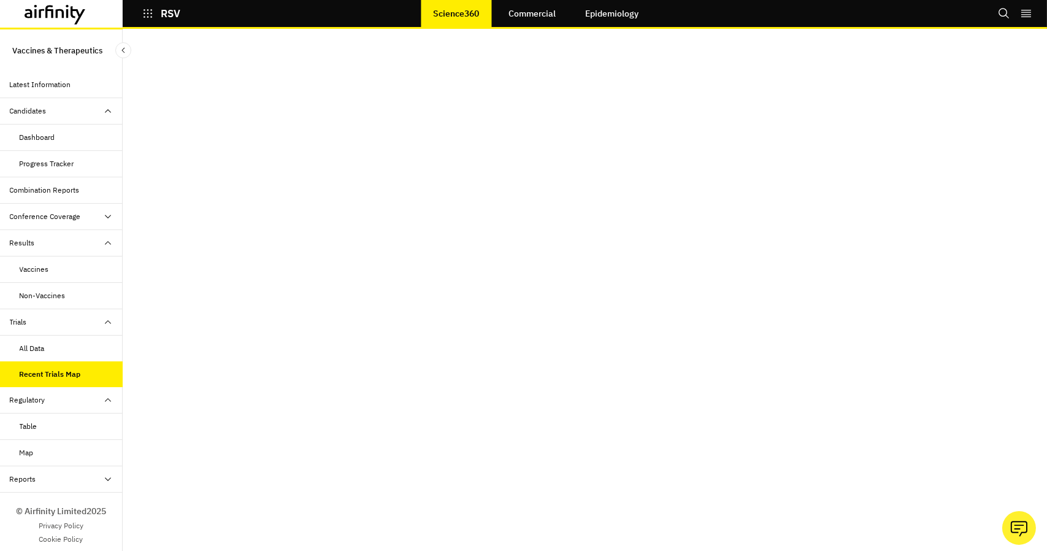
click at [52, 344] on div "All Data" at bounding box center [71, 348] width 103 height 11
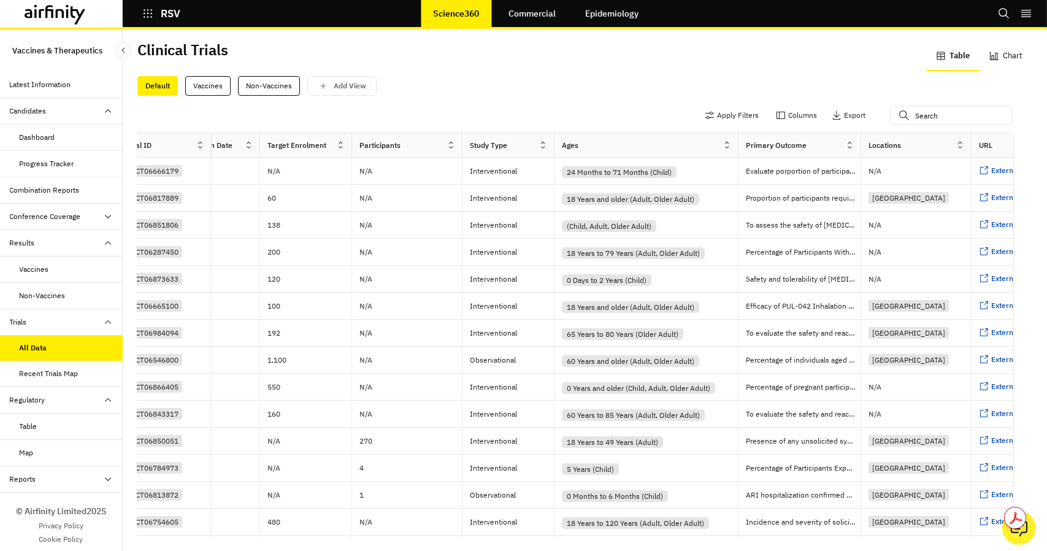
scroll to position [0, 1316]
click at [206, 81] on div "Vaccines" at bounding box center [207, 86] width 45 height 20
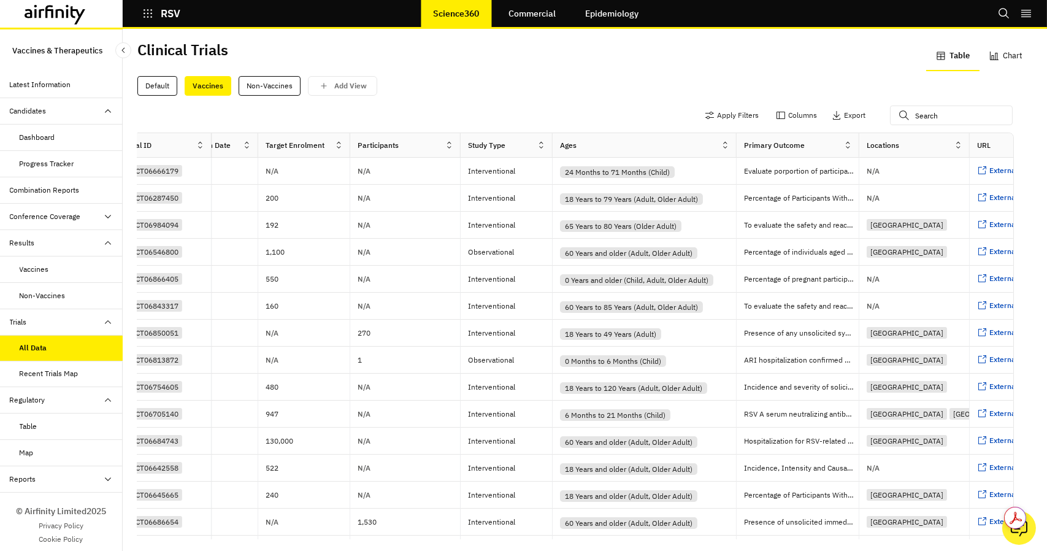
drag, startPoint x: 649, startPoint y: 520, endPoint x: 757, endPoint y: 530, distance: 107.8
click at [757, 530] on div "Apply Filters Columns Export Trial ID Title Diseases Acronym Candidate Sponsors…" at bounding box center [584, 318] width 895 height 444
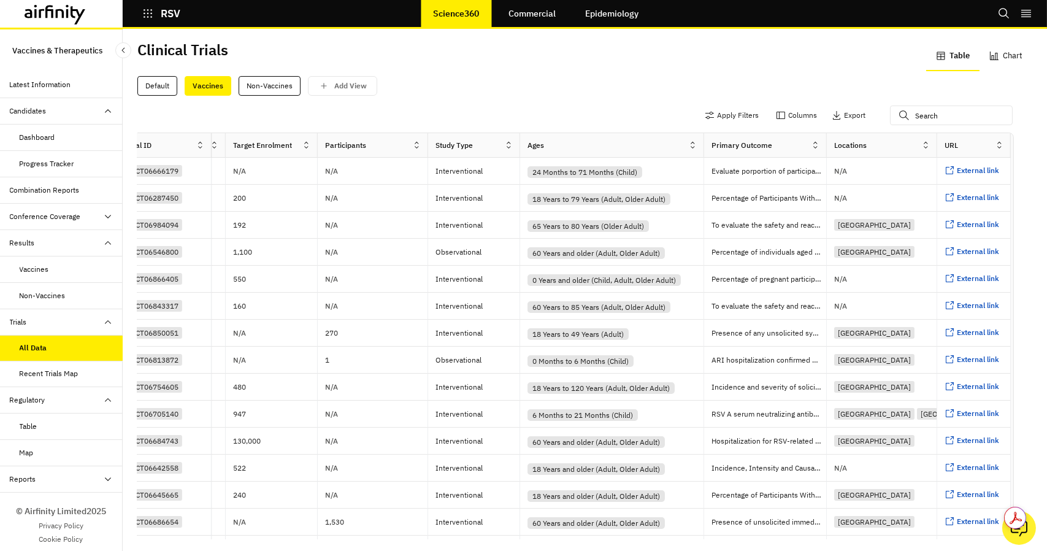
drag, startPoint x: 722, startPoint y: 520, endPoint x: 623, endPoint y: 539, distance: 101.1
click at [560, 544] on div "Clinical Trials Table Chart Default Vaccines Non-Vaccines Add View Apply Filter…" at bounding box center [585, 290] width 925 height 522
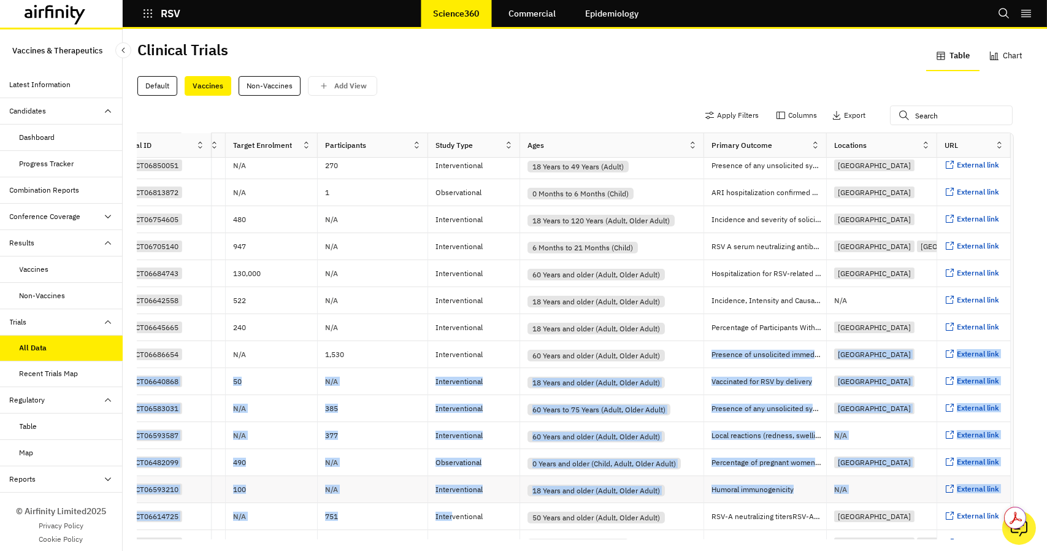
scroll to position [187, 1370]
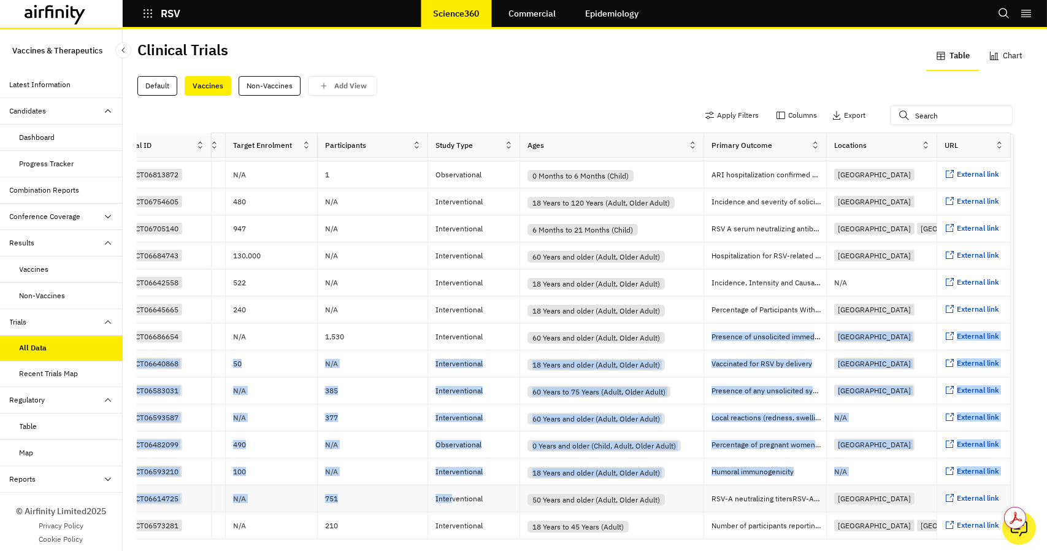
drag, startPoint x: 672, startPoint y: 517, endPoint x: 533, endPoint y: 507, distance: 139.6
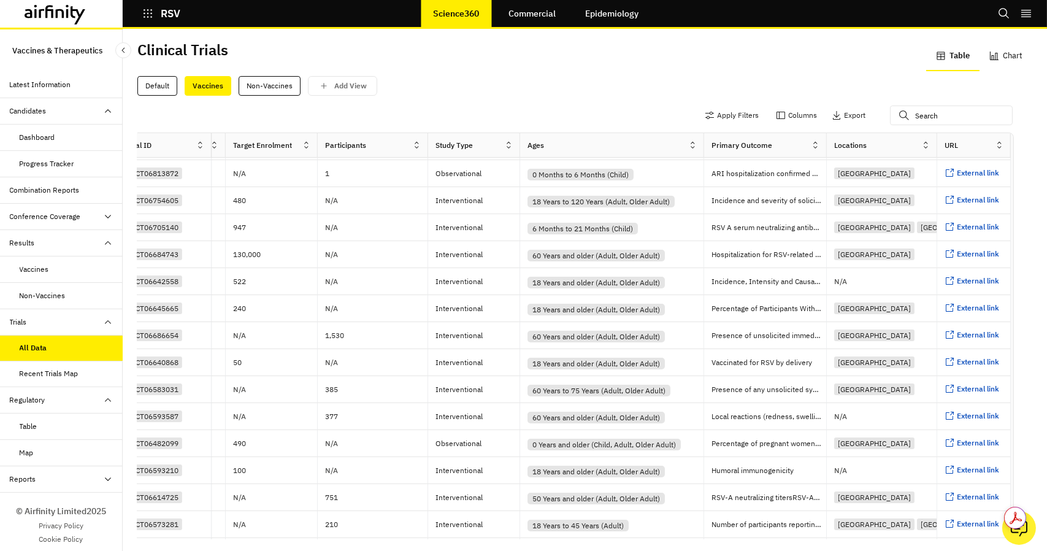
click at [671, 540] on div "Rows per page: 25 Showing 1 to 25 of 179 results Previous Next" at bounding box center [567, 555] width 894 height 31
drag, startPoint x: 671, startPoint y: 520, endPoint x: 655, endPoint y: 522, distance: 16.1
click at [629, 540] on div "Rows per page: 25 Showing 1 to 25 of 179 results Previous Next" at bounding box center [567, 555] width 894 height 31
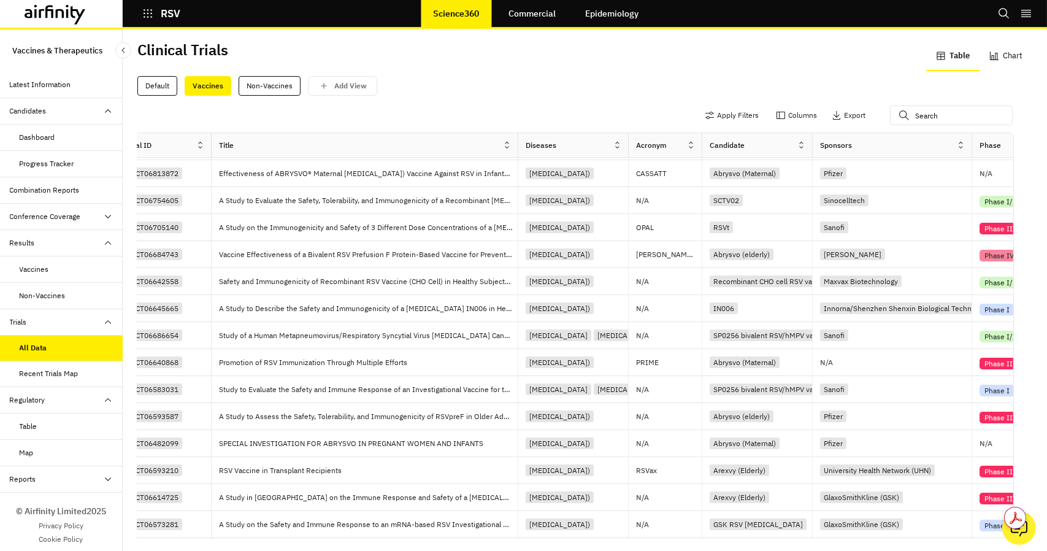
scroll to position [0, 0]
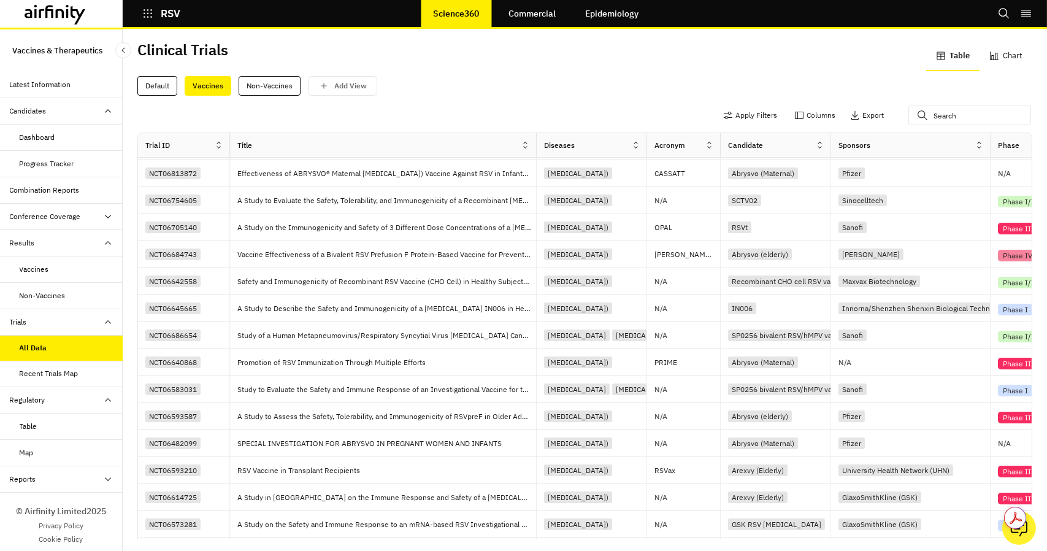
click at [477, 80] on div "Default Vaccines Non-Vaccines Add View" at bounding box center [584, 86] width 895 height 20
click at [436, 91] on div "Default Vaccines Non-Vaccines Add View" at bounding box center [584, 86] width 895 height 20
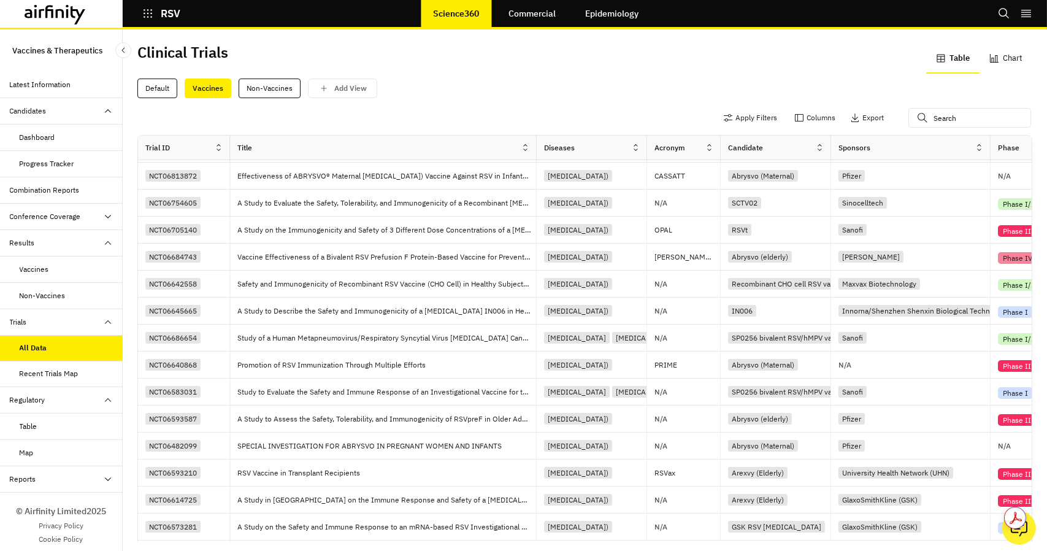
click at [987, 52] on button "Chart" at bounding box center [1006, 58] width 53 height 29
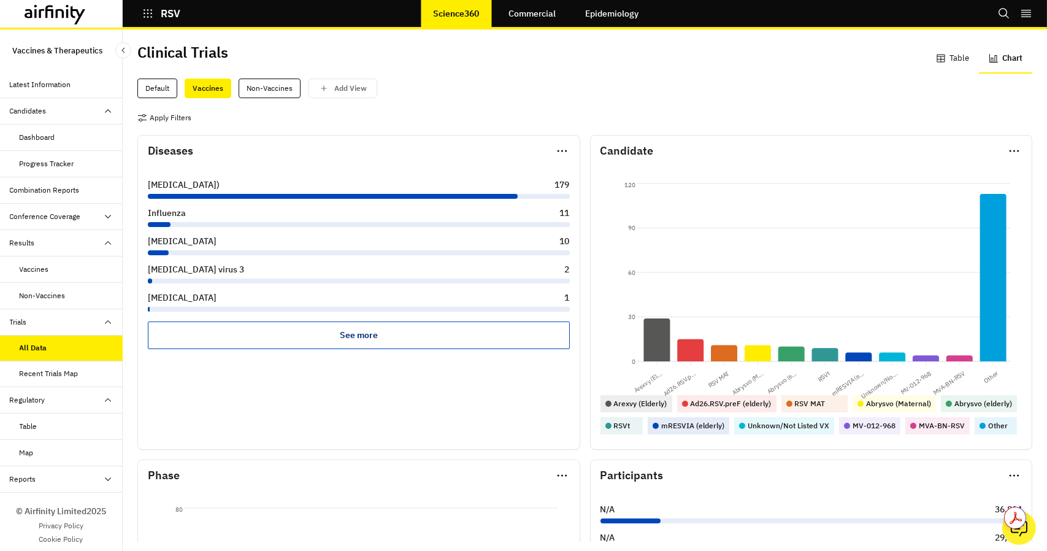
click at [956, 58] on button "Table" at bounding box center [953, 58] width 53 height 29
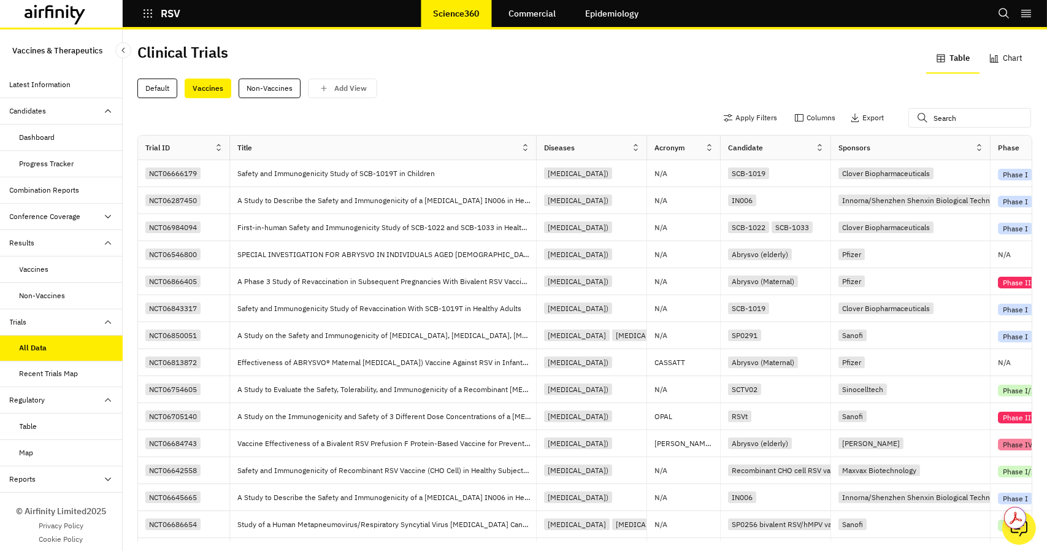
click at [31, 426] on div "Table" at bounding box center [29, 426] width 18 height 11
